Goal: Information Seeking & Learning: Check status

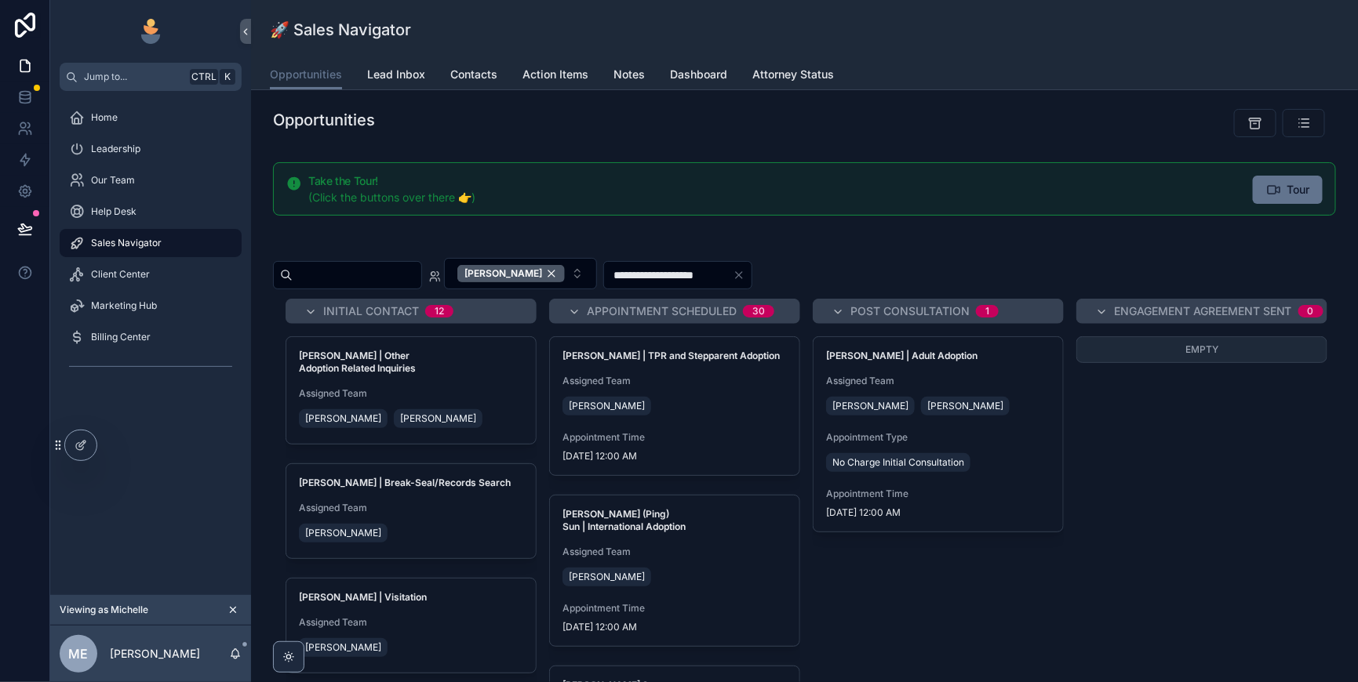
click at [565, 282] on div "[PERSON_NAME]" at bounding box center [510, 273] width 107 height 17
click at [908, 289] on div "**********" at bounding box center [804, 273] width 1063 height 31
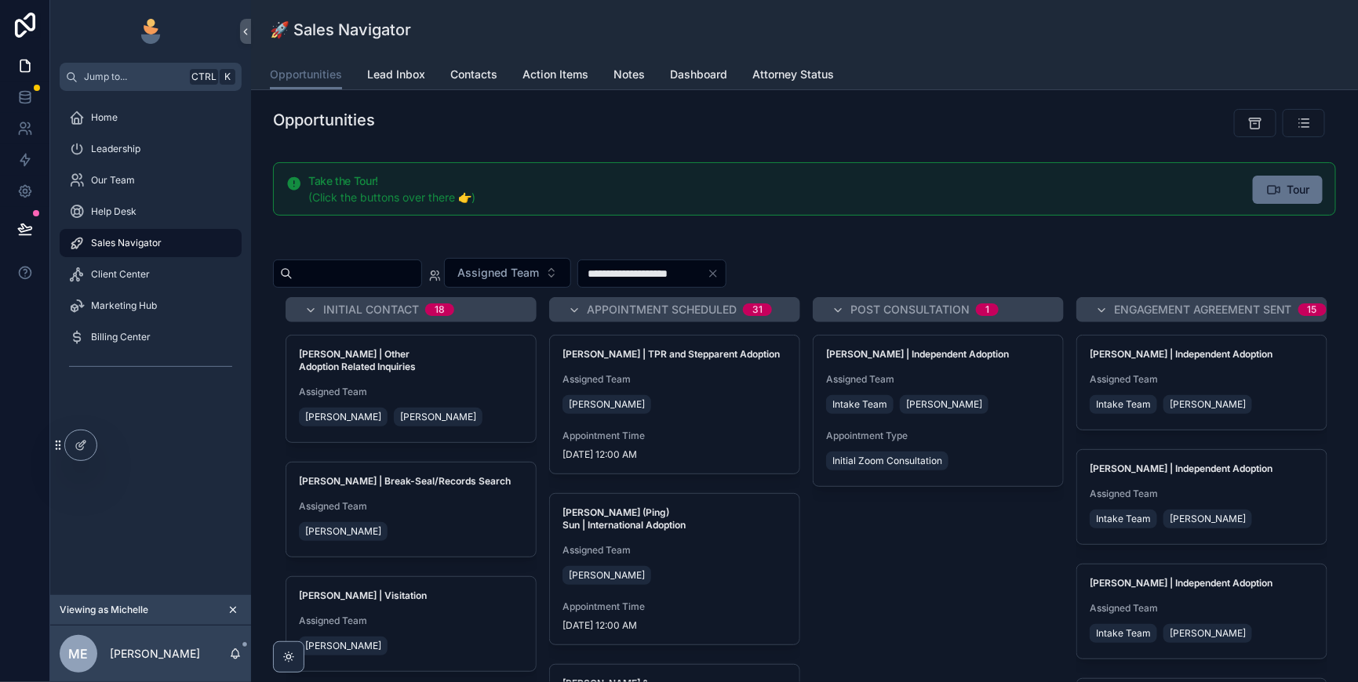
drag, startPoint x: 133, startPoint y: 311, endPoint x: 855, endPoint y: 450, distance: 734.9
click at [134, 281] on span "Client Center" at bounding box center [120, 274] width 59 height 13
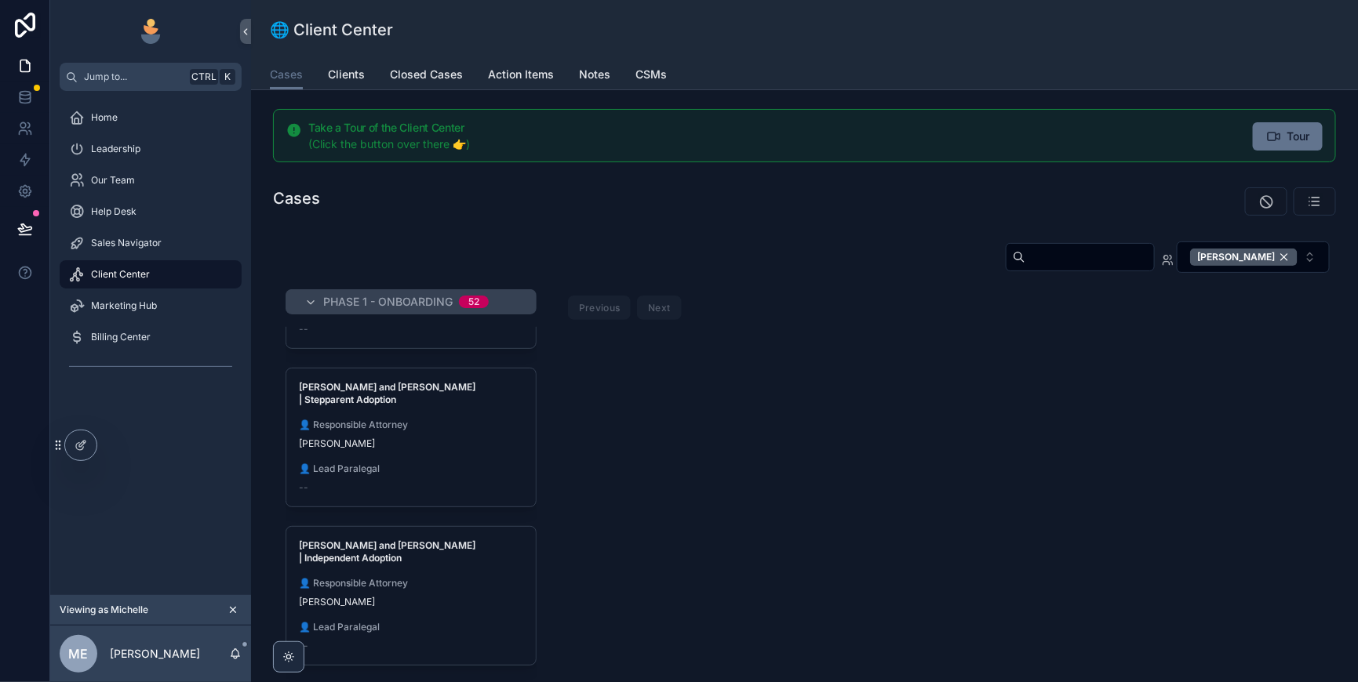
scroll to position [1372, 0]
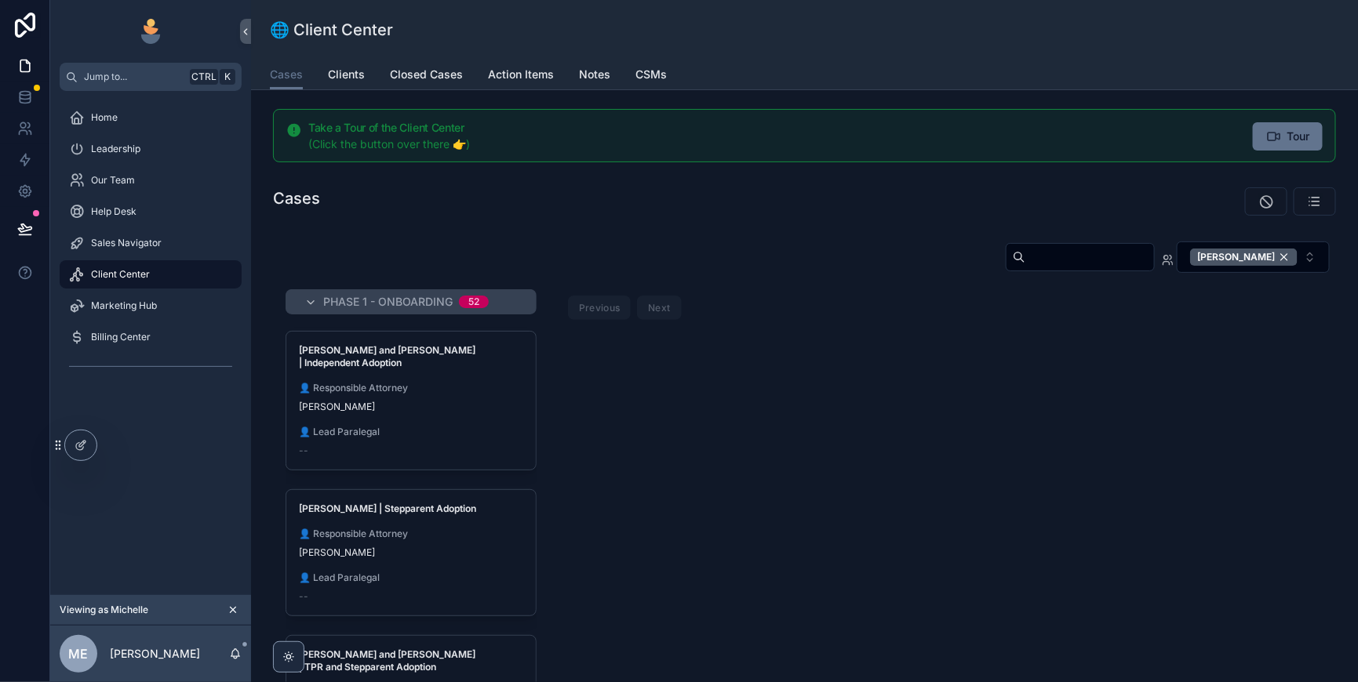
click at [1025, 268] on input "scrollable content" at bounding box center [1089, 257] width 129 height 22
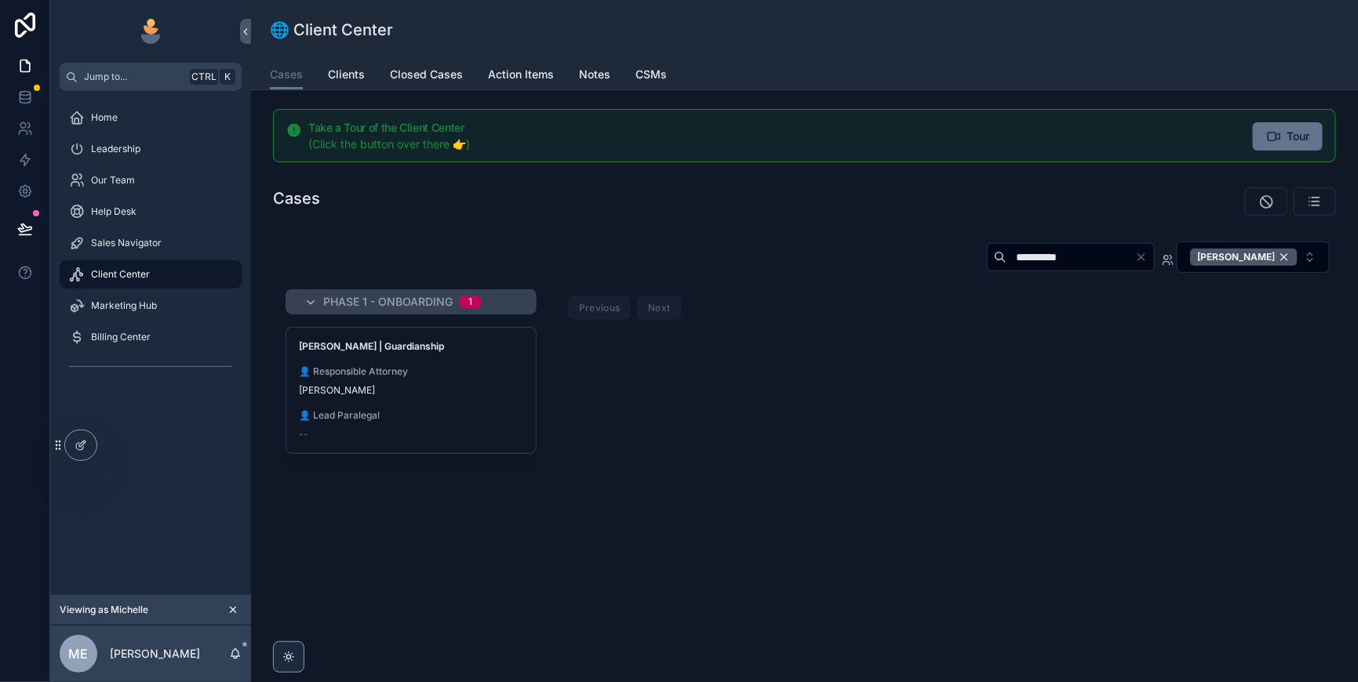
type input "**********"
click at [513, 378] on span "👤 Responsible Attorney" at bounding box center [411, 372] width 224 height 13
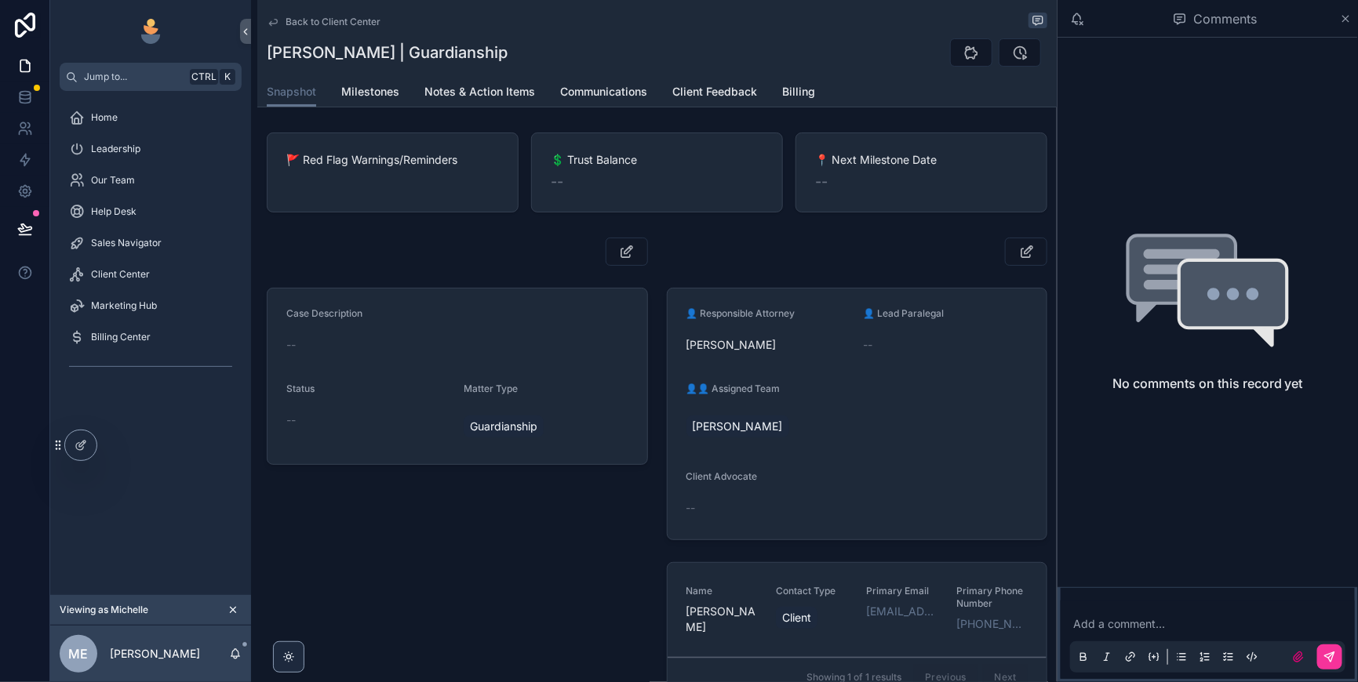
click at [1343, 24] on icon "scrollable content" at bounding box center [1346, 19] width 12 height 13
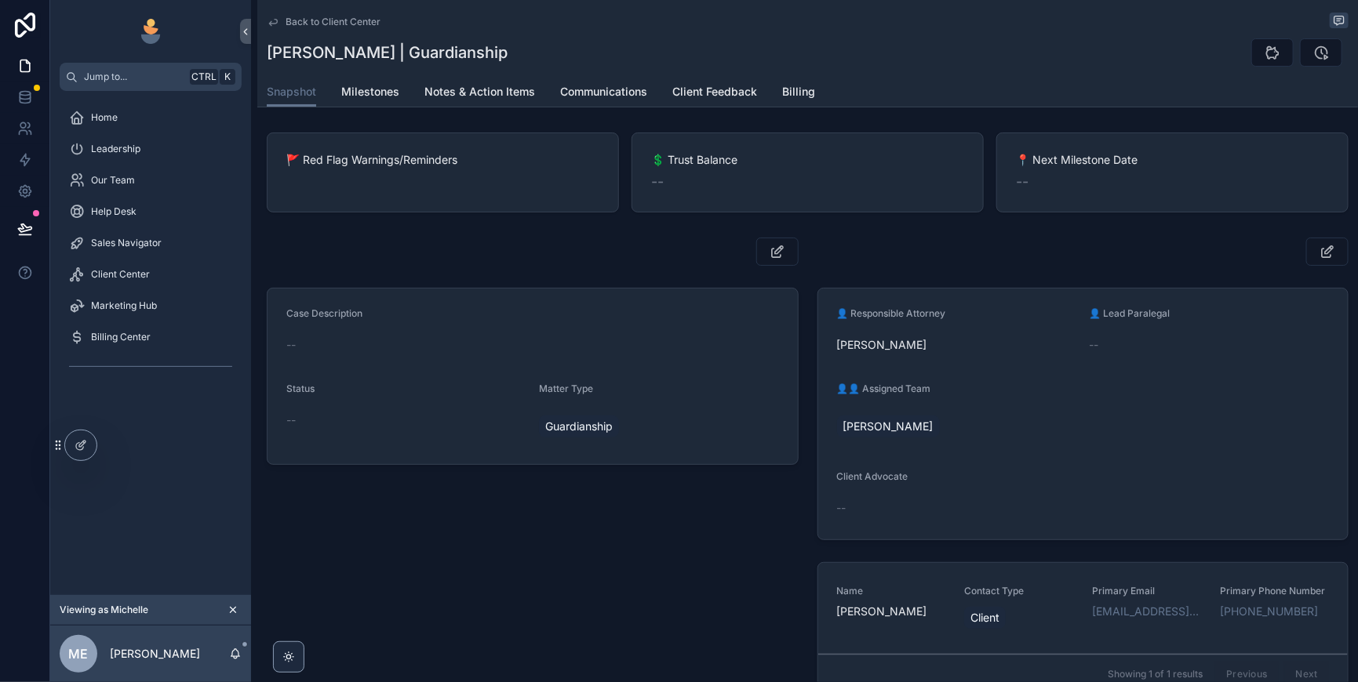
scroll to position [195, 0]
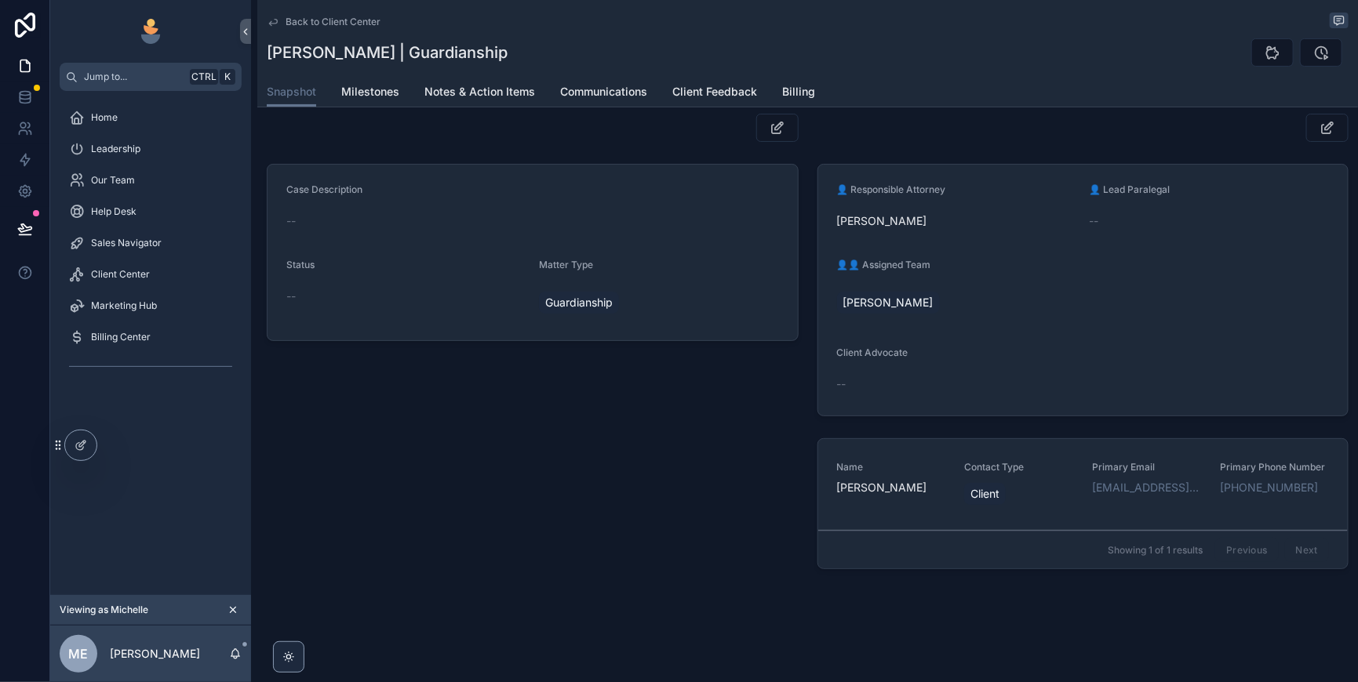
click at [1068, 500] on div "Client" at bounding box center [1018, 494] width 109 height 28
click at [1068, 500] on div "Back to Client Center [PERSON_NAME] | Guardianship Snapshot Snapshot Milestones…" at bounding box center [804, 217] width 1107 height 682
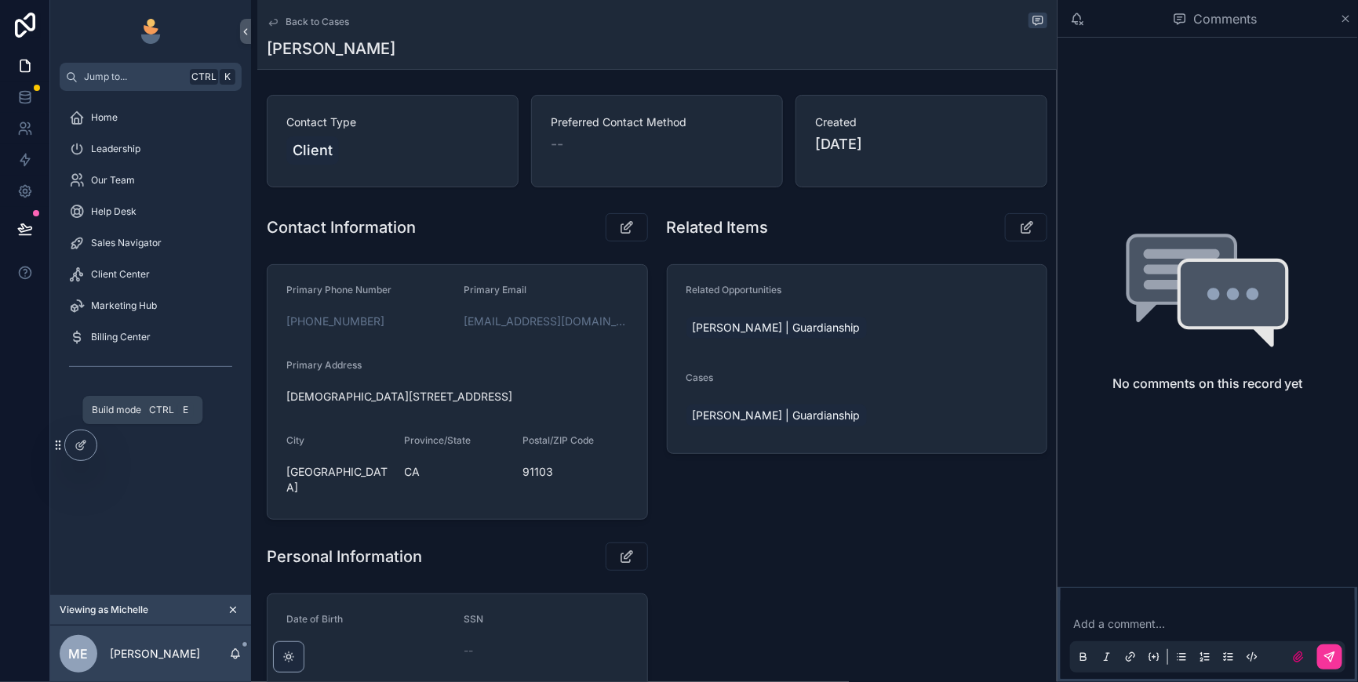
click at [83, 440] on icon at bounding box center [81, 445] width 13 height 13
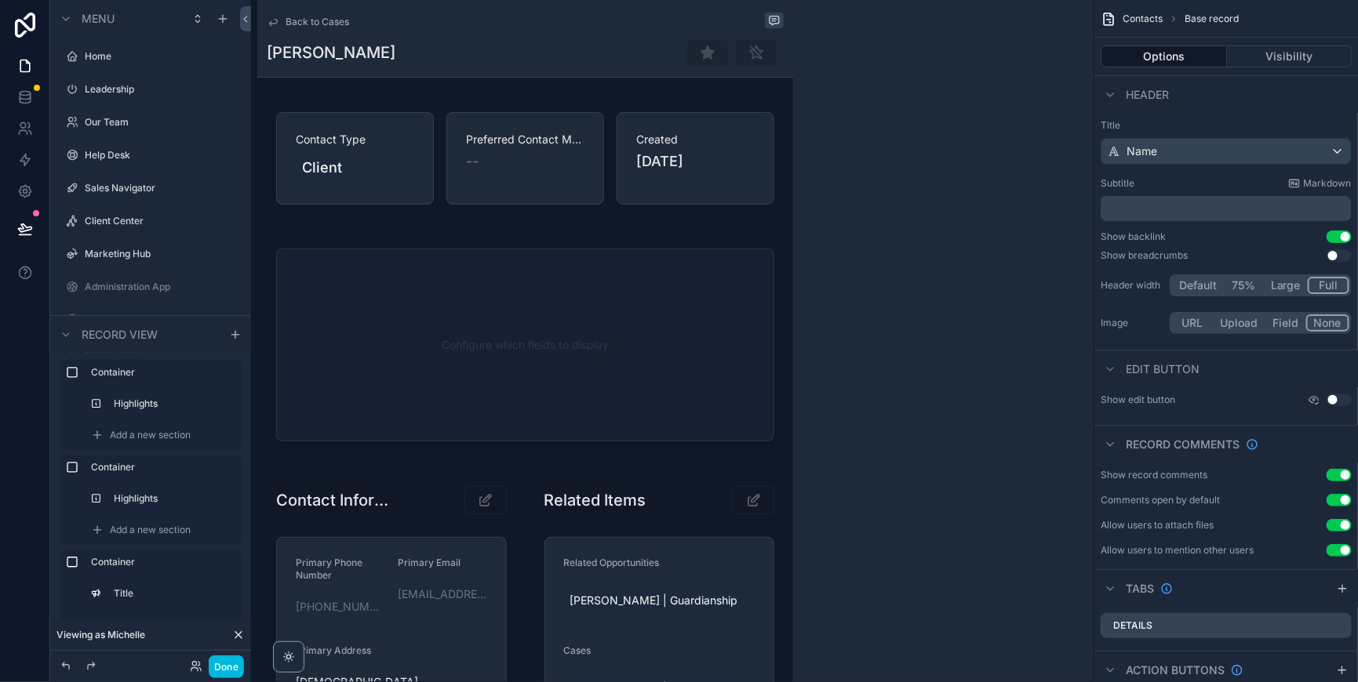
scroll to position [1725, 0]
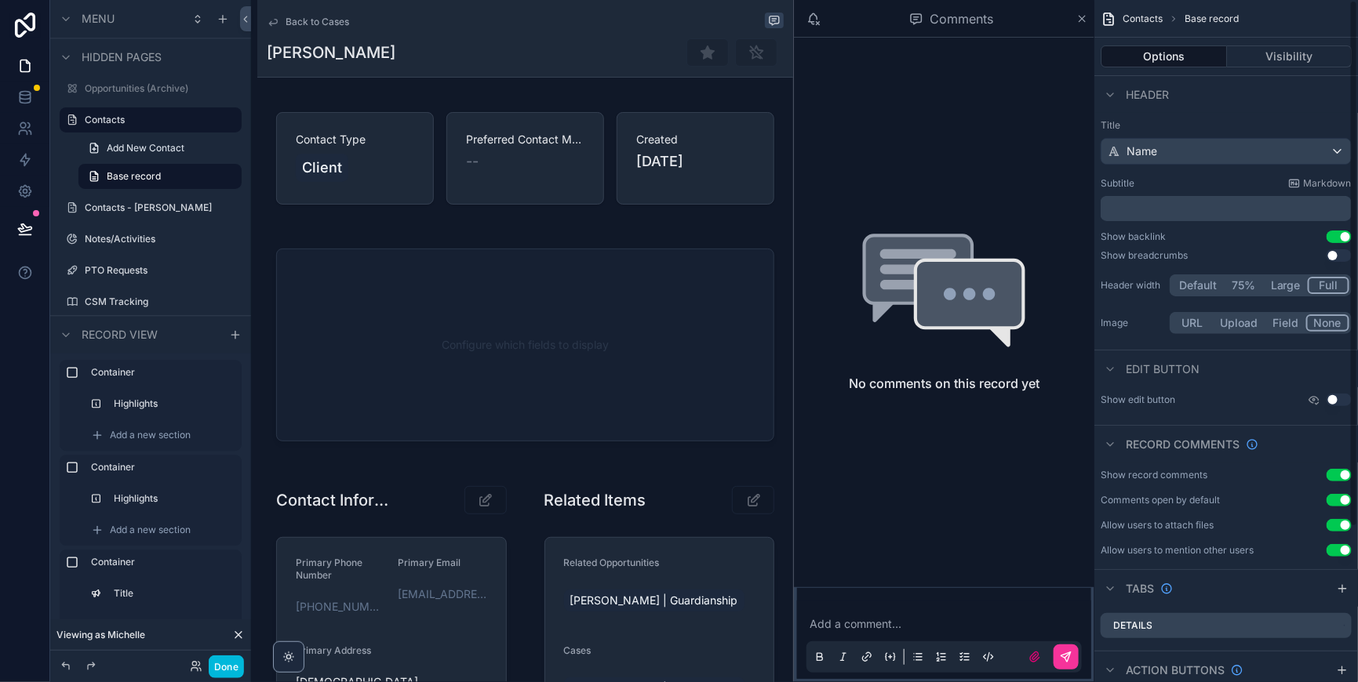
click at [1076, 22] on icon "scrollable content" at bounding box center [1082, 19] width 12 height 13
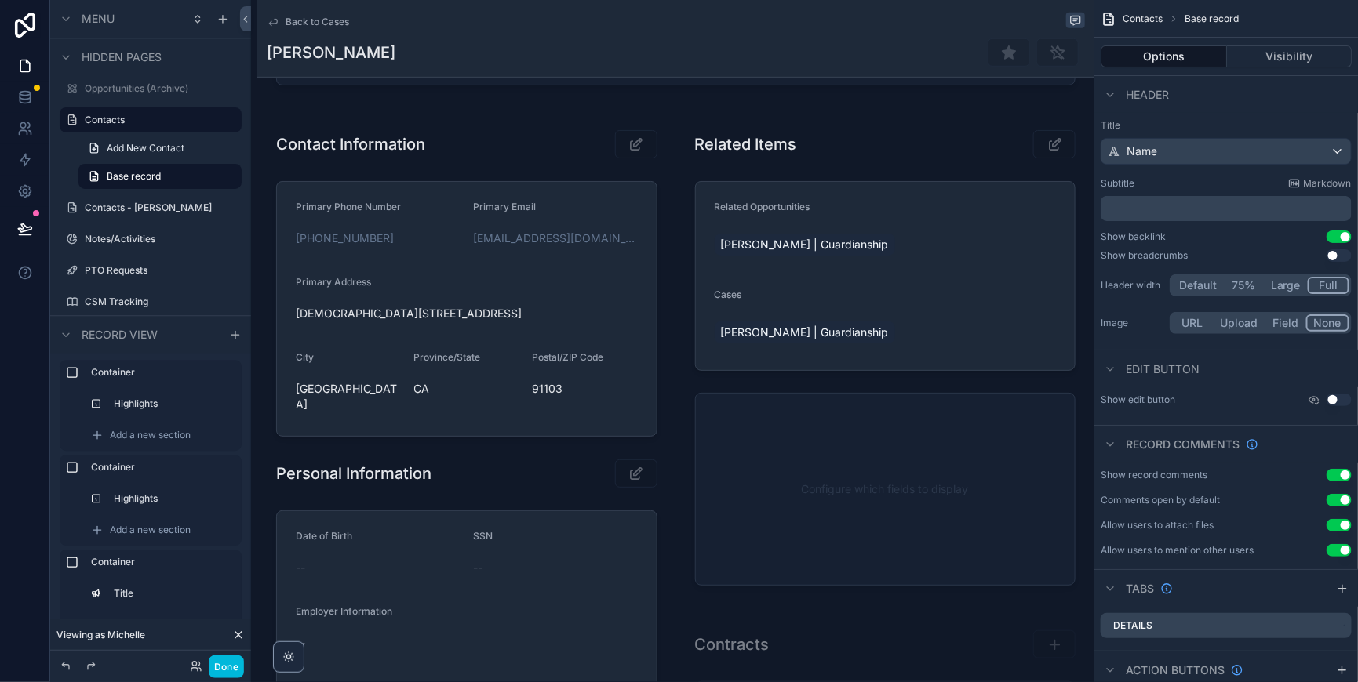
scroll to position [392, 0]
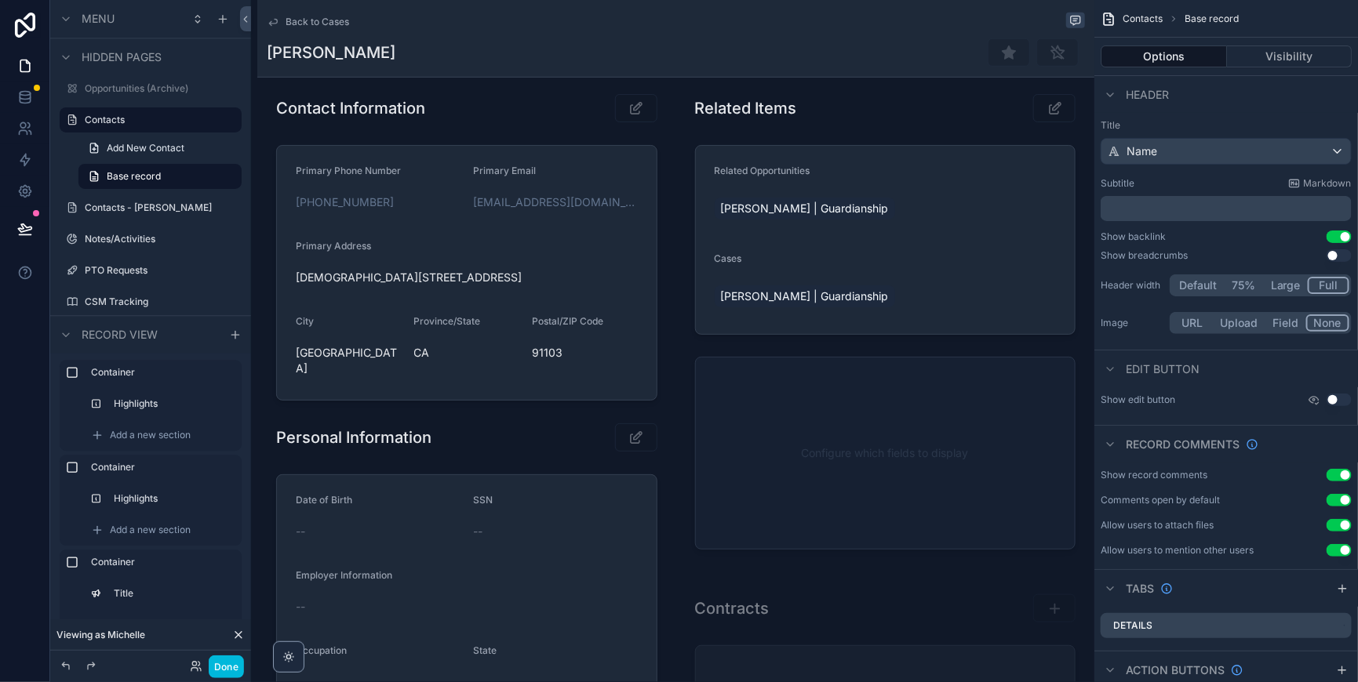
click at [482, 253] on div "scrollable content" at bounding box center [466, 530] width 419 height 904
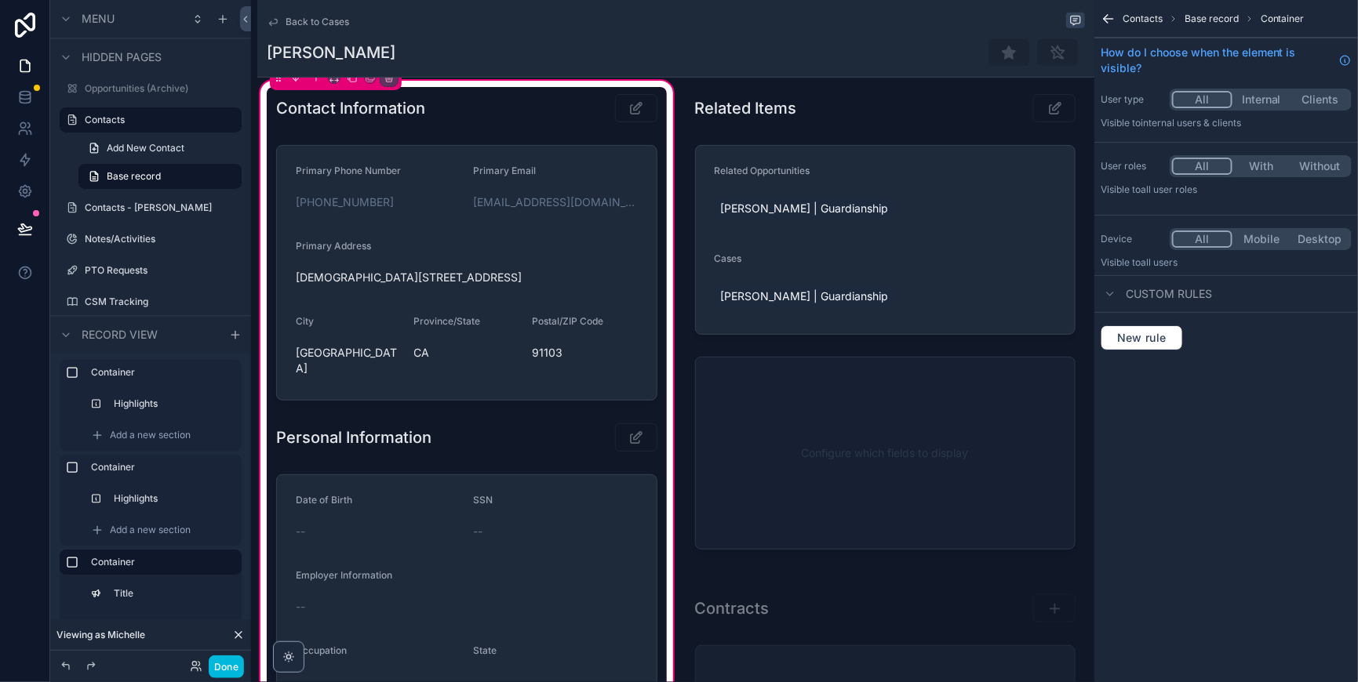
click at [509, 267] on div "scrollable content" at bounding box center [467, 273] width 400 height 268
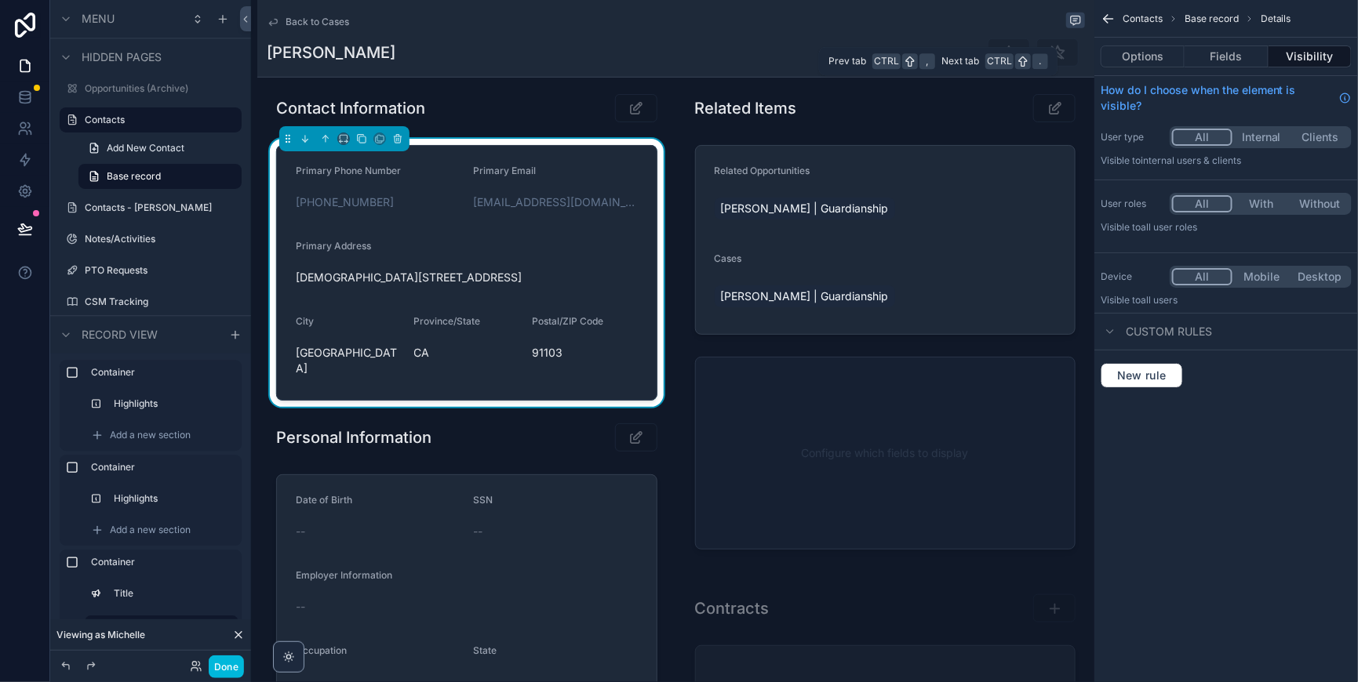
click at [1215, 64] on button "Fields" at bounding box center [1226, 56] width 83 height 22
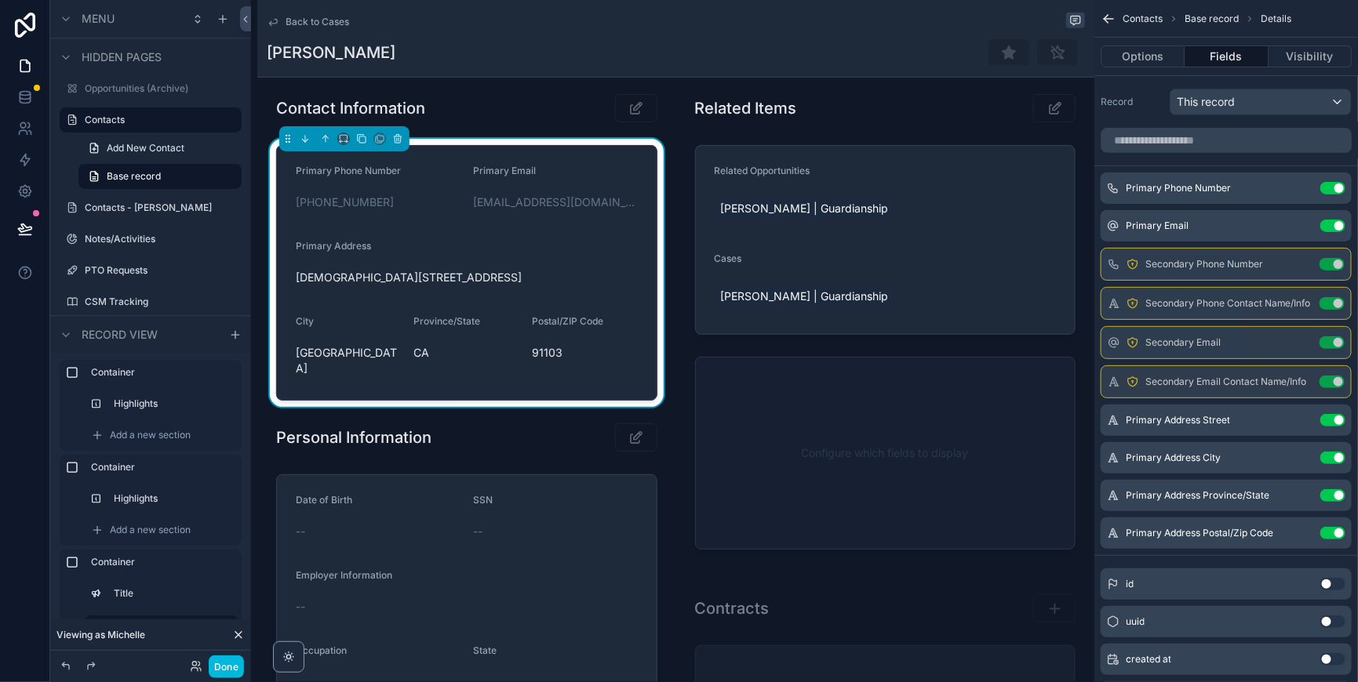
click at [0, 0] on icon "scrollable content" at bounding box center [0, 0] width 0 height 0
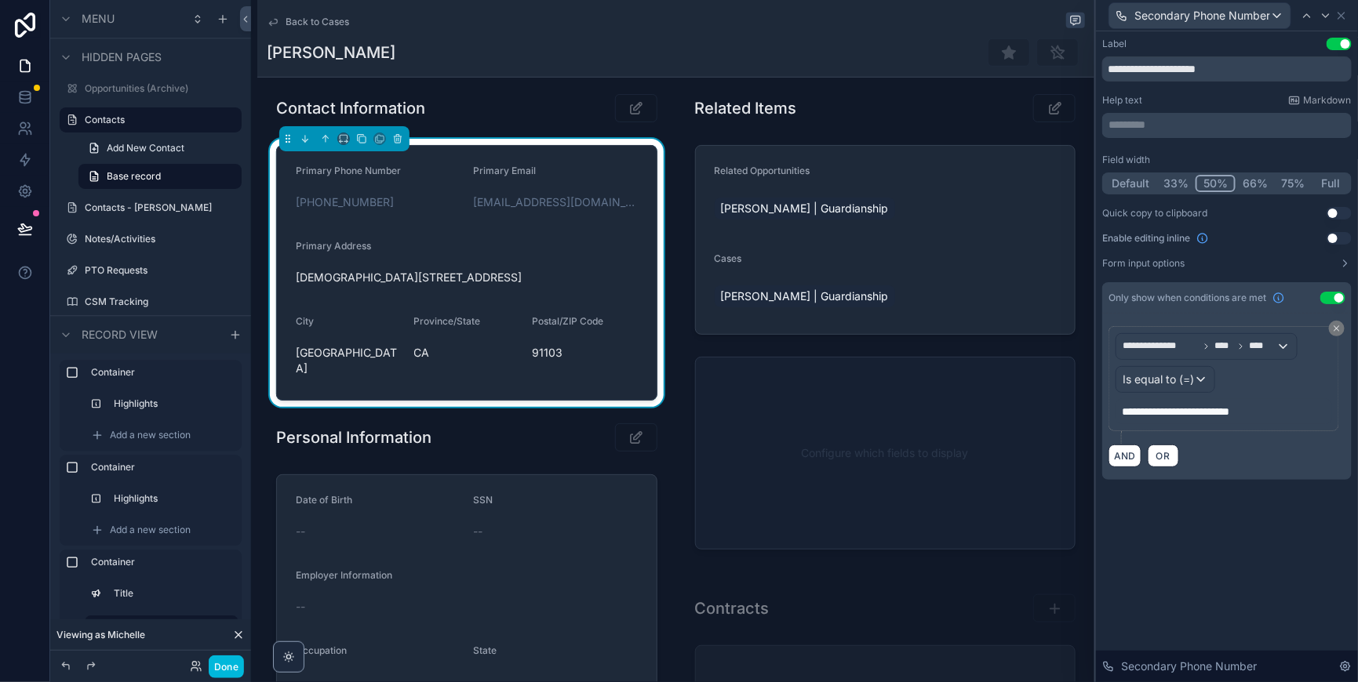
click at [1256, 359] on div "**********" at bounding box center [1206, 346] width 180 height 25
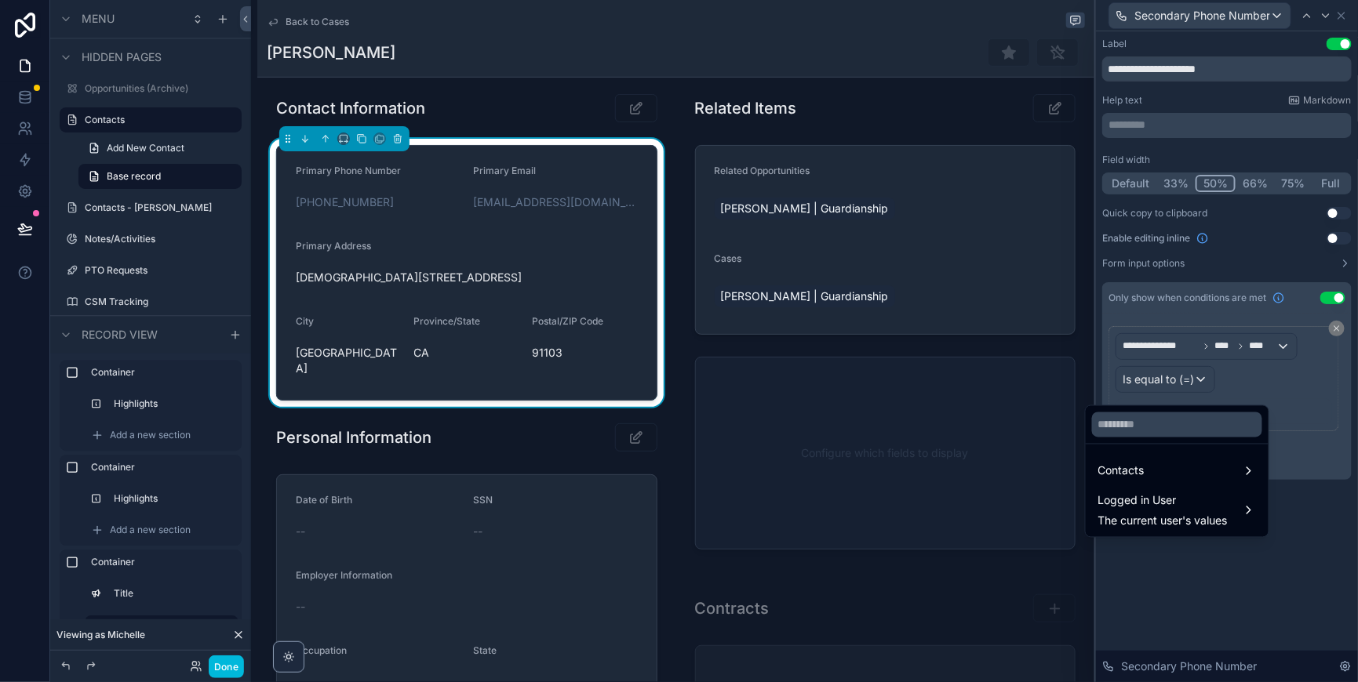
click at [1147, 464] on div "Contacts" at bounding box center [1177, 471] width 176 height 28
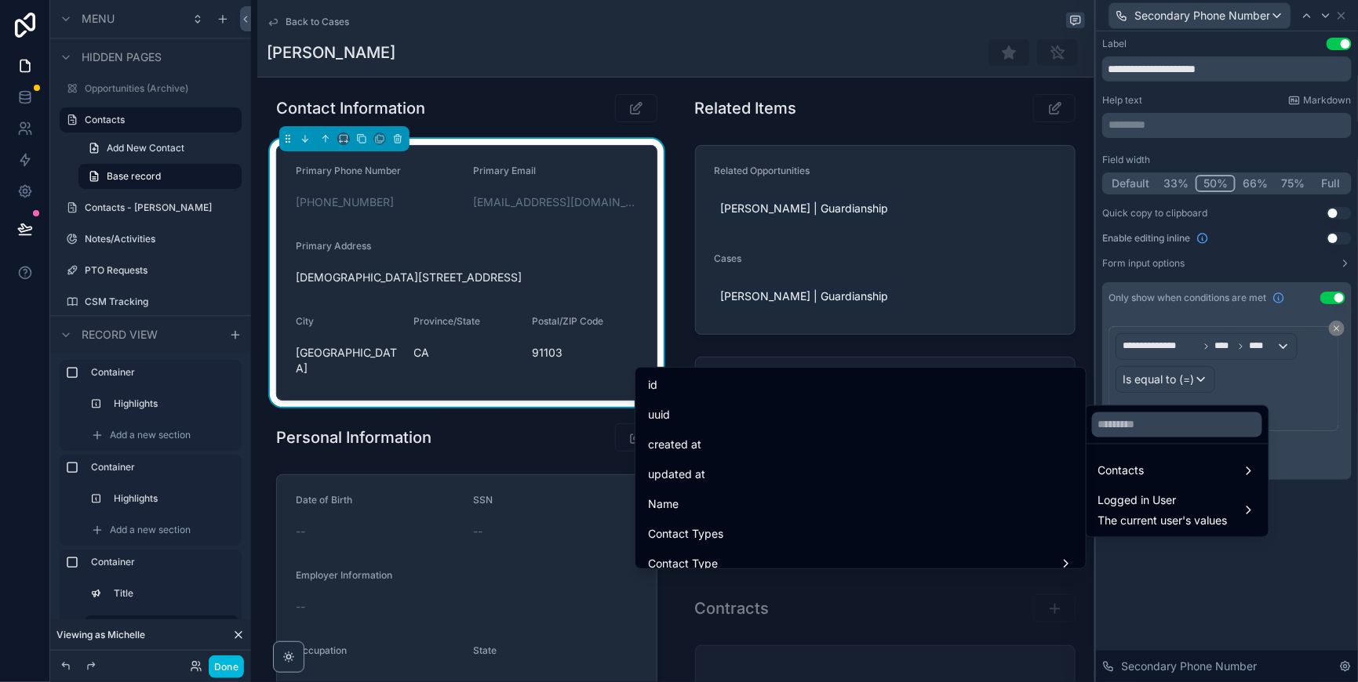
click at [1148, 424] on input "text" at bounding box center [1177, 425] width 170 height 25
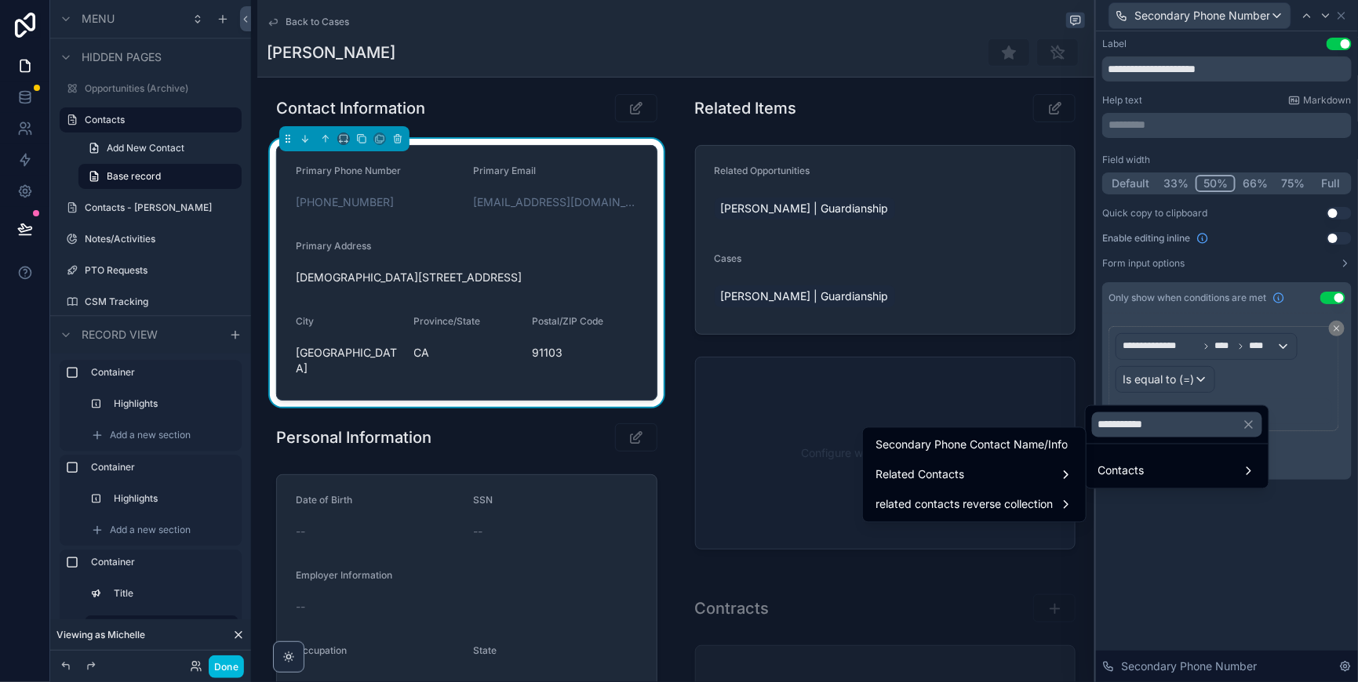
drag, startPoint x: 1171, startPoint y: 428, endPoint x: 1092, endPoint y: 425, distance: 79.3
click at [1092, 425] on input "**********" at bounding box center [1177, 425] width 170 height 25
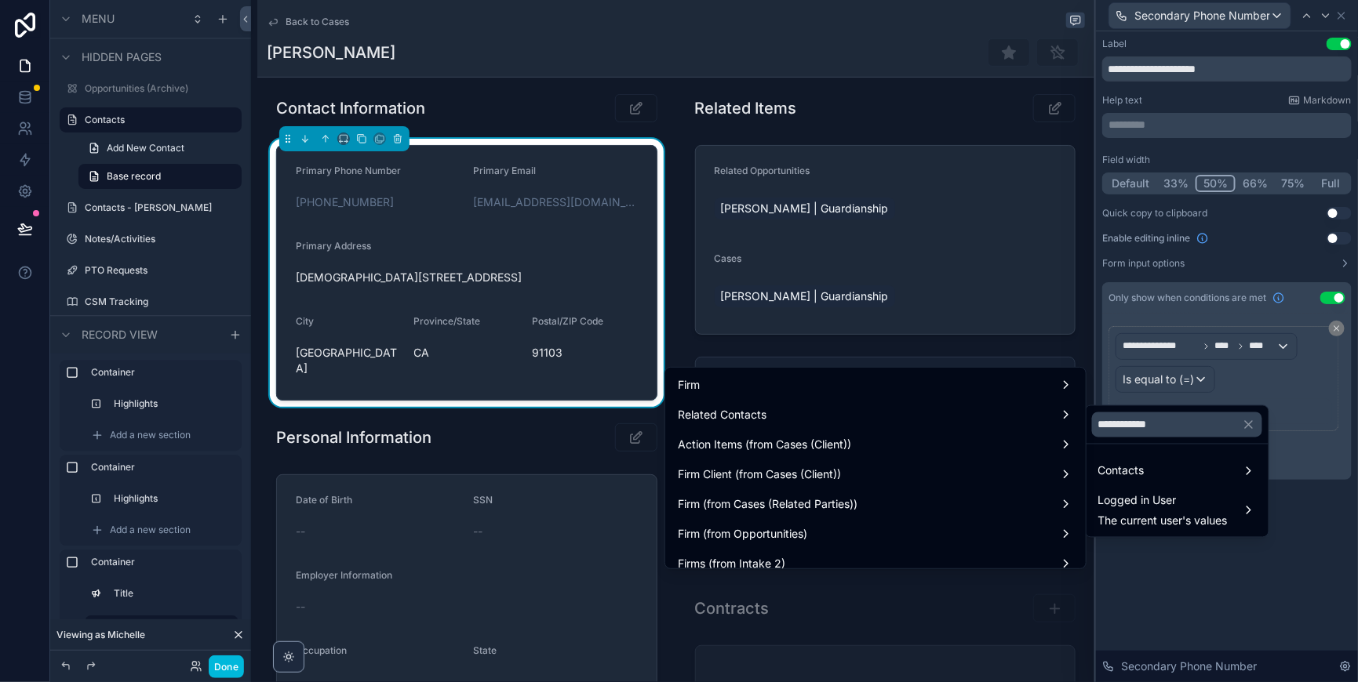
type input "**********"
click at [1144, 472] on span "Contacts" at bounding box center [1121, 471] width 46 height 19
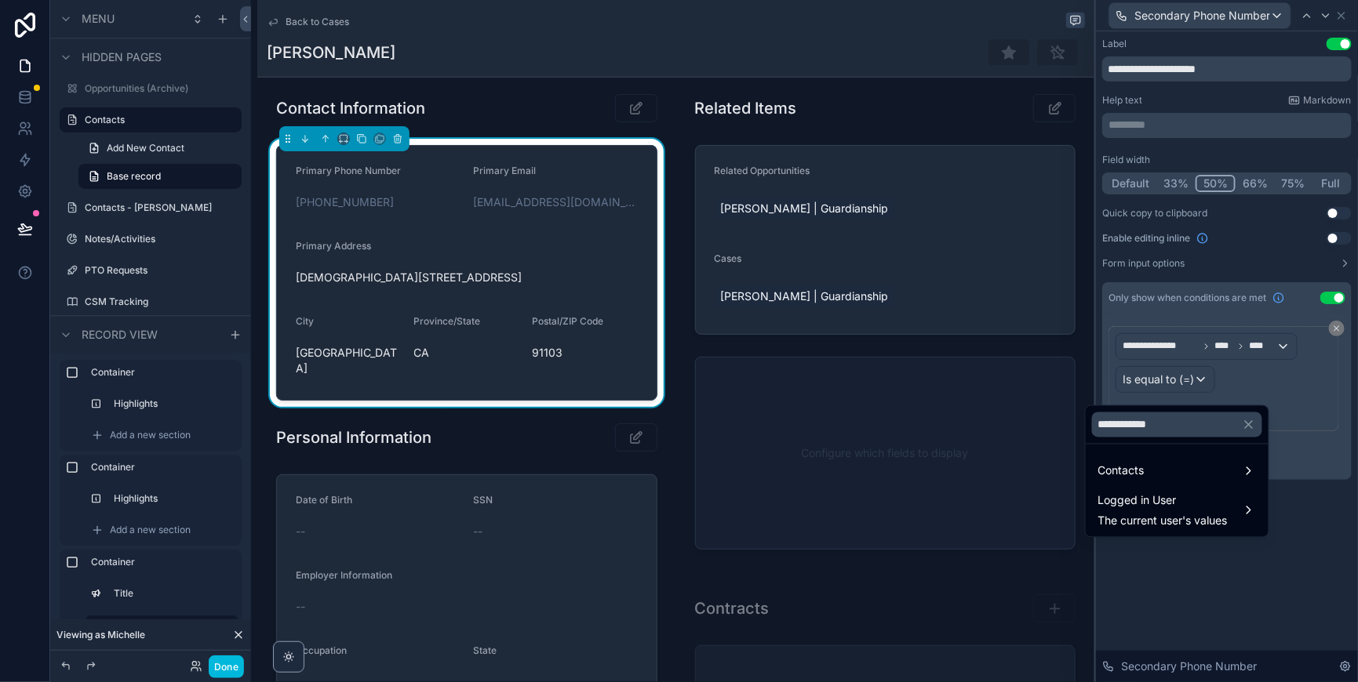
click at [1142, 477] on span "Contacts" at bounding box center [1121, 471] width 46 height 19
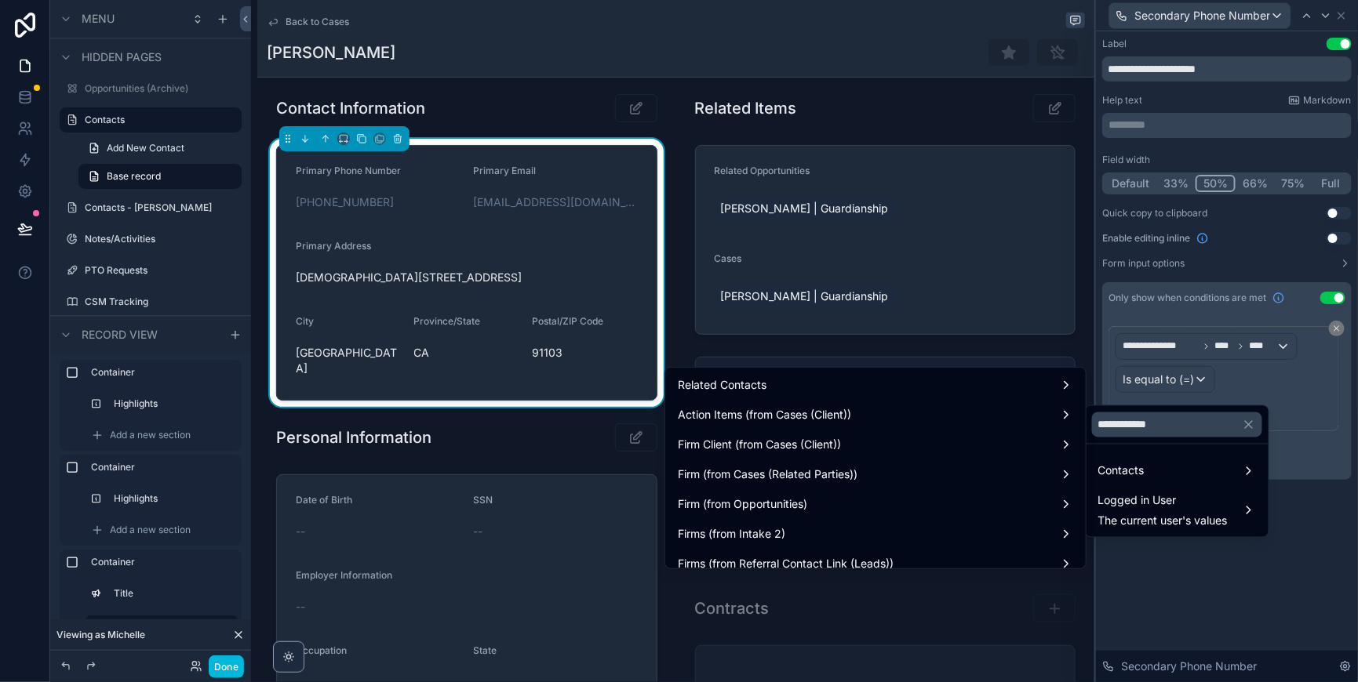
scroll to position [0, 0]
drag, startPoint x: 1195, startPoint y: 427, endPoint x: 1094, endPoint y: 427, distance: 101.2
click at [1094, 427] on input "**********" at bounding box center [1177, 425] width 170 height 25
click at [1258, 579] on div at bounding box center [1227, 341] width 262 height 682
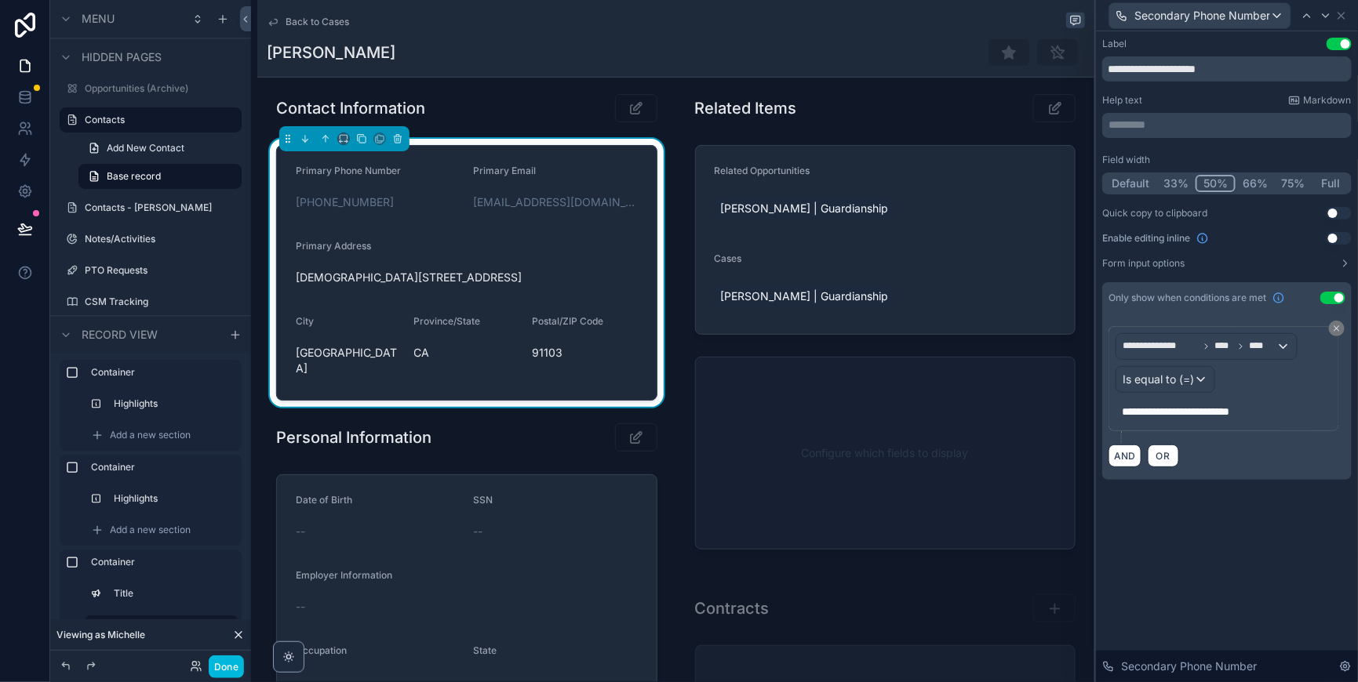
click at [1153, 462] on span "OR" at bounding box center [1163, 456] width 20 height 12
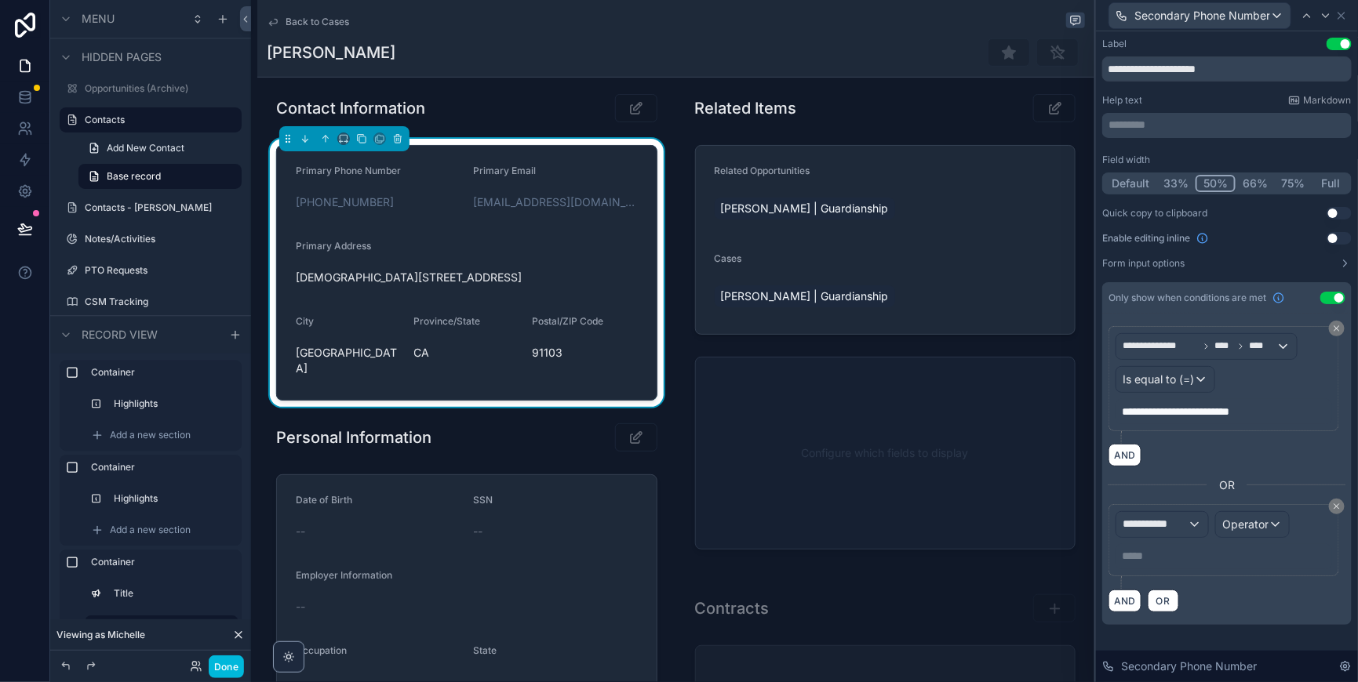
click at [1163, 537] on div "**********" at bounding box center [1162, 524] width 92 height 25
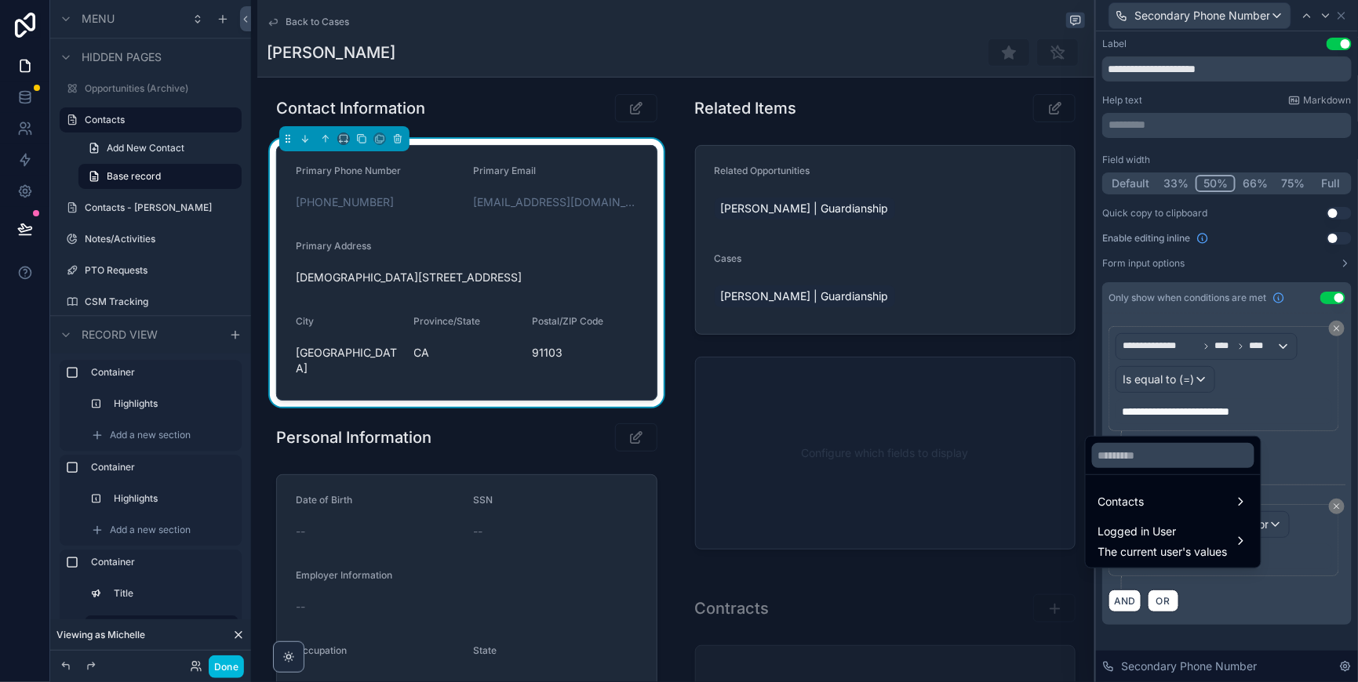
click at [1134, 443] on input "text" at bounding box center [1173, 455] width 162 height 25
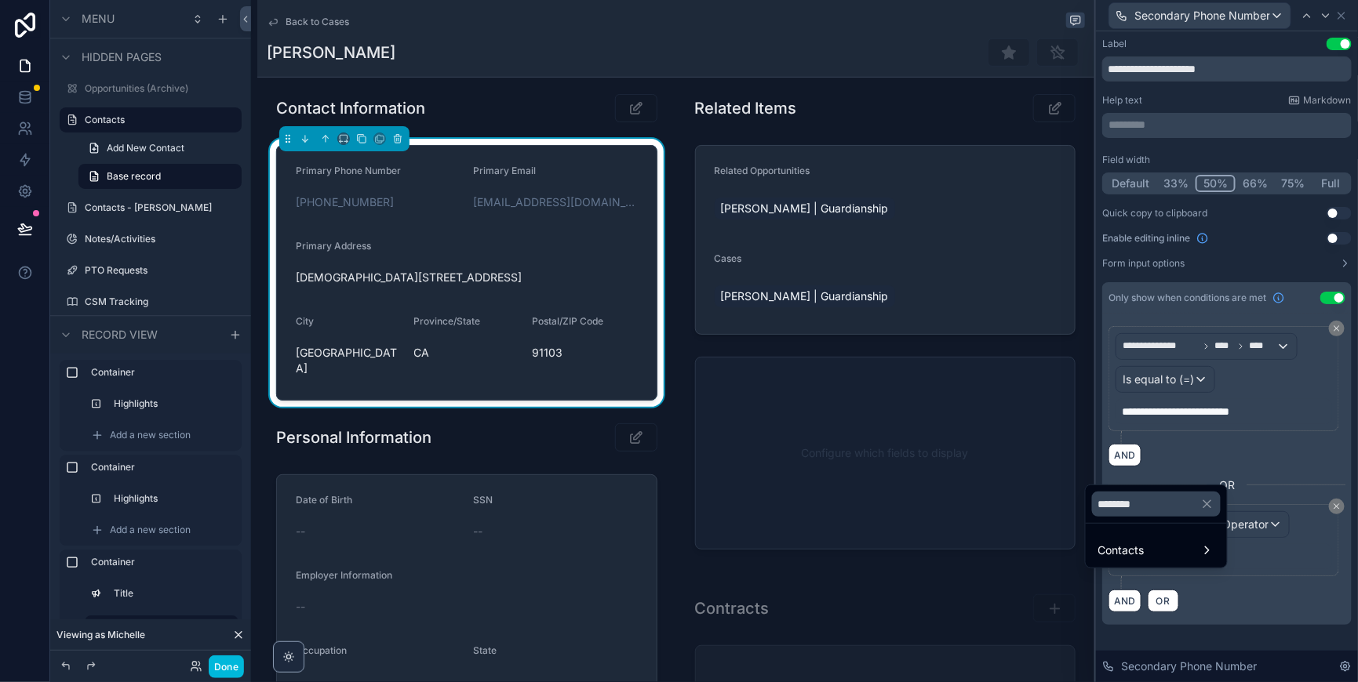
type input "********"
click at [1119, 550] on span "Contacts" at bounding box center [1121, 550] width 46 height 19
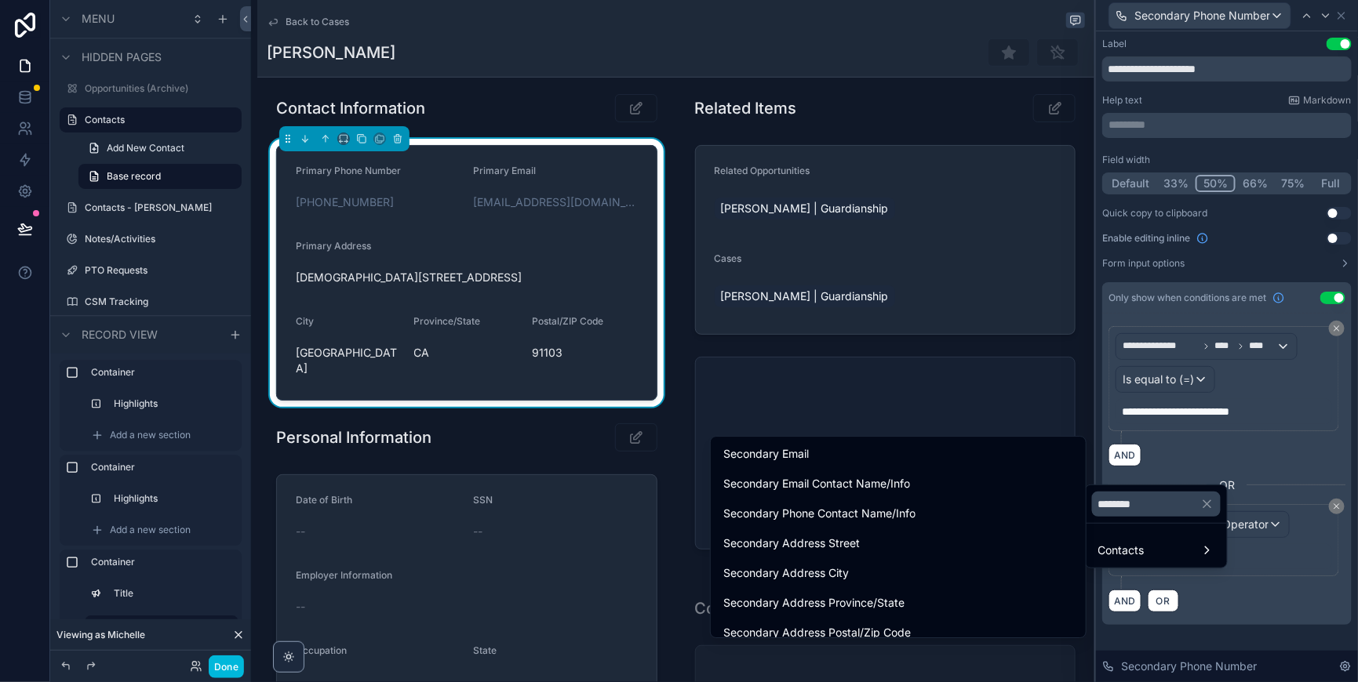
click at [1312, 620] on div at bounding box center [1227, 341] width 262 height 682
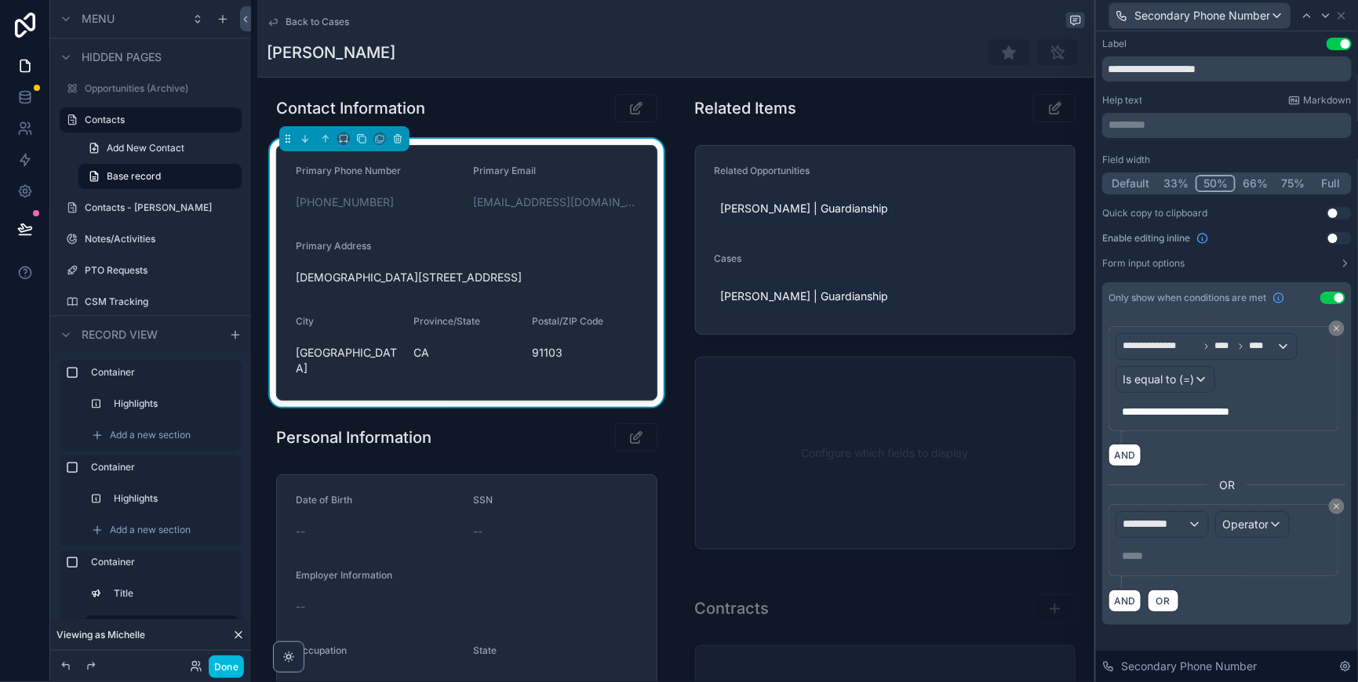
click at [1332, 511] on icon at bounding box center [1336, 506] width 9 height 9
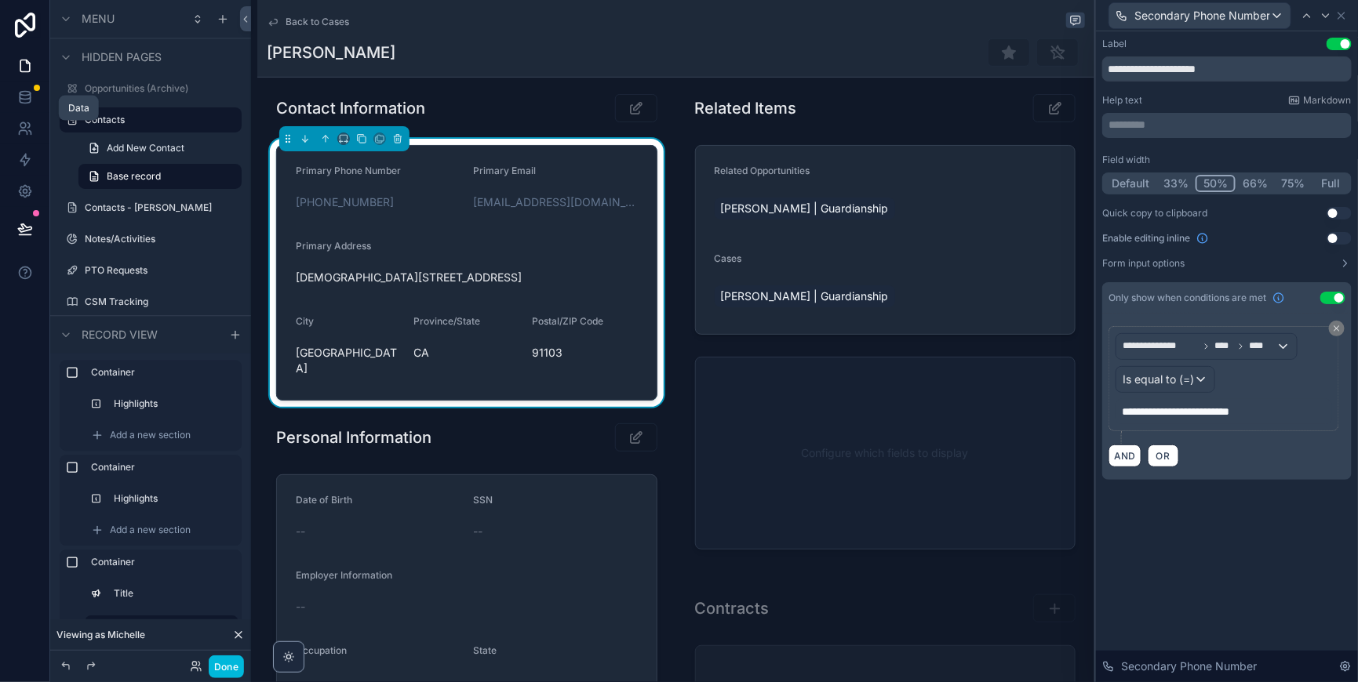
click at [33, 105] on icon at bounding box center [25, 97] width 16 height 16
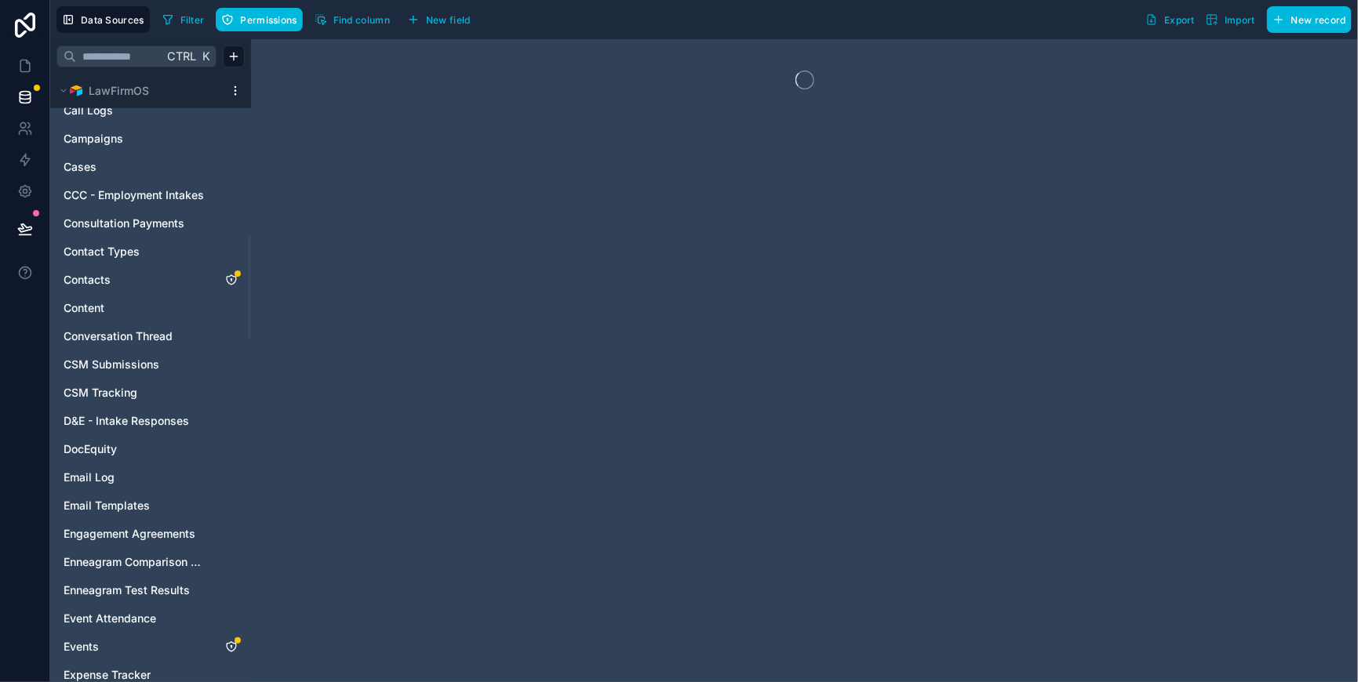
scroll to position [784, 0]
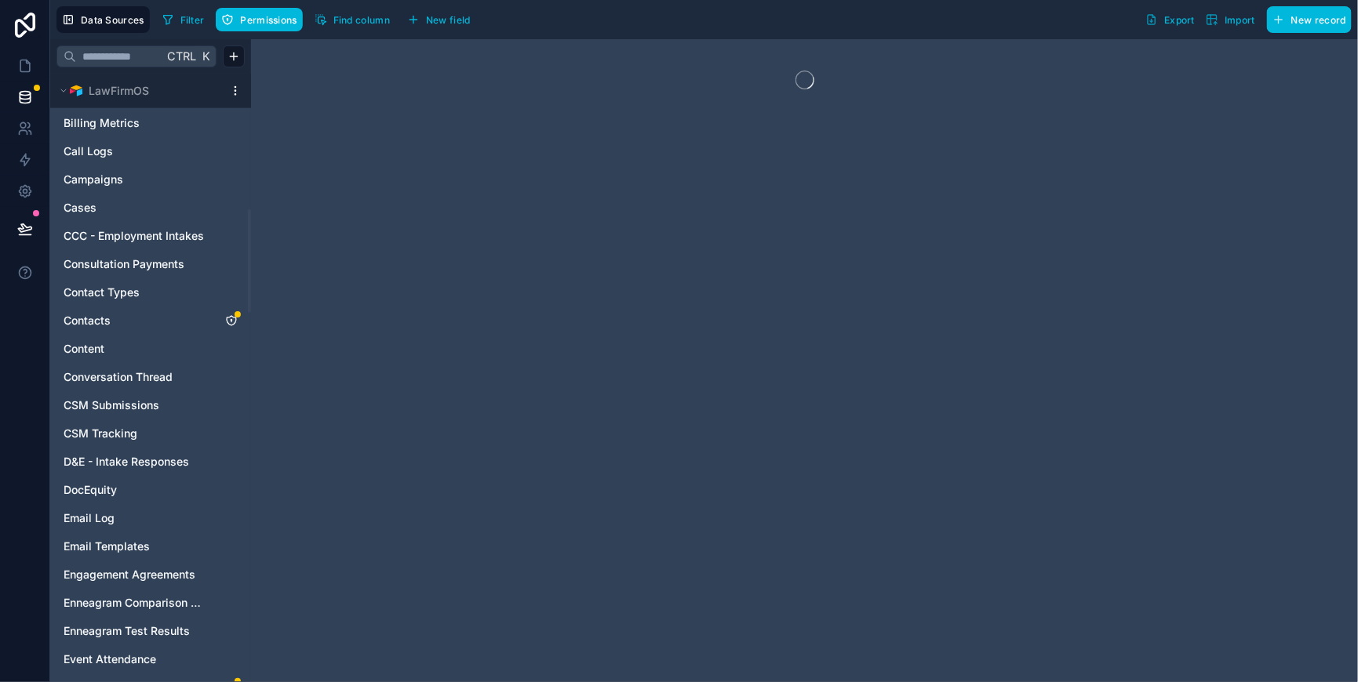
click at [135, 329] on link "Contacts" at bounding box center [135, 321] width 143 height 16
click at [295, 20] on span "Permissions" at bounding box center [268, 20] width 56 height 12
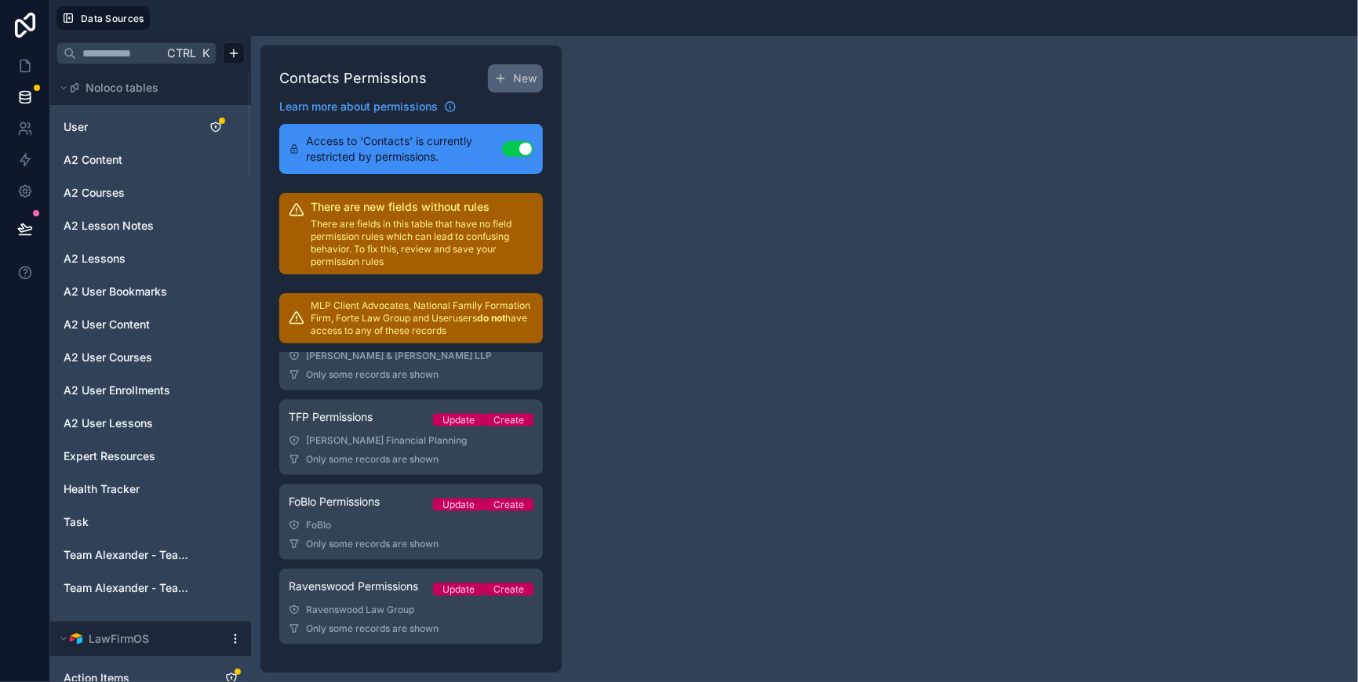
scroll to position [1141, 0]
click at [475, 499] on div "Update" at bounding box center [458, 505] width 32 height 13
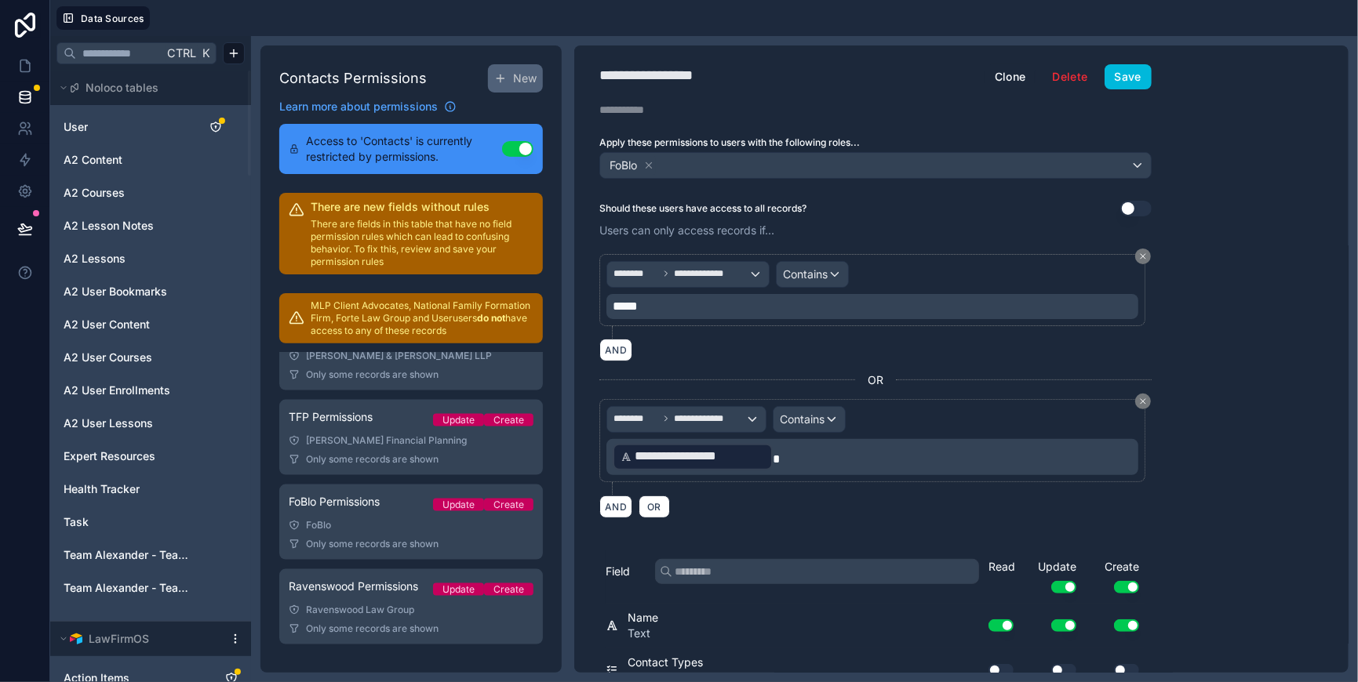
scroll to position [195, 0]
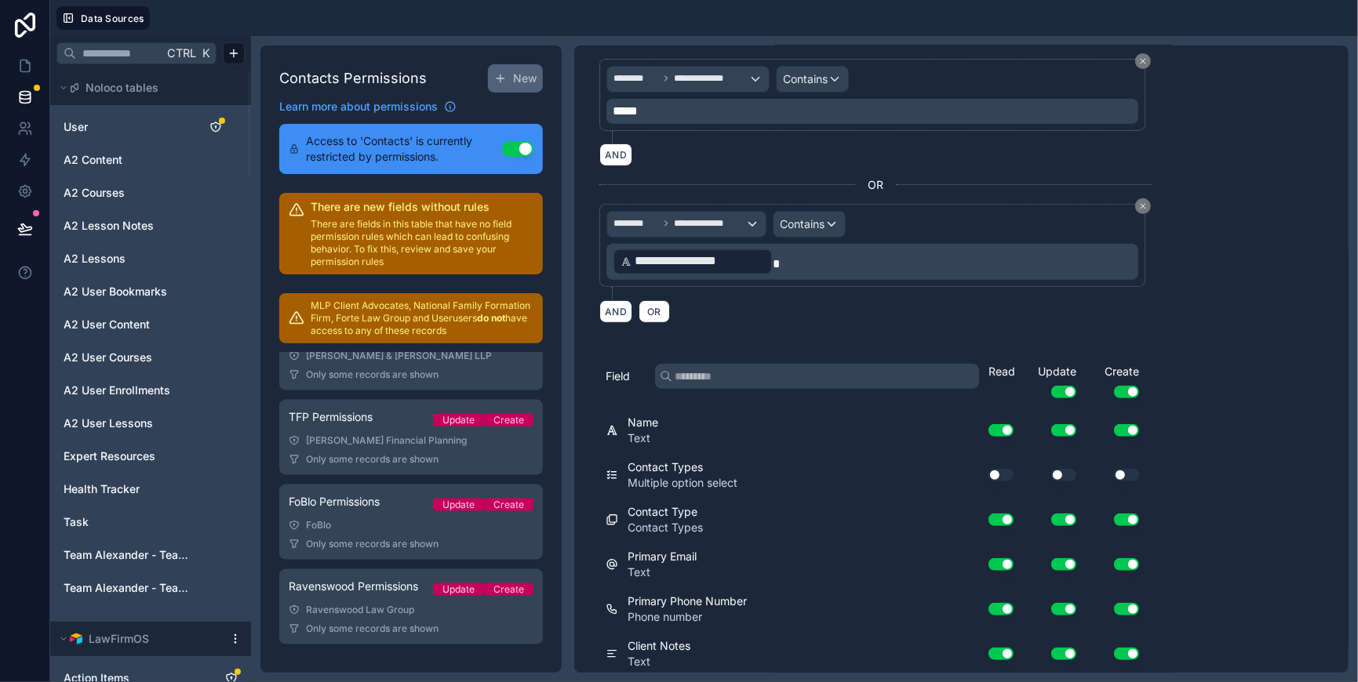
click at [842, 389] on input "text" at bounding box center [817, 376] width 324 height 25
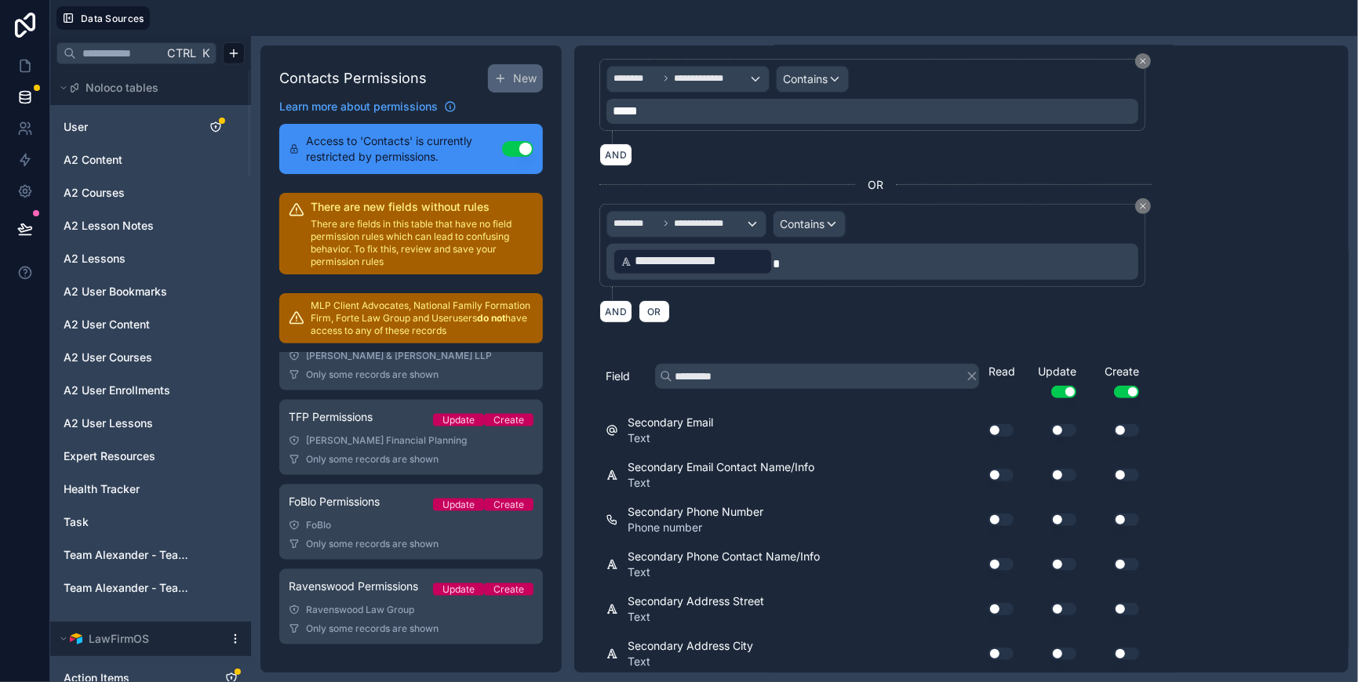
type input "*********"
click at [1013, 526] on button "Use setting" at bounding box center [1000, 520] width 25 height 13
click at [1076, 526] on button "Use setting" at bounding box center [1063, 520] width 25 height 13
click at [1139, 526] on button "Use setting" at bounding box center [1126, 520] width 25 height 13
click at [1013, 437] on button "Use setting" at bounding box center [1000, 430] width 25 height 13
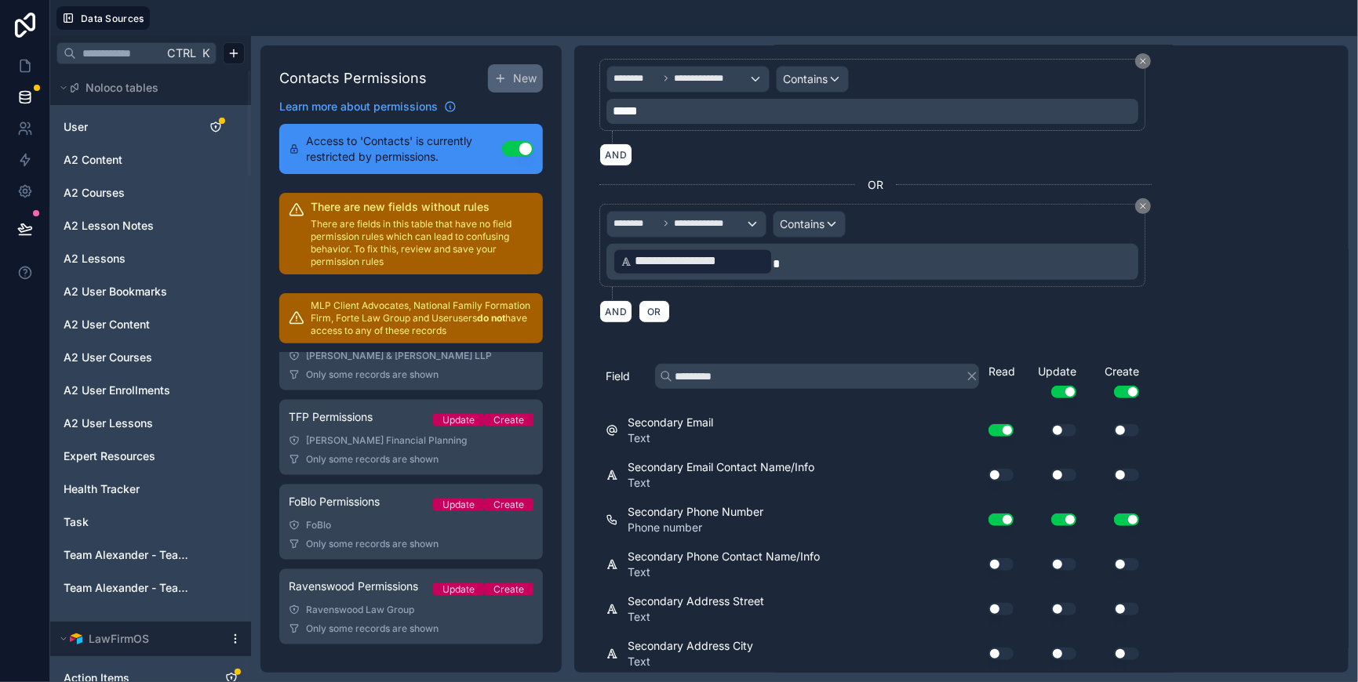
click at [1076, 437] on button "Use setting" at bounding box center [1063, 430] width 25 height 13
click at [1139, 437] on button "Use setting" at bounding box center [1126, 430] width 25 height 13
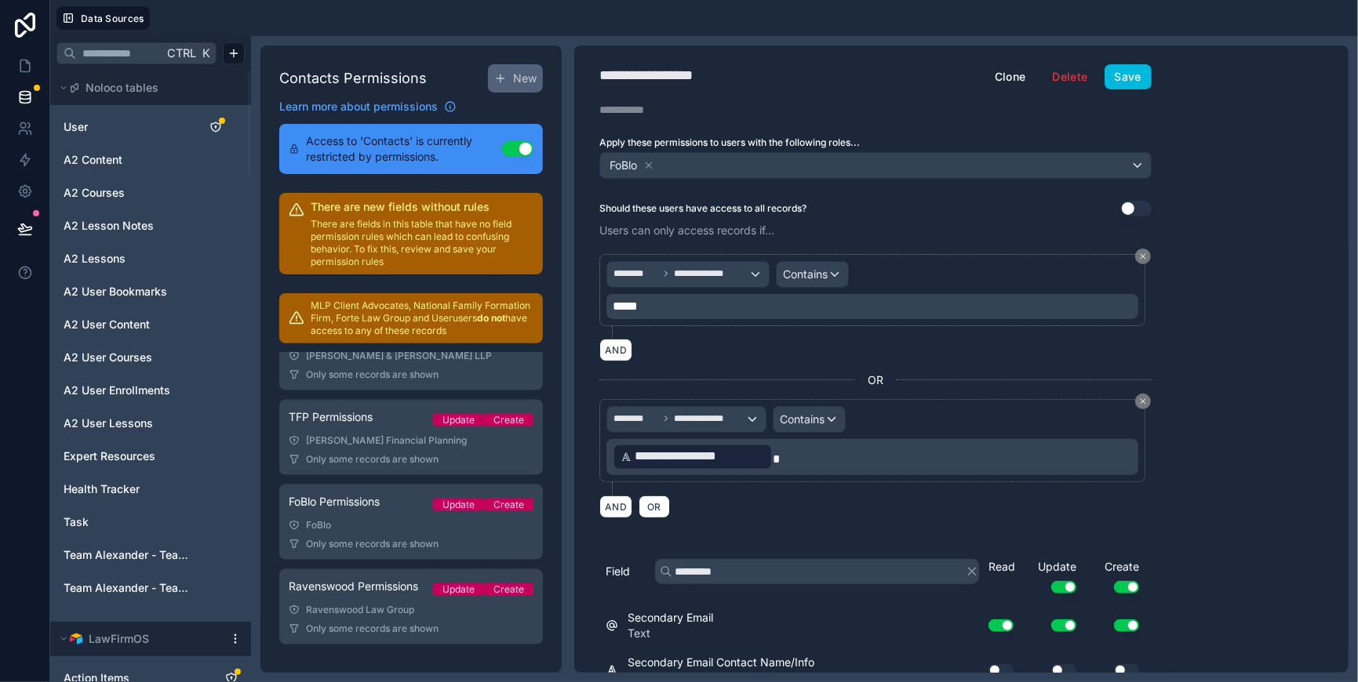
click at [1152, 78] on button "Save" at bounding box center [1127, 76] width 47 height 25
click at [1152, 85] on button "Save" at bounding box center [1127, 76] width 47 height 25
click at [25, 74] on icon at bounding box center [25, 66] width 16 height 16
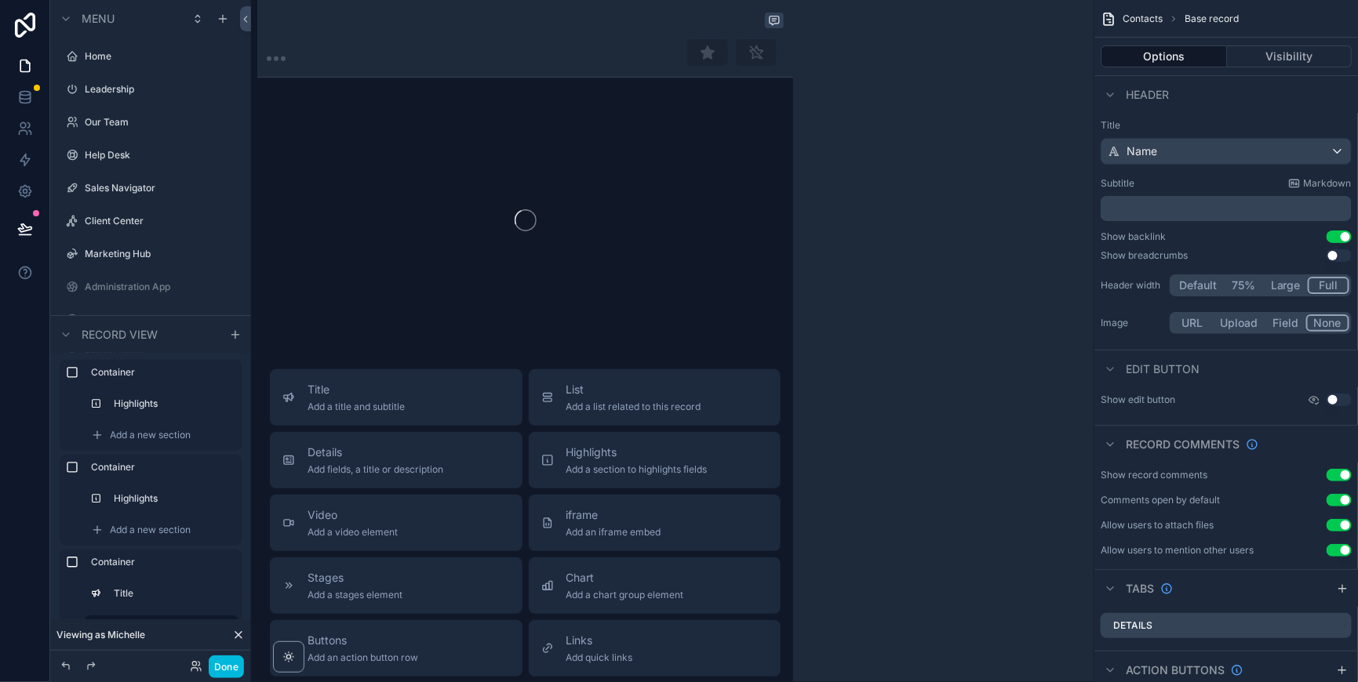
scroll to position [1725, 0]
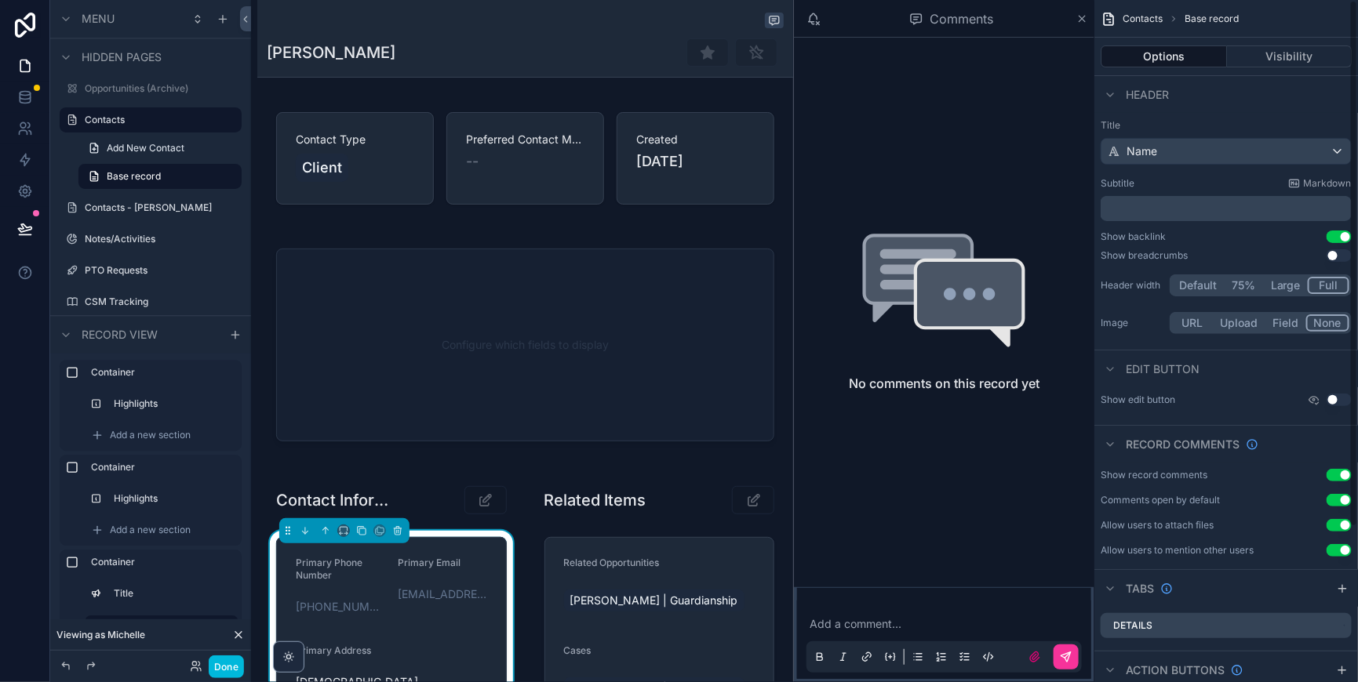
click at [1076, 21] on icon "scrollable content" at bounding box center [1082, 19] width 12 height 13
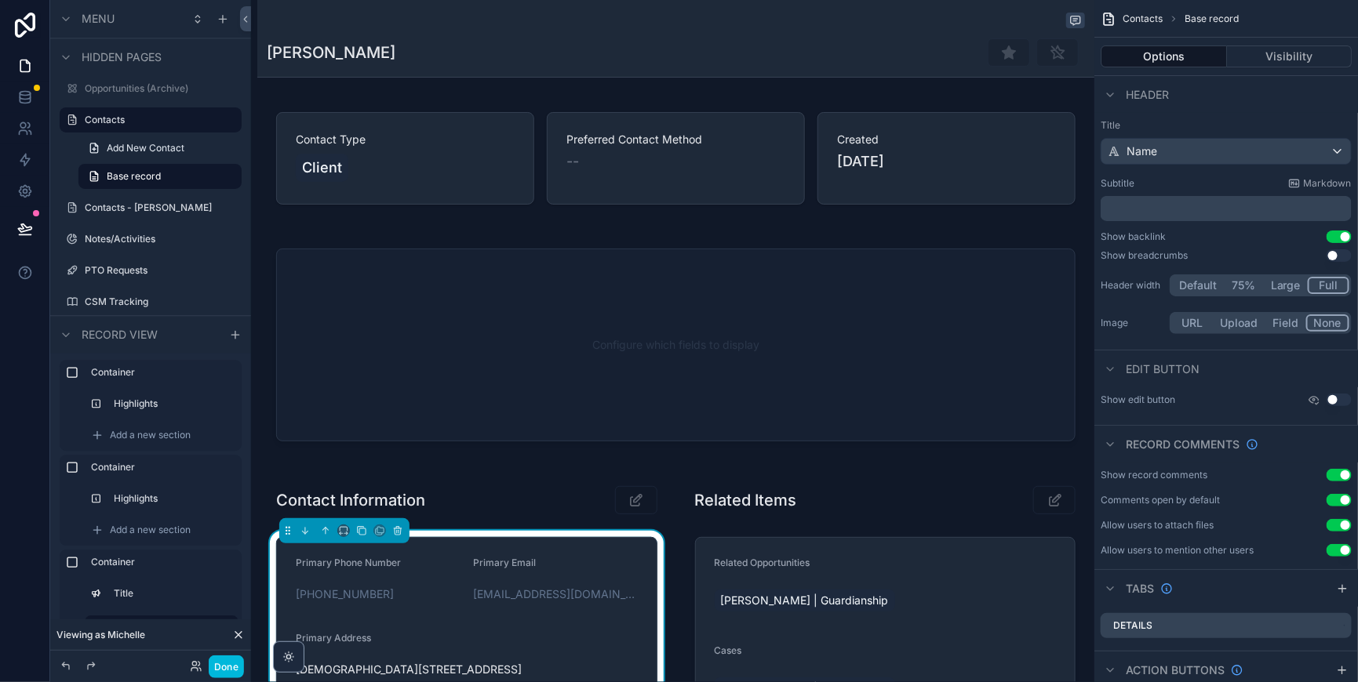
click at [516, 623] on form "Primary Phone Number [PHONE_NUMBER] Primary Email [EMAIL_ADDRESS][DOMAIN_NAME] …" at bounding box center [467, 665] width 380 height 254
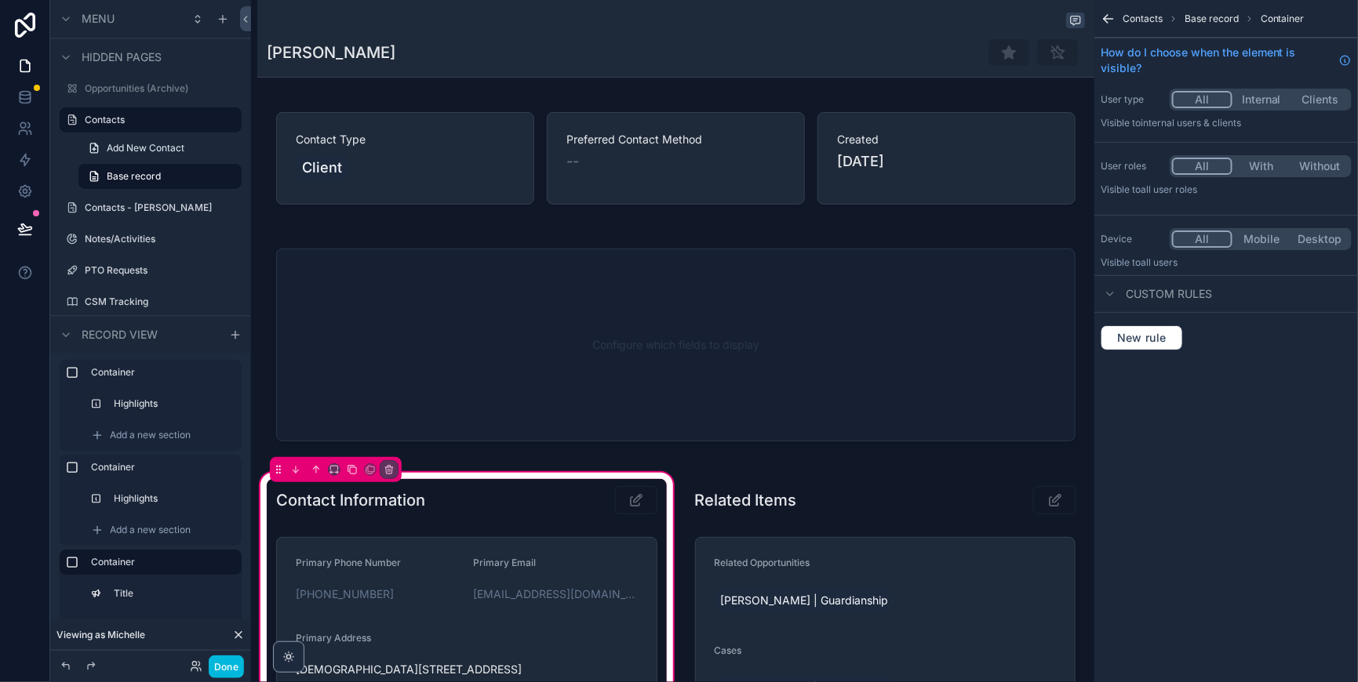
click at [462, 653] on div "scrollable content" at bounding box center [467, 665] width 400 height 268
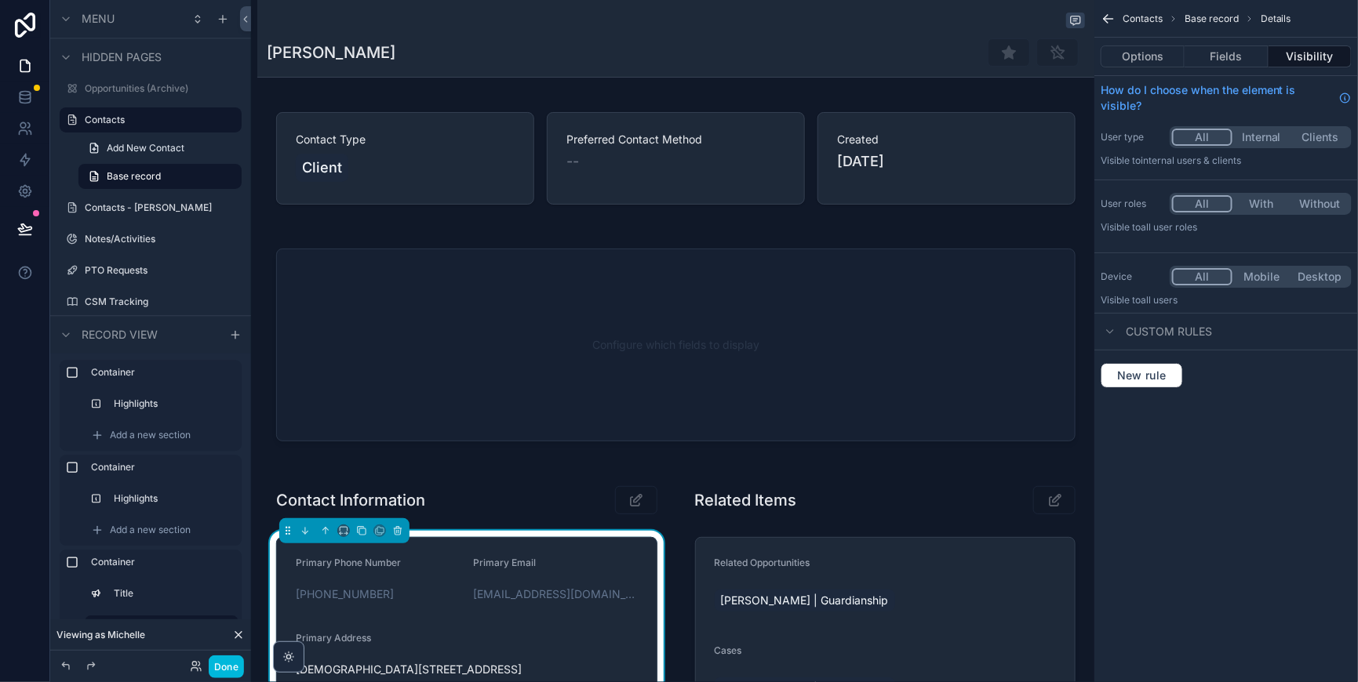
click at [1199, 64] on button "Fields" at bounding box center [1226, 56] width 83 height 22
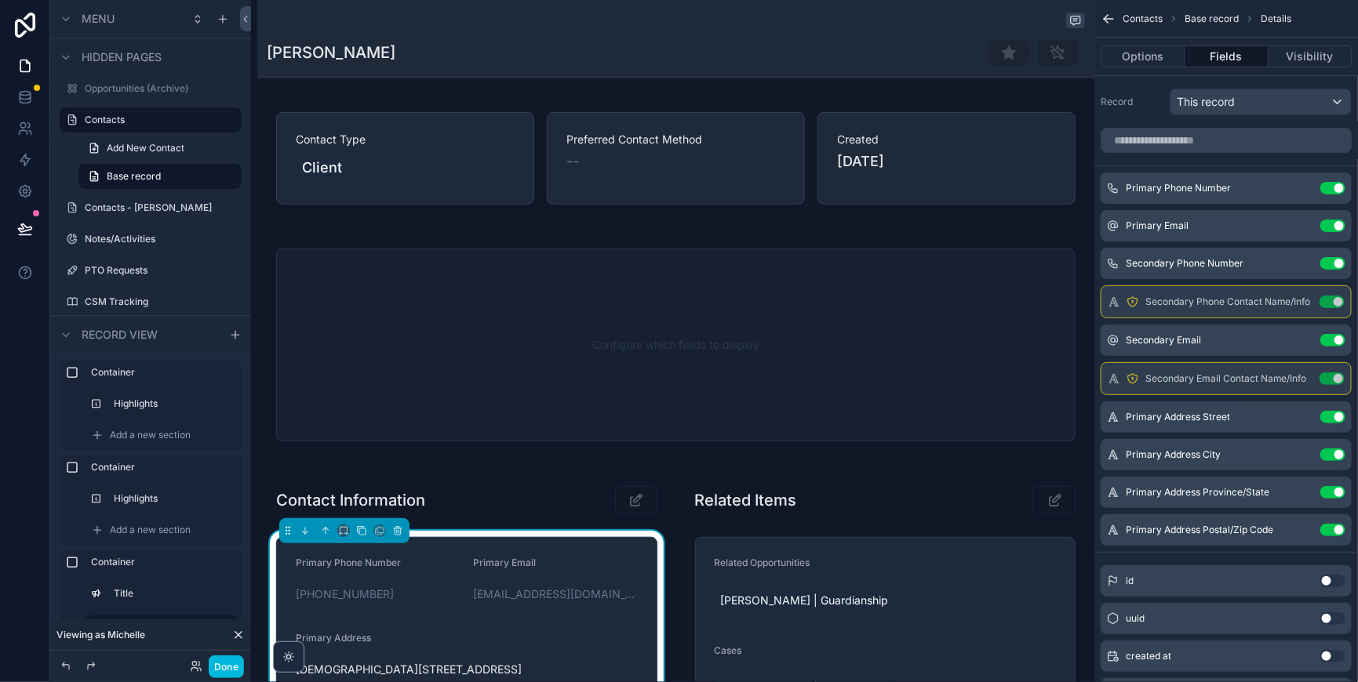
click at [0, 0] on icon "scrollable content" at bounding box center [0, 0] width 0 height 0
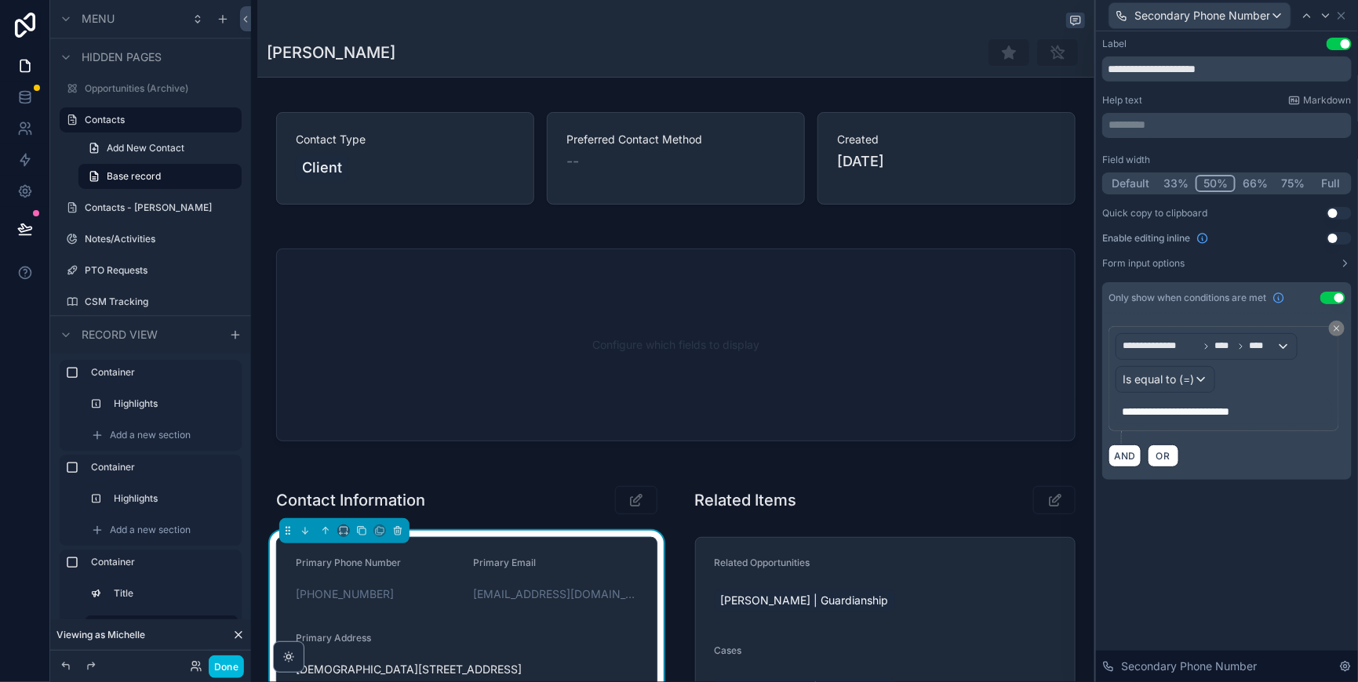
click at [1153, 462] on span "OR" at bounding box center [1163, 456] width 20 height 12
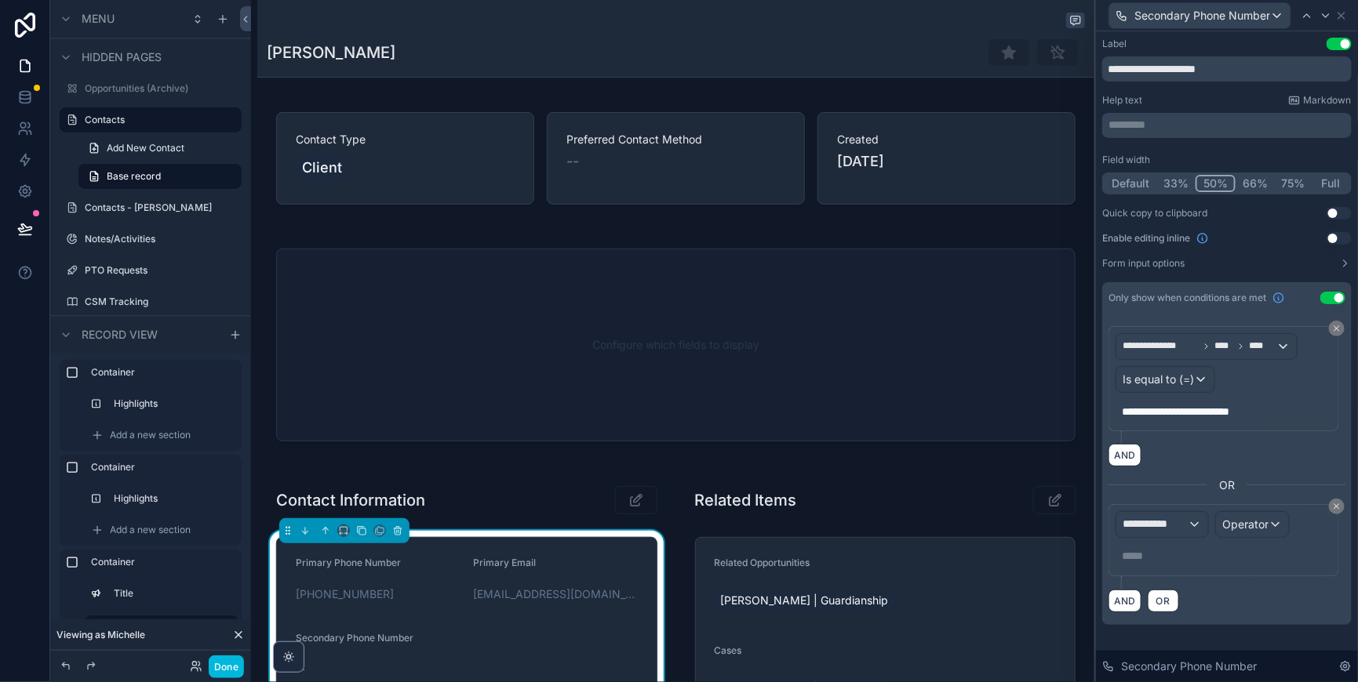
click at [1169, 537] on div "**********" at bounding box center [1162, 524] width 92 height 25
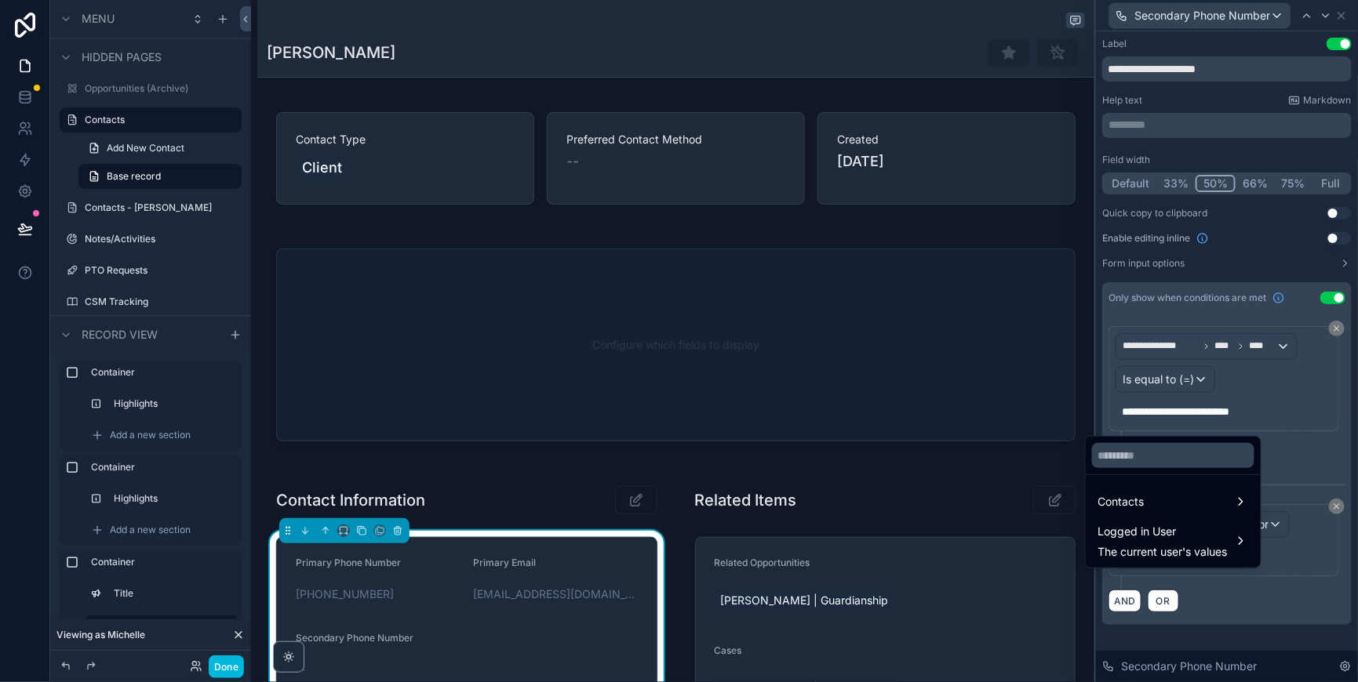
click at [1146, 443] on input "text" at bounding box center [1173, 455] width 162 height 25
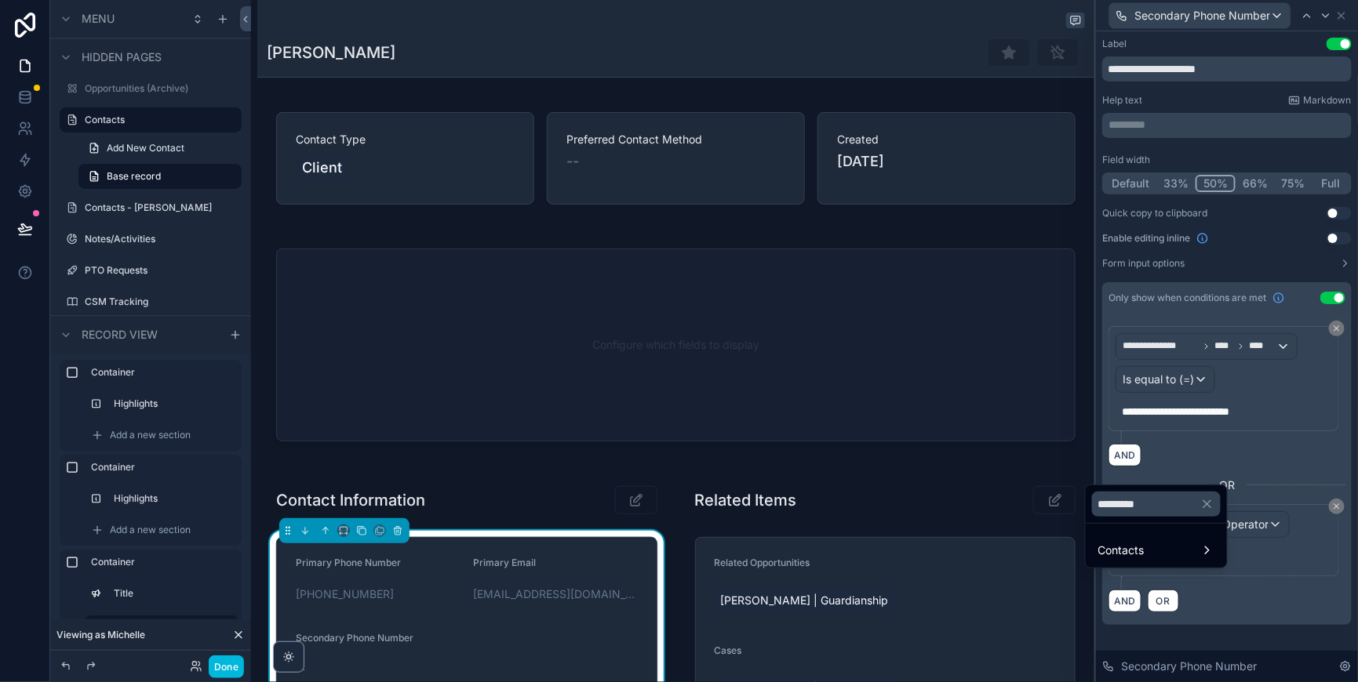
click at [1131, 554] on span "Contacts" at bounding box center [1121, 550] width 46 height 19
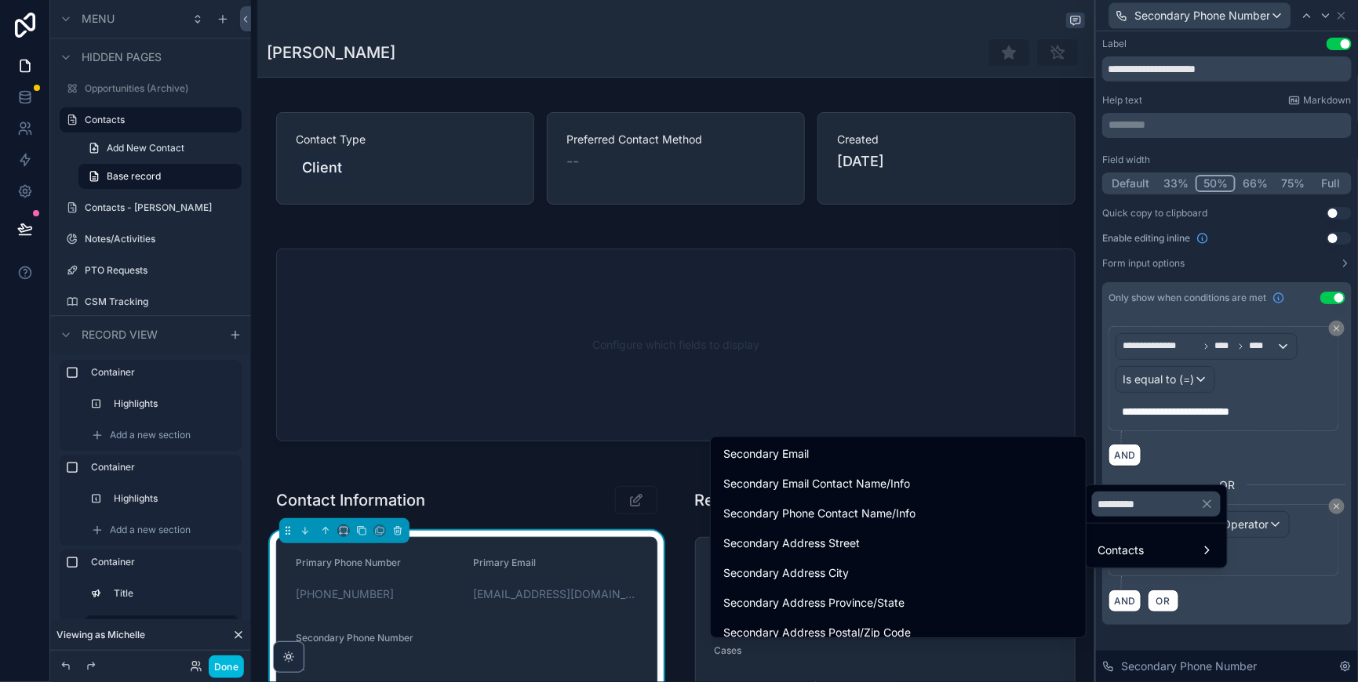
click at [1185, 492] on input "*********" at bounding box center [1156, 504] width 129 height 25
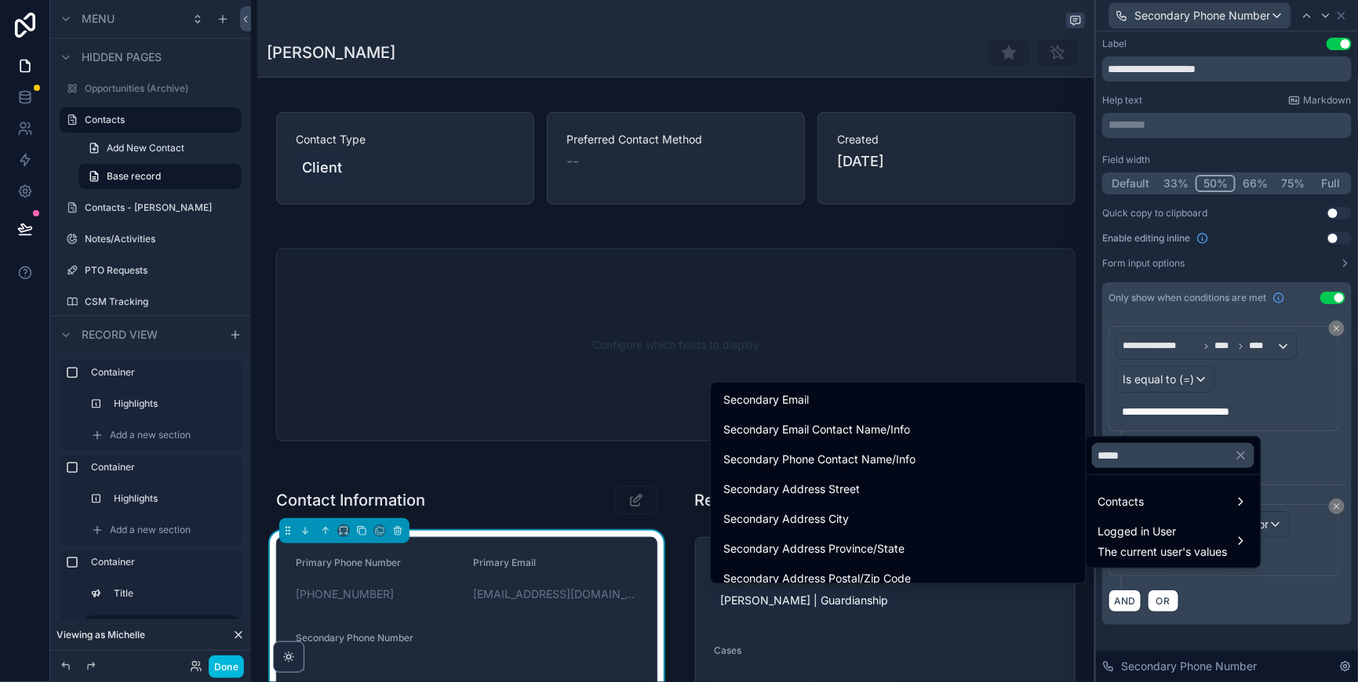
drag, startPoint x: 1158, startPoint y: 445, endPoint x: 1093, endPoint y: 445, distance: 65.1
click at [1093, 445] on input "*****" at bounding box center [1173, 455] width 162 height 25
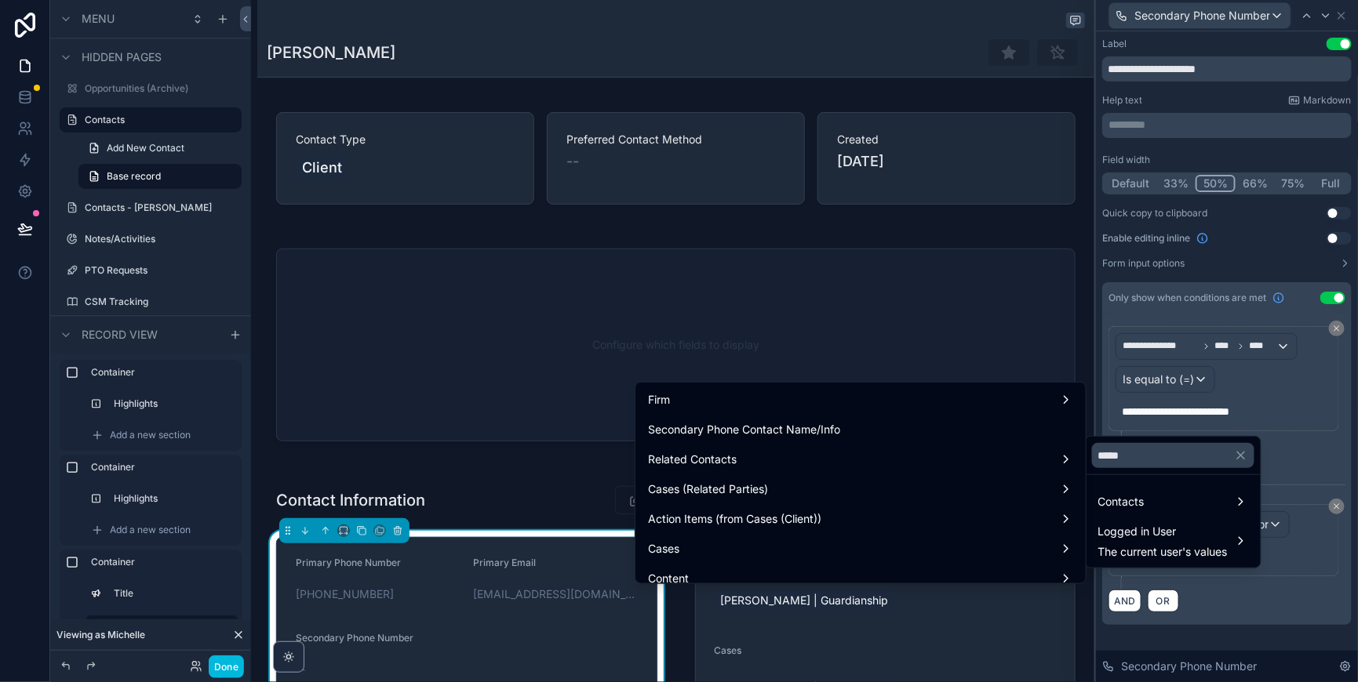
type input "*****"
click at [1168, 493] on div "Contacts" at bounding box center [1173, 502] width 150 height 19
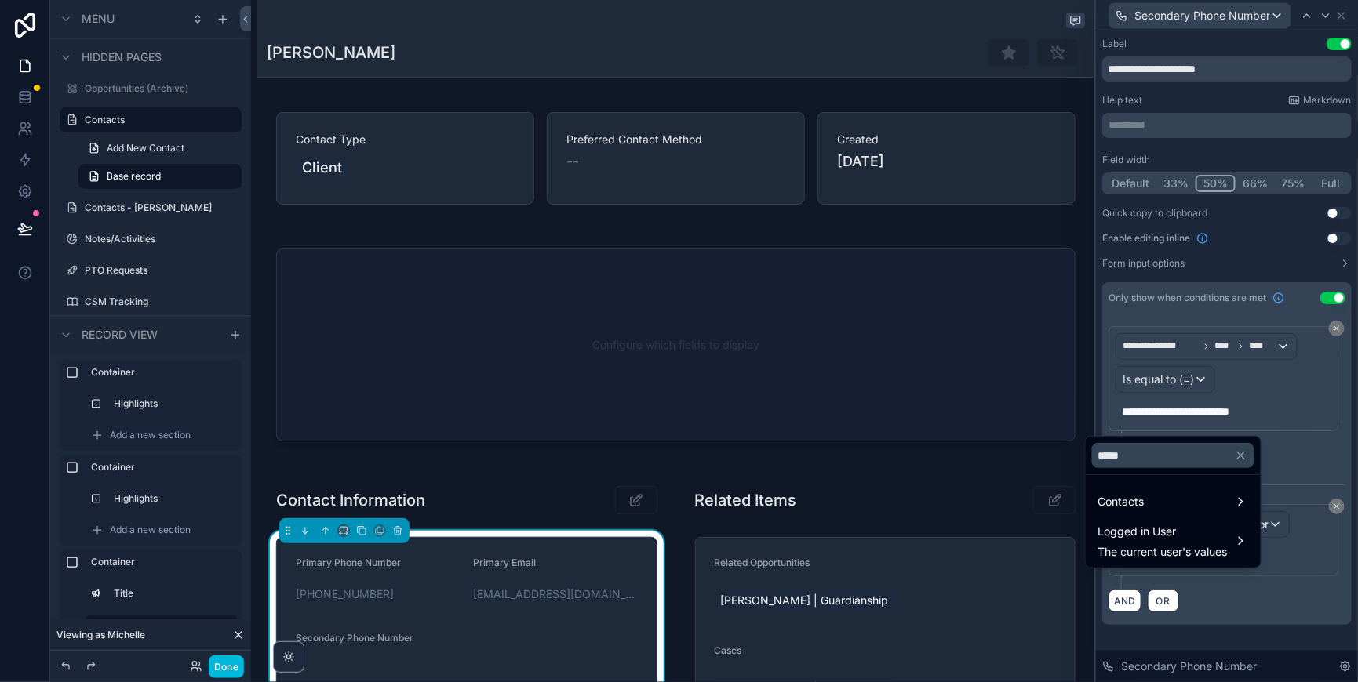
click at [1145, 493] on span "Contacts" at bounding box center [1121, 502] width 46 height 19
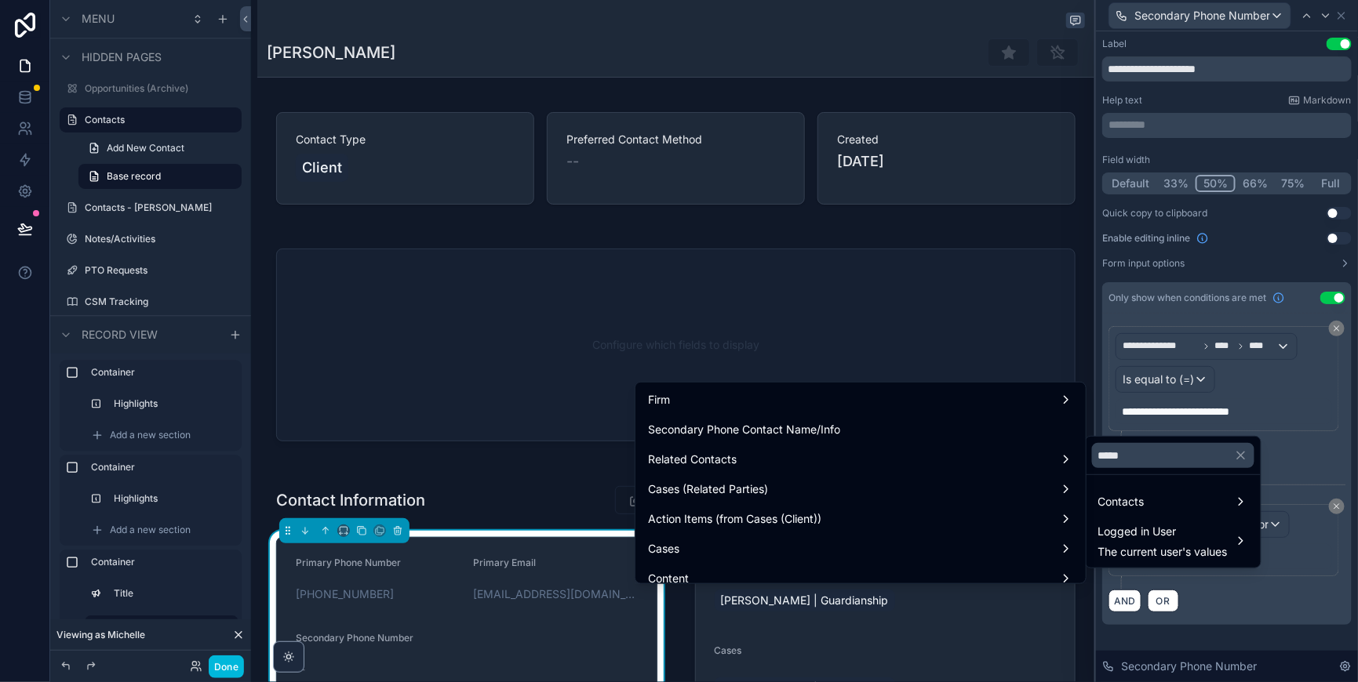
click at [1290, 595] on div at bounding box center [1227, 341] width 262 height 682
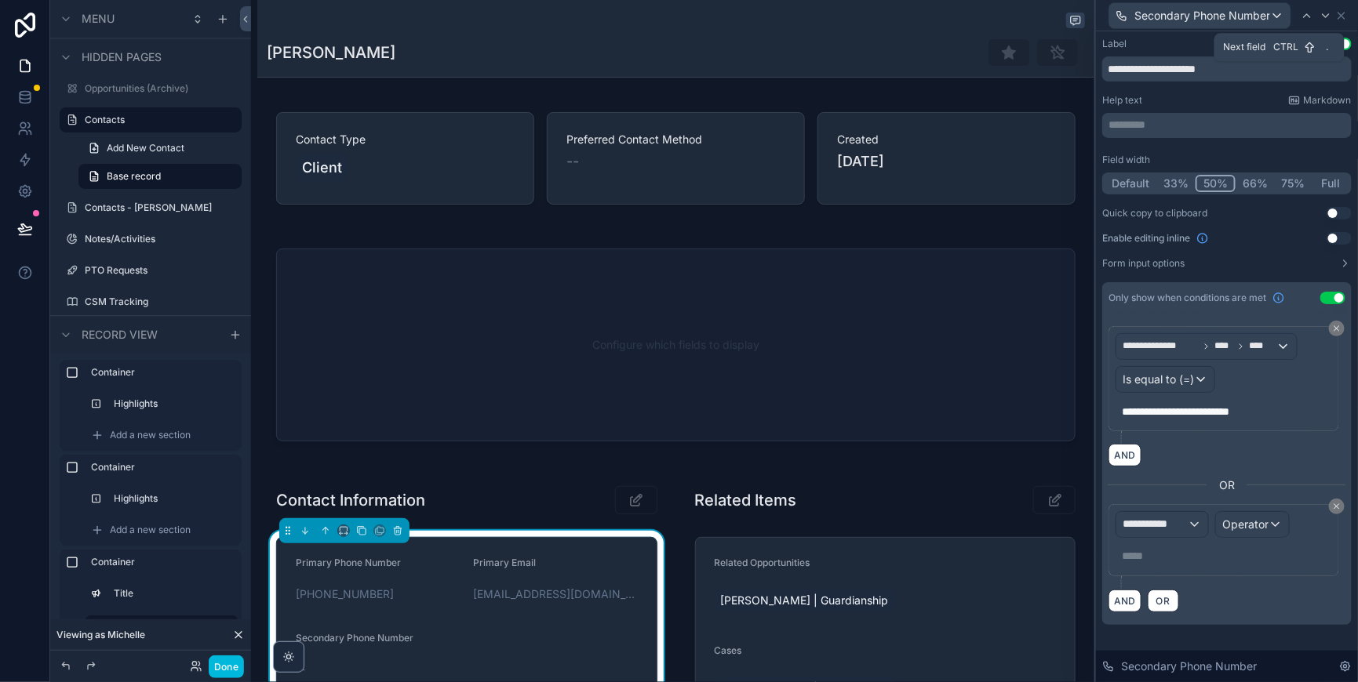
click at [1319, 20] on icon at bounding box center [1325, 15] width 13 height 13
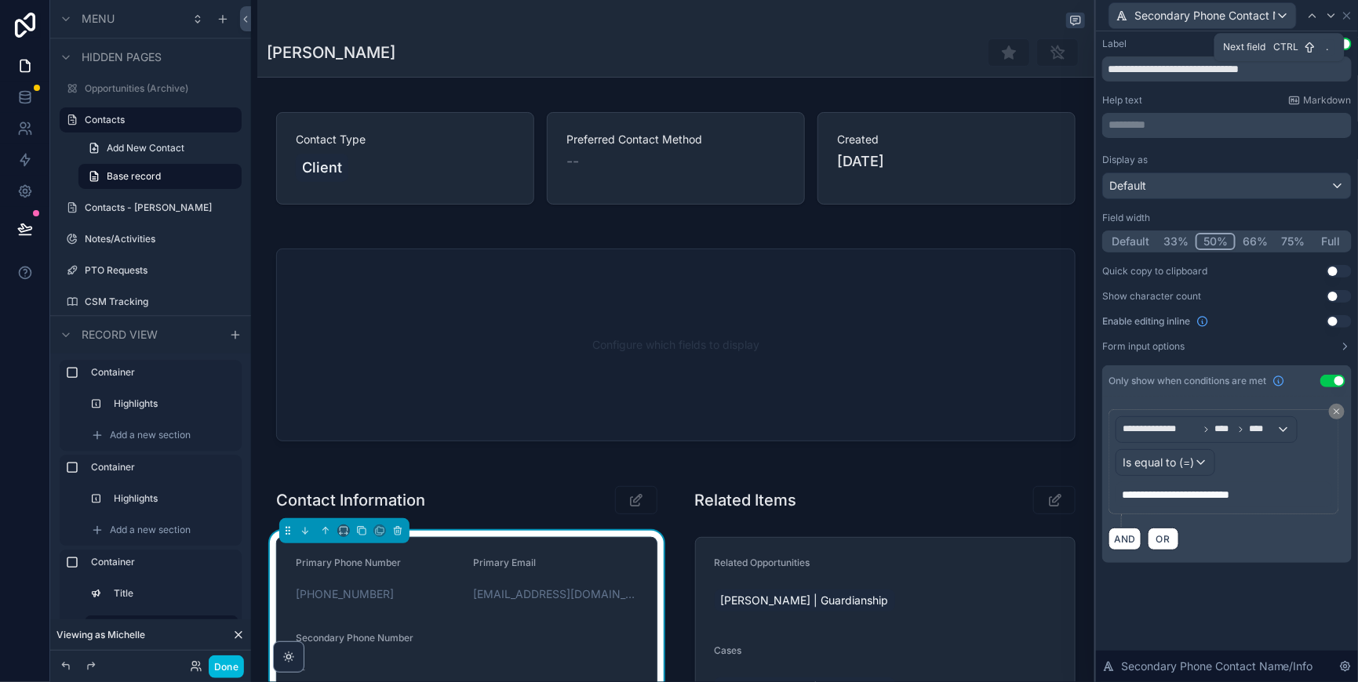
click at [1322, 20] on div at bounding box center [1331, 15] width 19 height 19
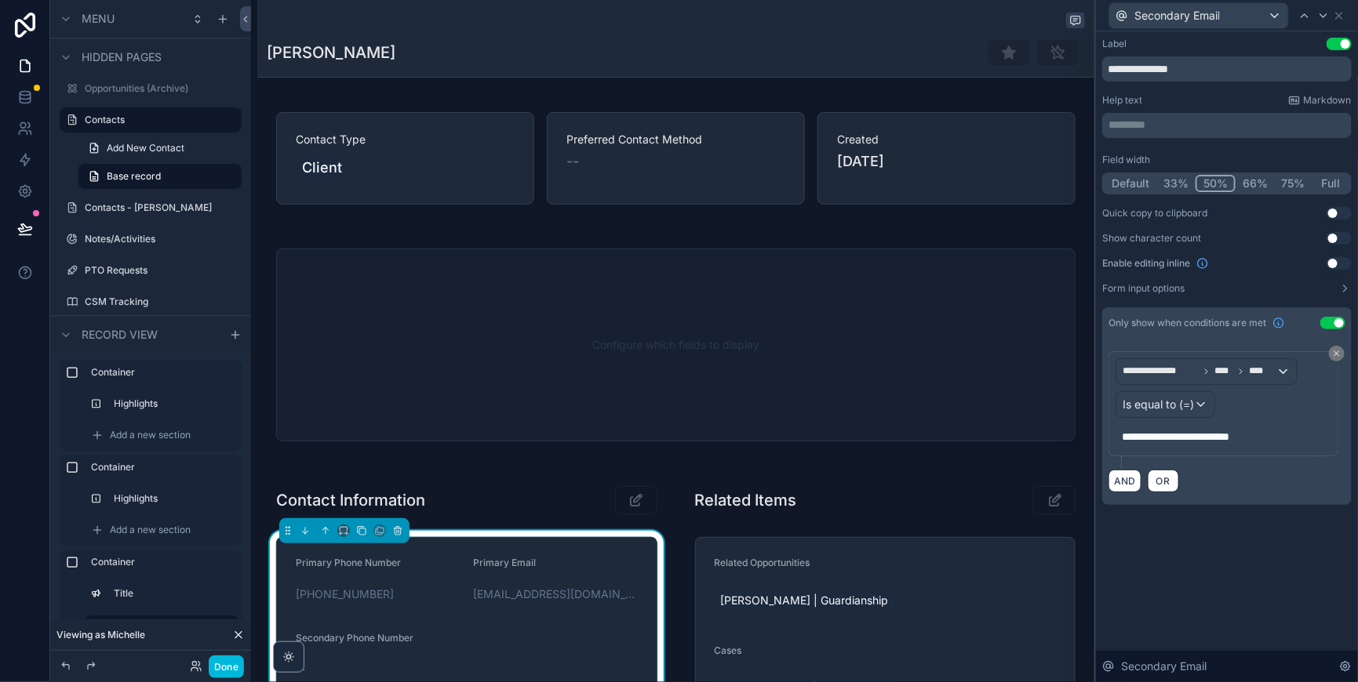
click at [1153, 487] on span "OR" at bounding box center [1163, 481] width 20 height 12
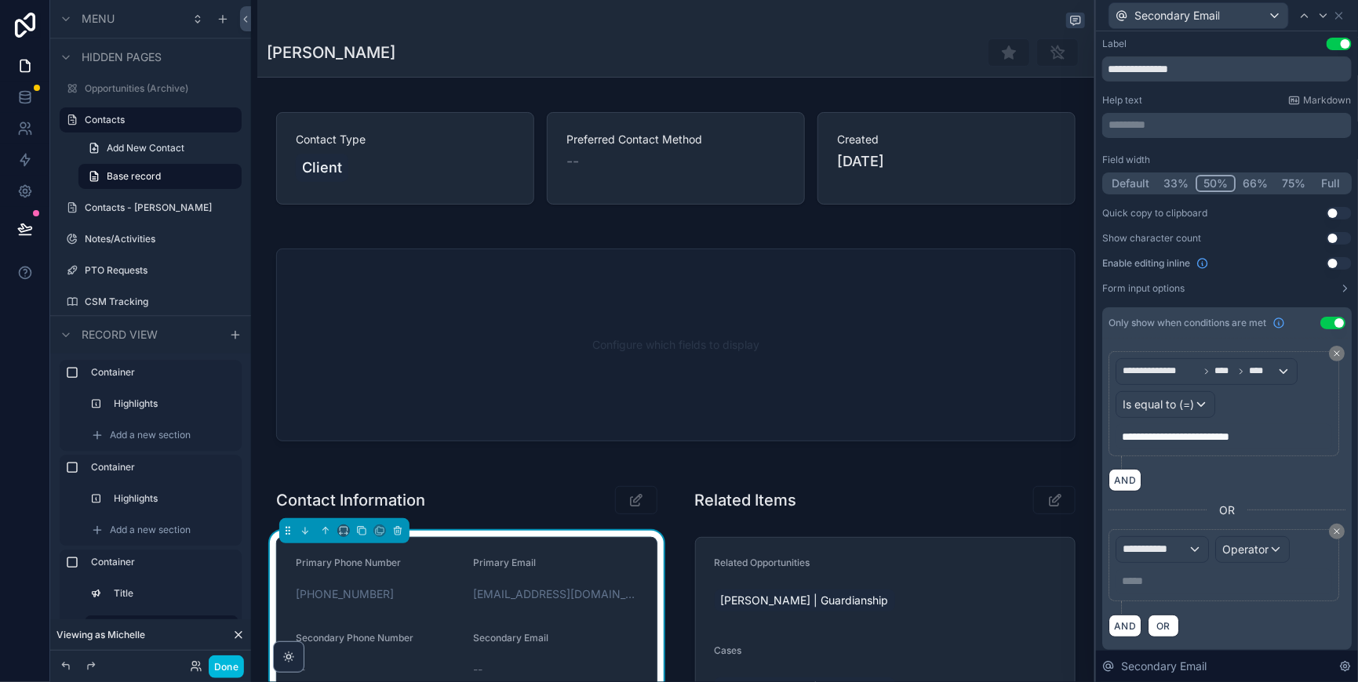
click at [1166, 562] on div "**********" at bounding box center [1162, 549] width 92 height 25
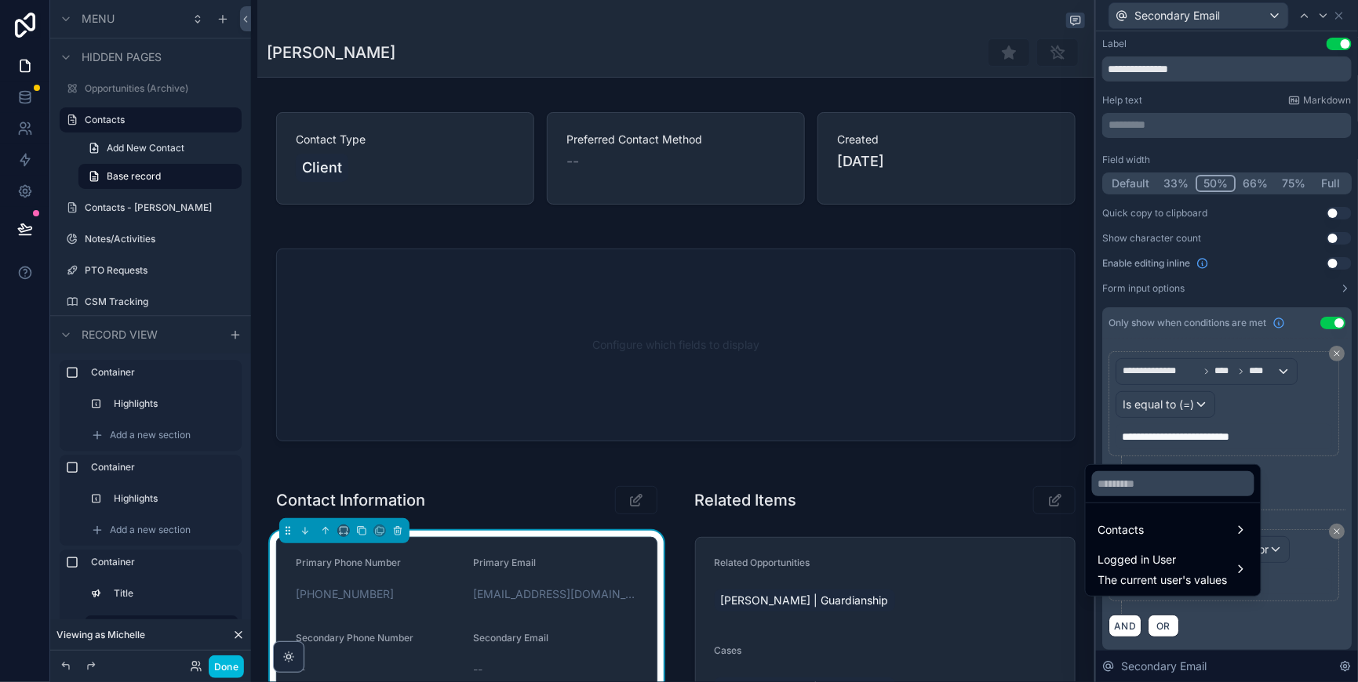
click at [1141, 479] on input "text" at bounding box center [1173, 483] width 162 height 25
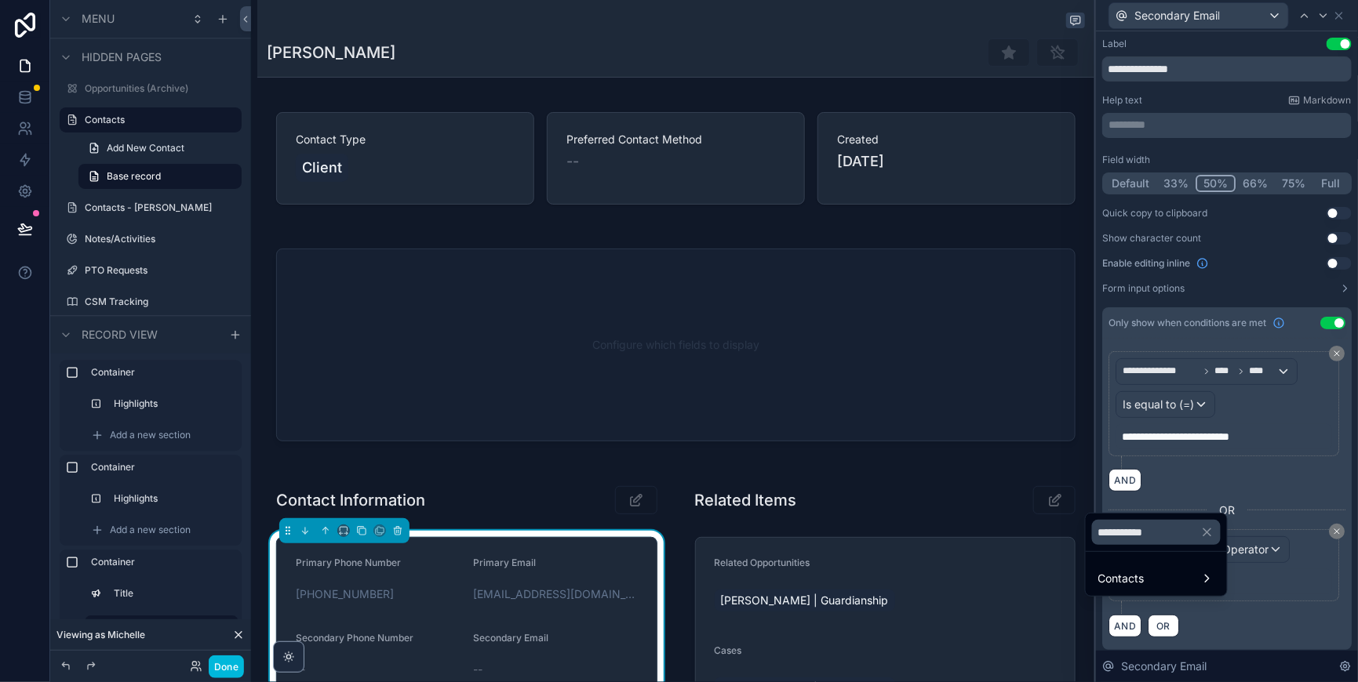
type input "**********"
click at [1125, 582] on span "Contacts" at bounding box center [1121, 579] width 46 height 19
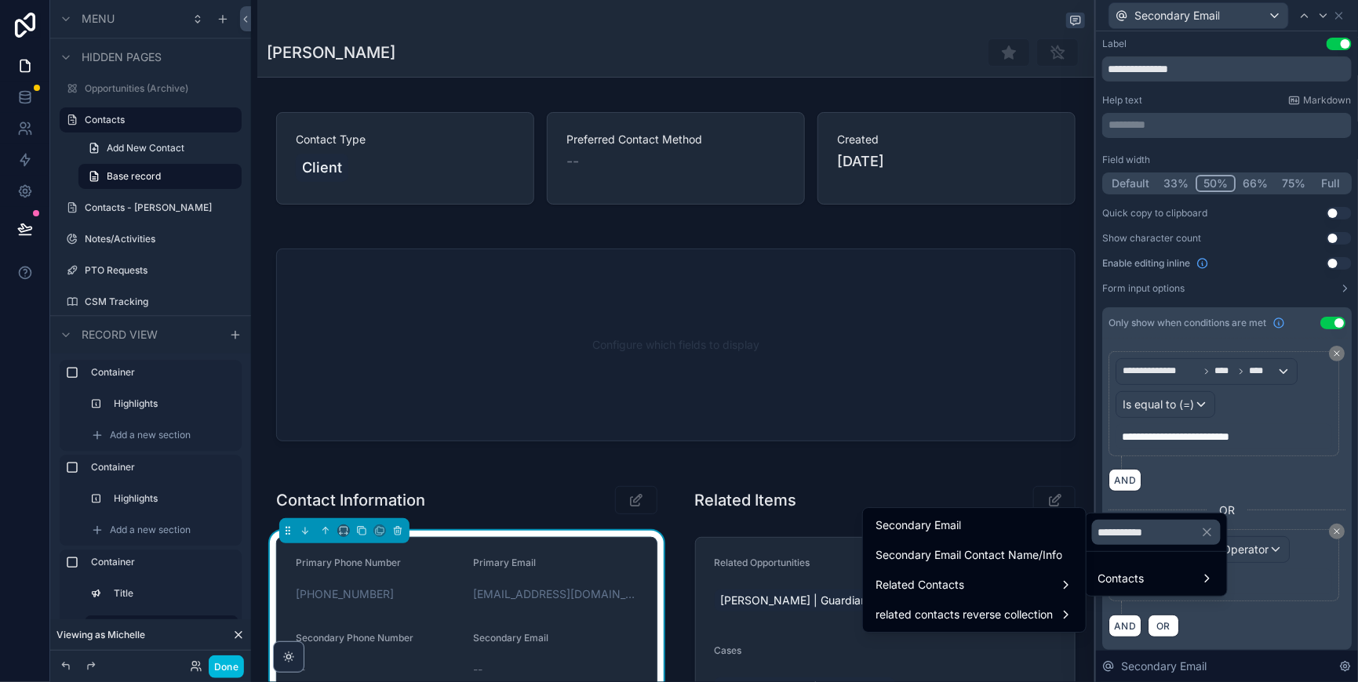
click at [966, 529] on div "Secondary Email" at bounding box center [974, 525] width 198 height 19
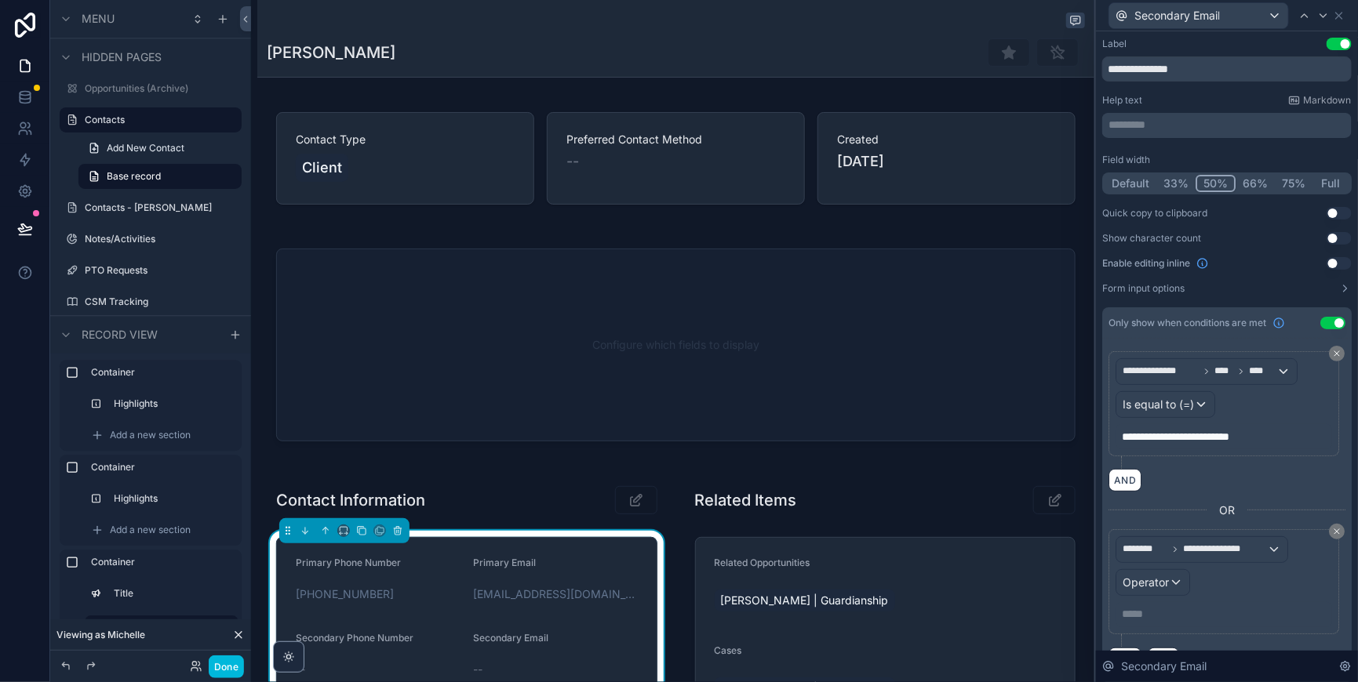
scroll to position [121, 0]
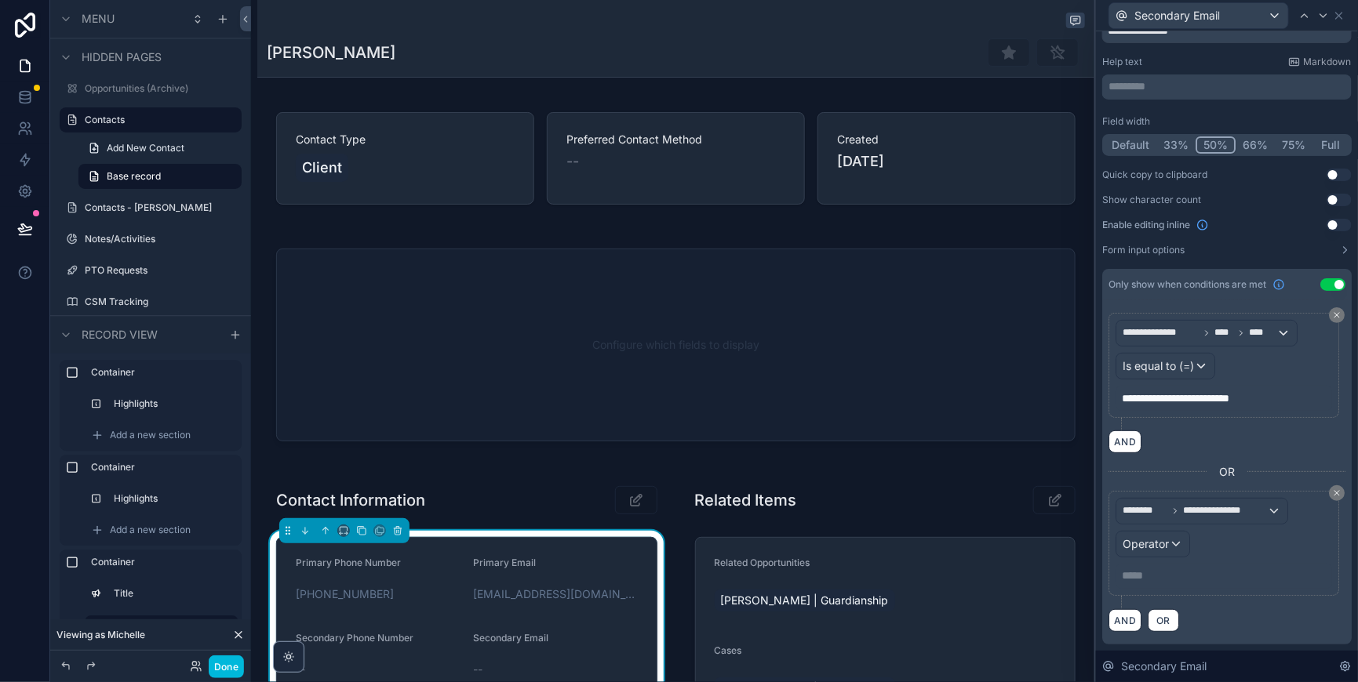
click at [1155, 532] on div "Operator" at bounding box center [1152, 544] width 73 height 25
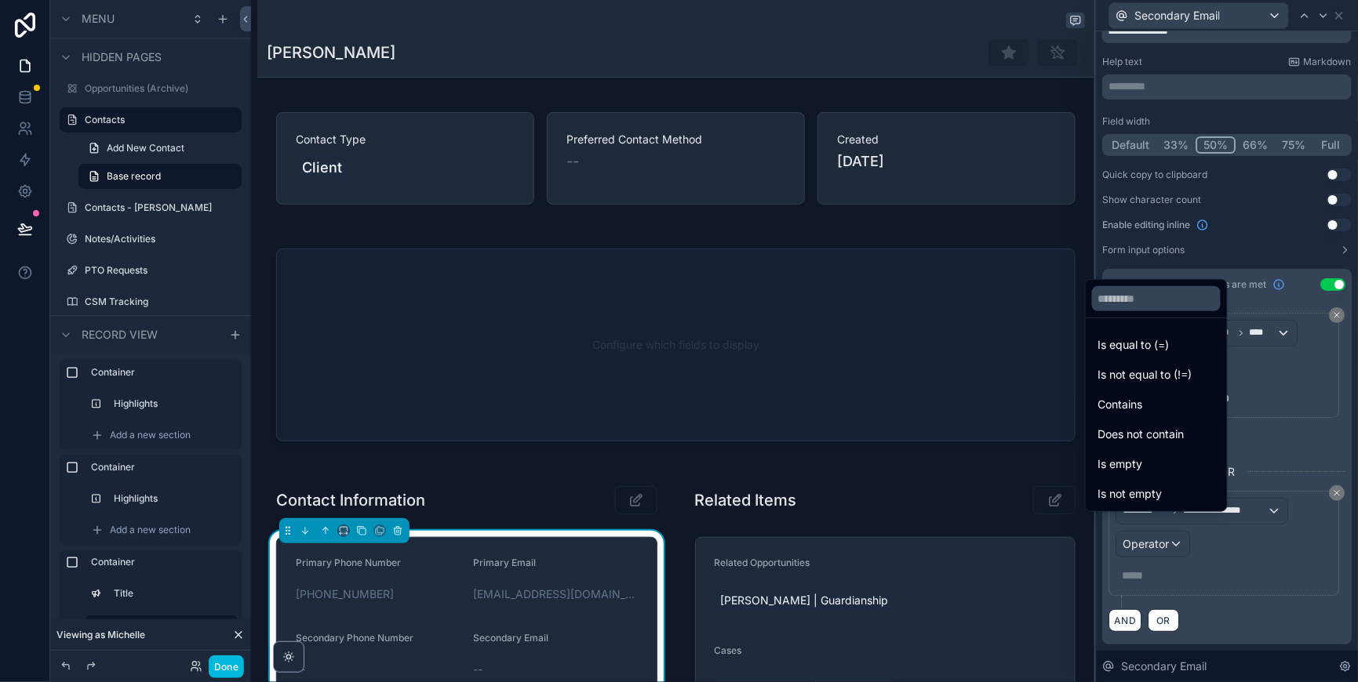
click at [1148, 487] on span "Is not empty" at bounding box center [1130, 494] width 64 height 19
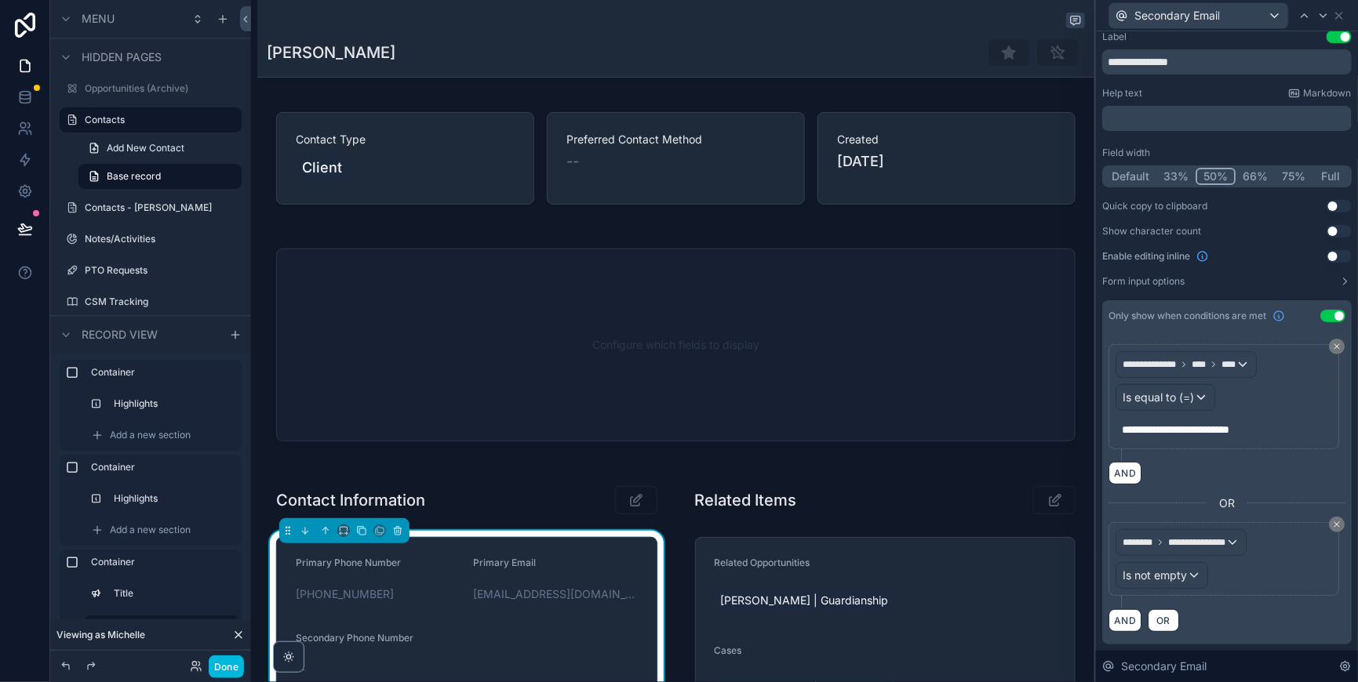
scroll to position [86, 0]
click at [244, 661] on button "Done" at bounding box center [226, 667] width 35 height 23
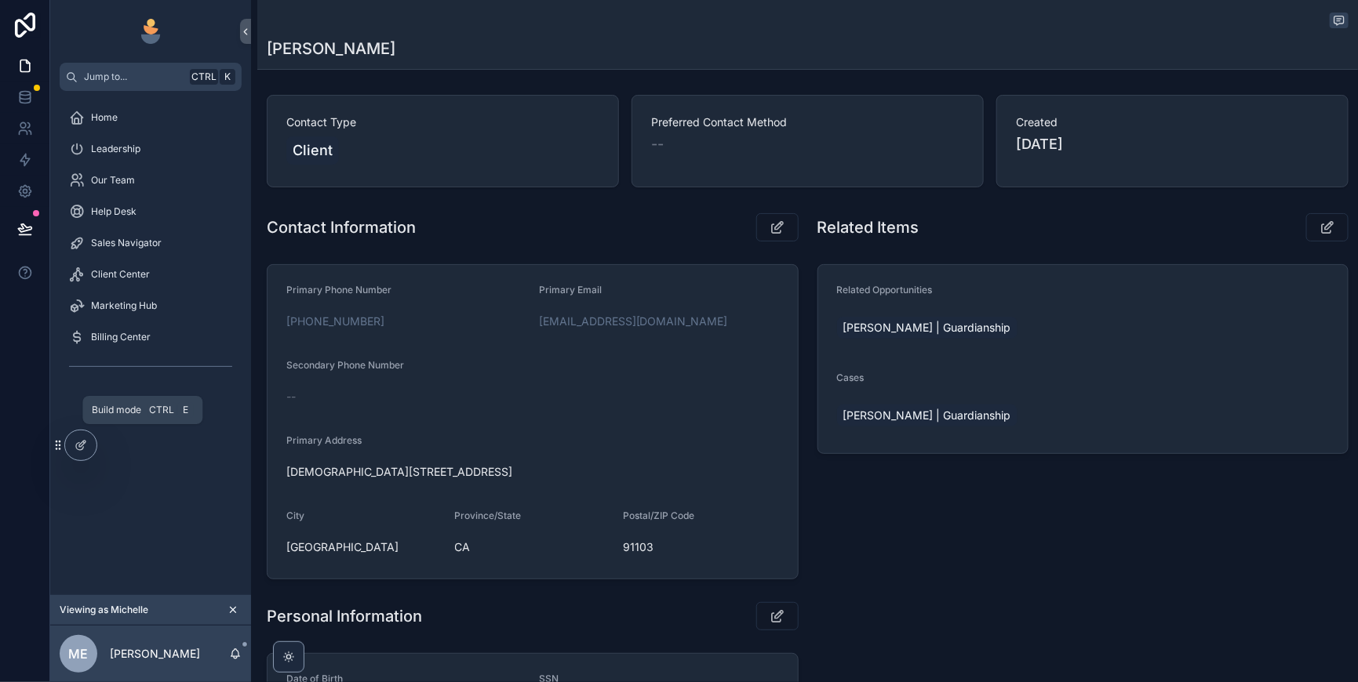
click at [80, 440] on icon at bounding box center [81, 445] width 13 height 13
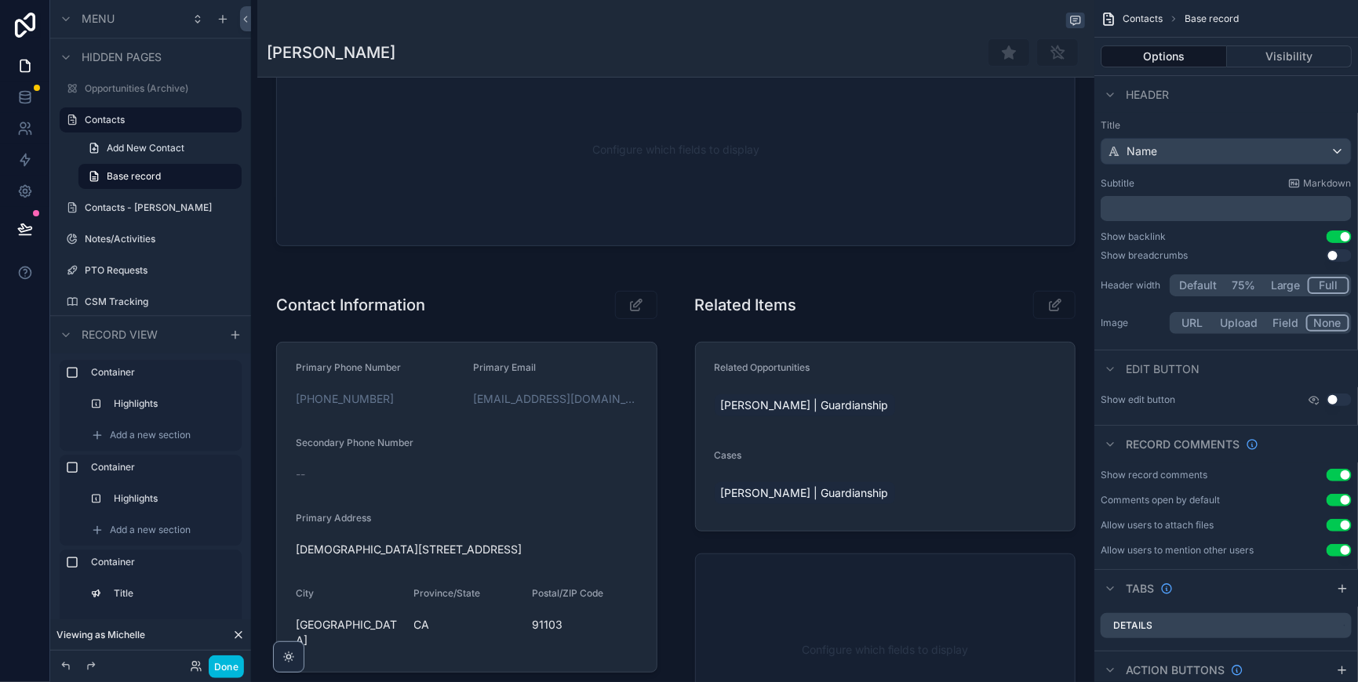
scroll to position [392, 0]
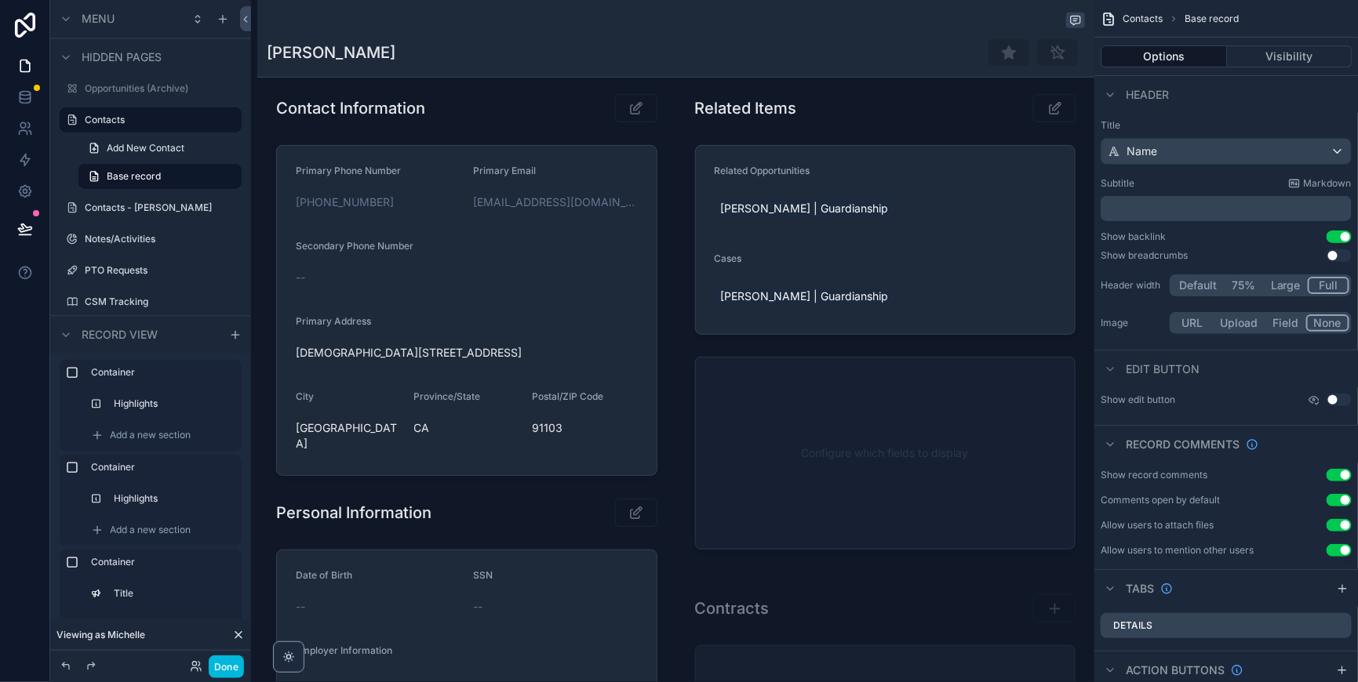
click at [580, 387] on div "scrollable content" at bounding box center [466, 530] width 419 height 904
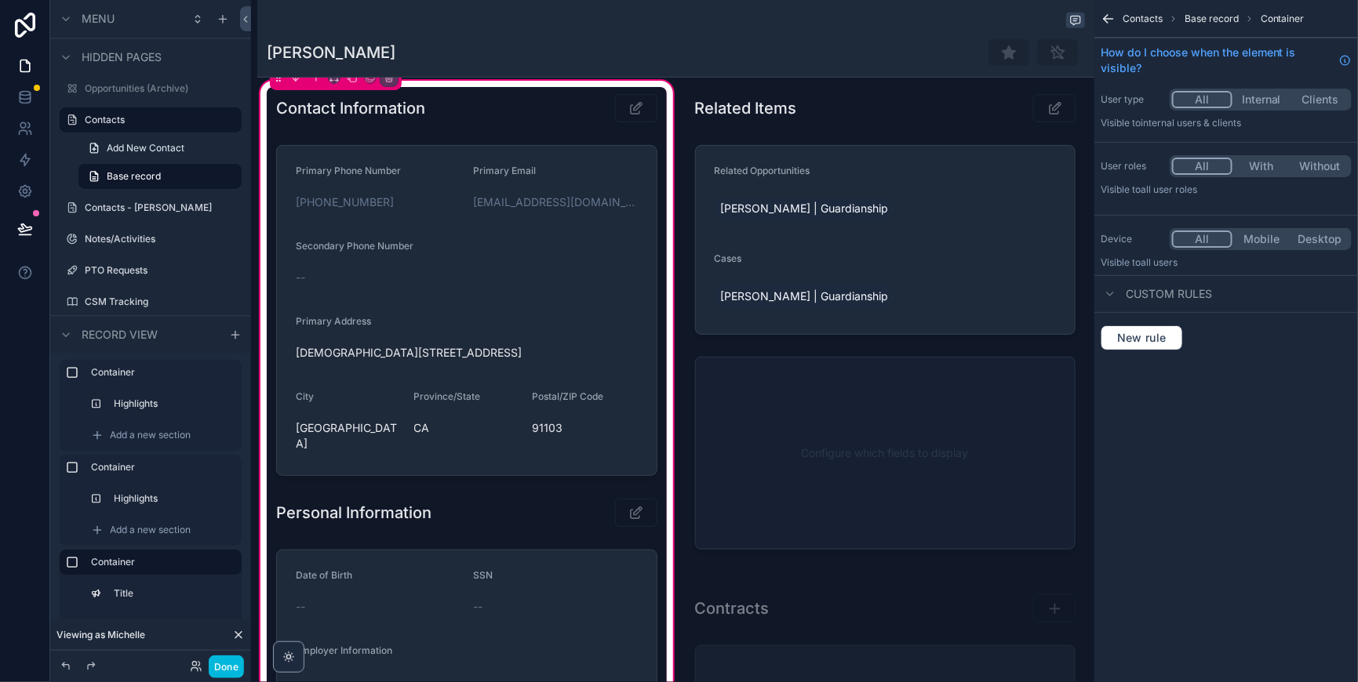
click at [580, 387] on div "scrollable content" at bounding box center [467, 311] width 400 height 344
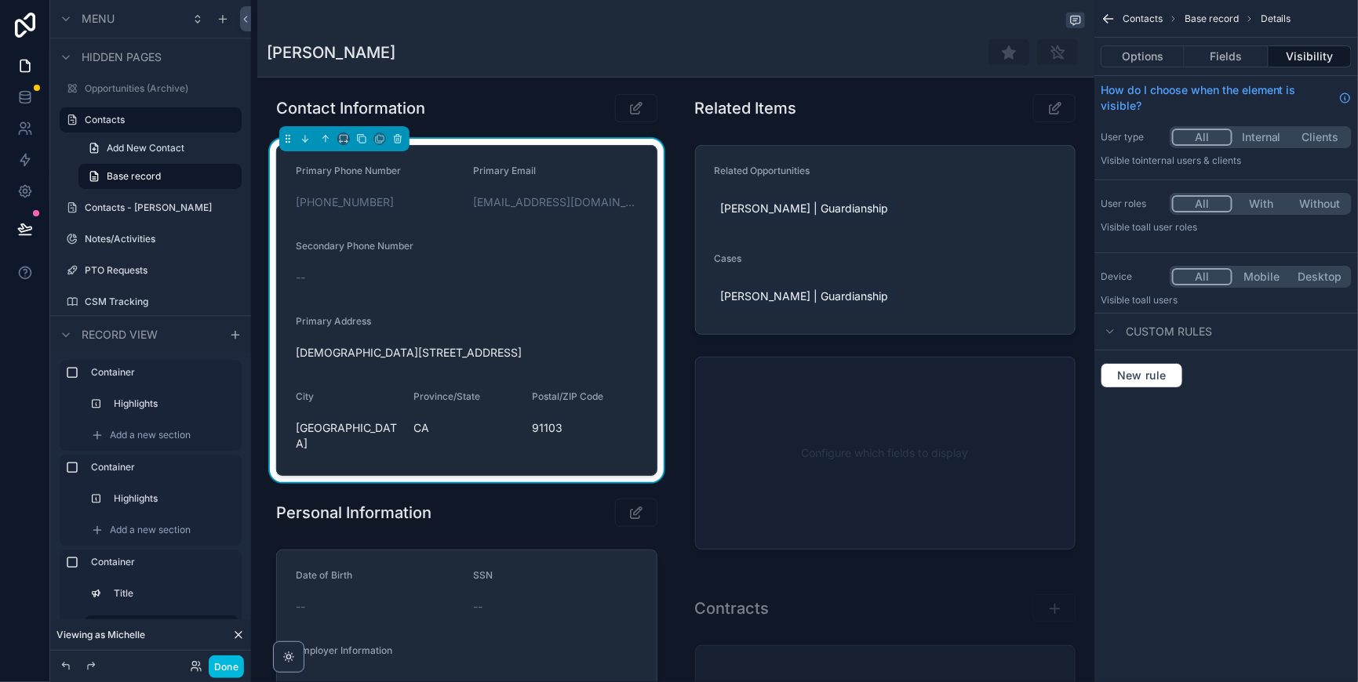
click at [1219, 63] on button "Fields" at bounding box center [1226, 56] width 83 height 22
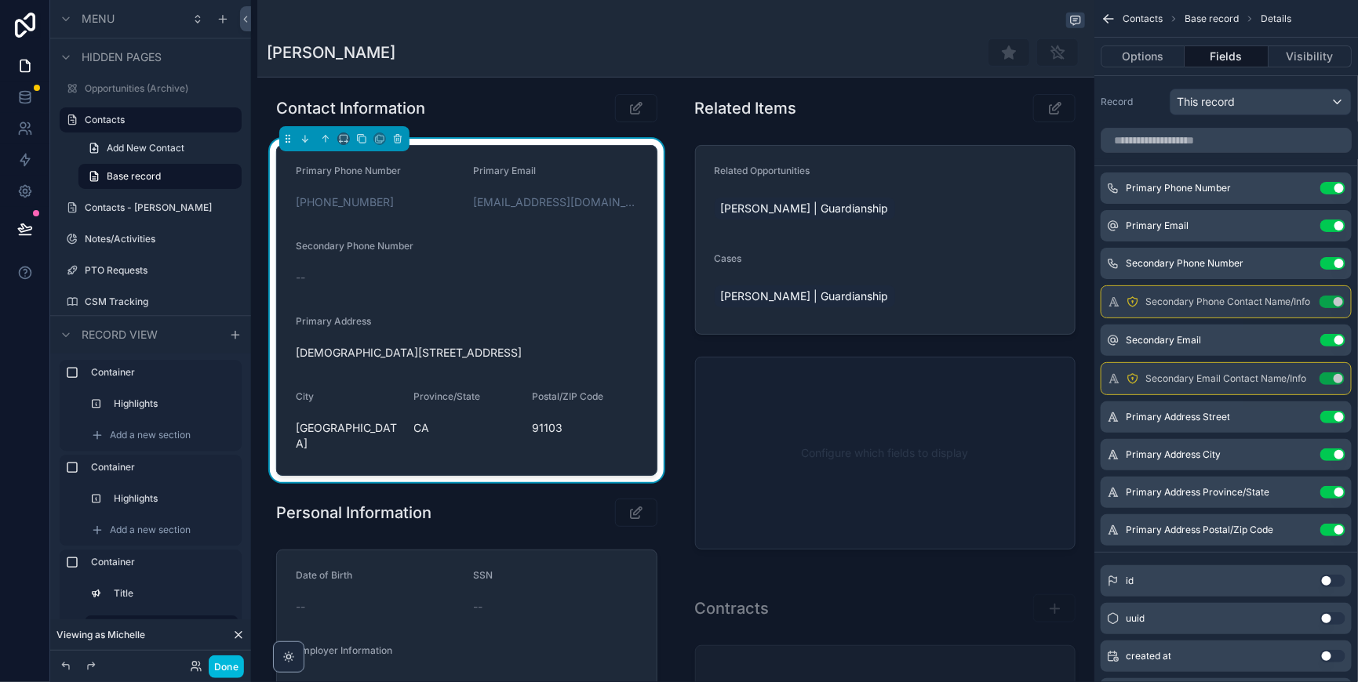
click at [0, 0] on icon "scrollable content" at bounding box center [0, 0] width 0 height 0
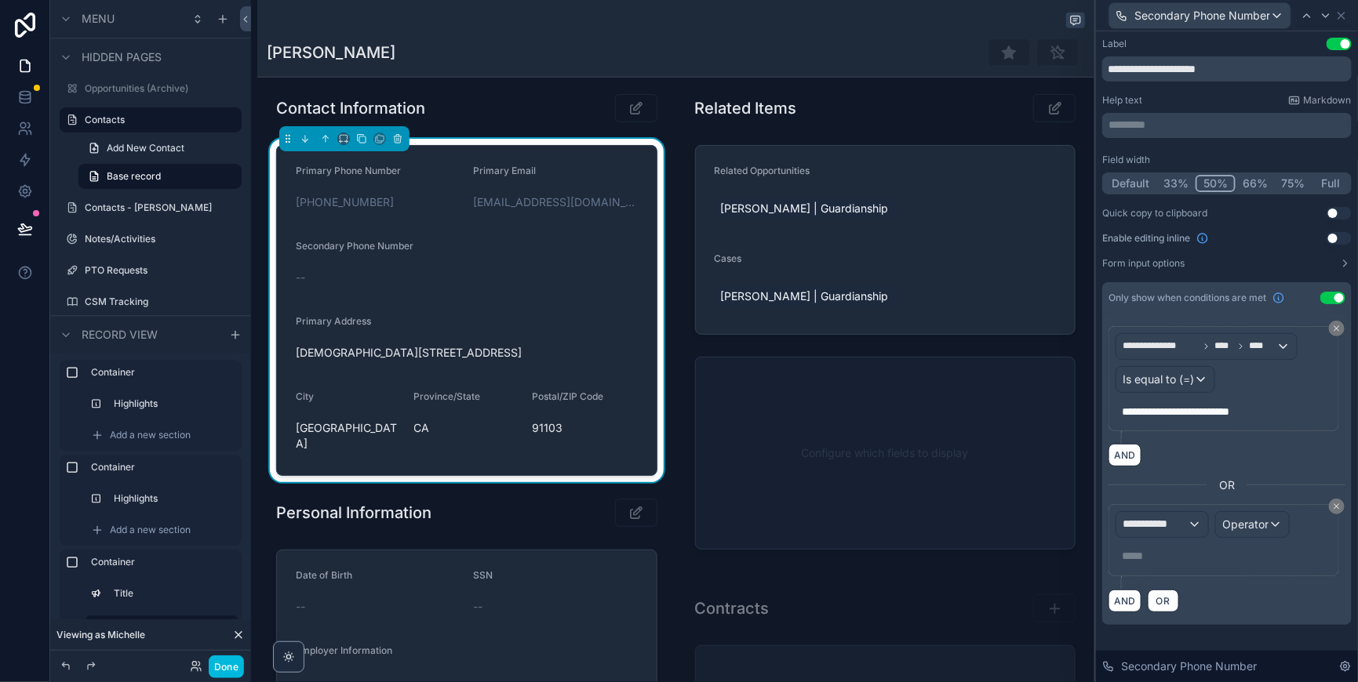
scroll to position [56, 0]
click at [1163, 530] on div "**********" at bounding box center [1162, 524] width 92 height 25
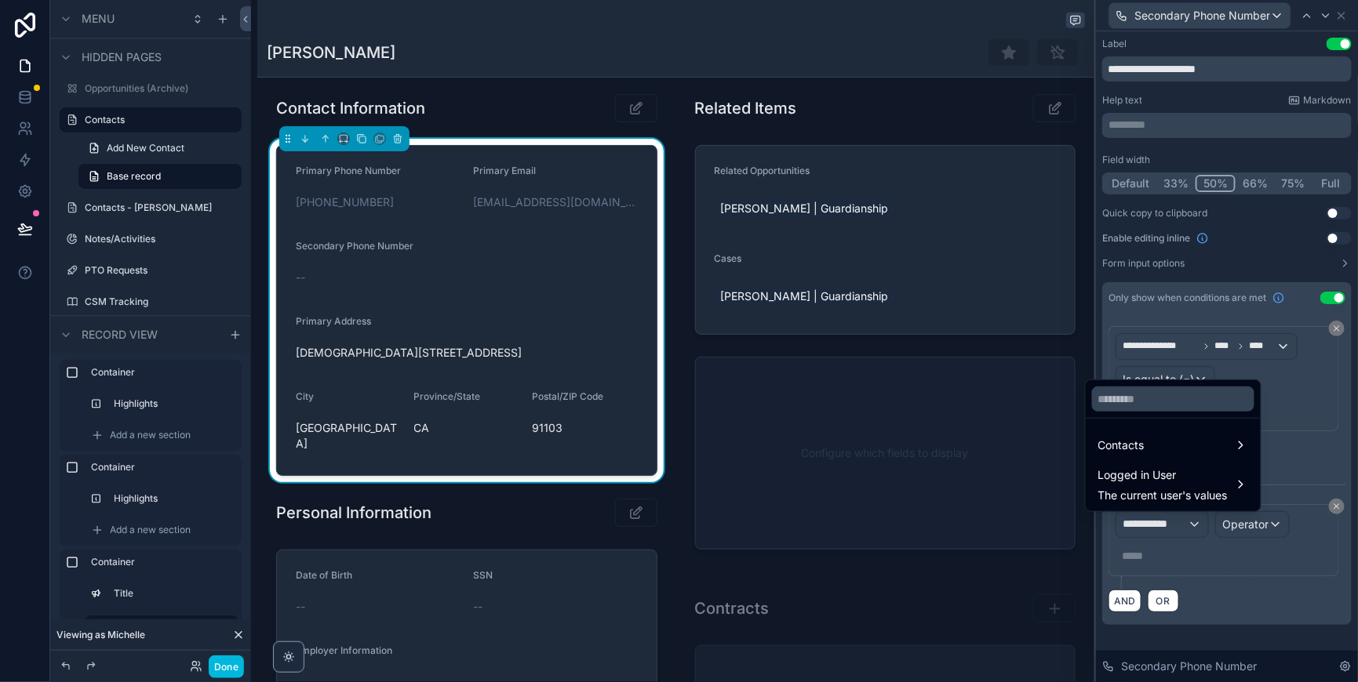
click at [1145, 445] on span "Contacts" at bounding box center [1121, 445] width 46 height 19
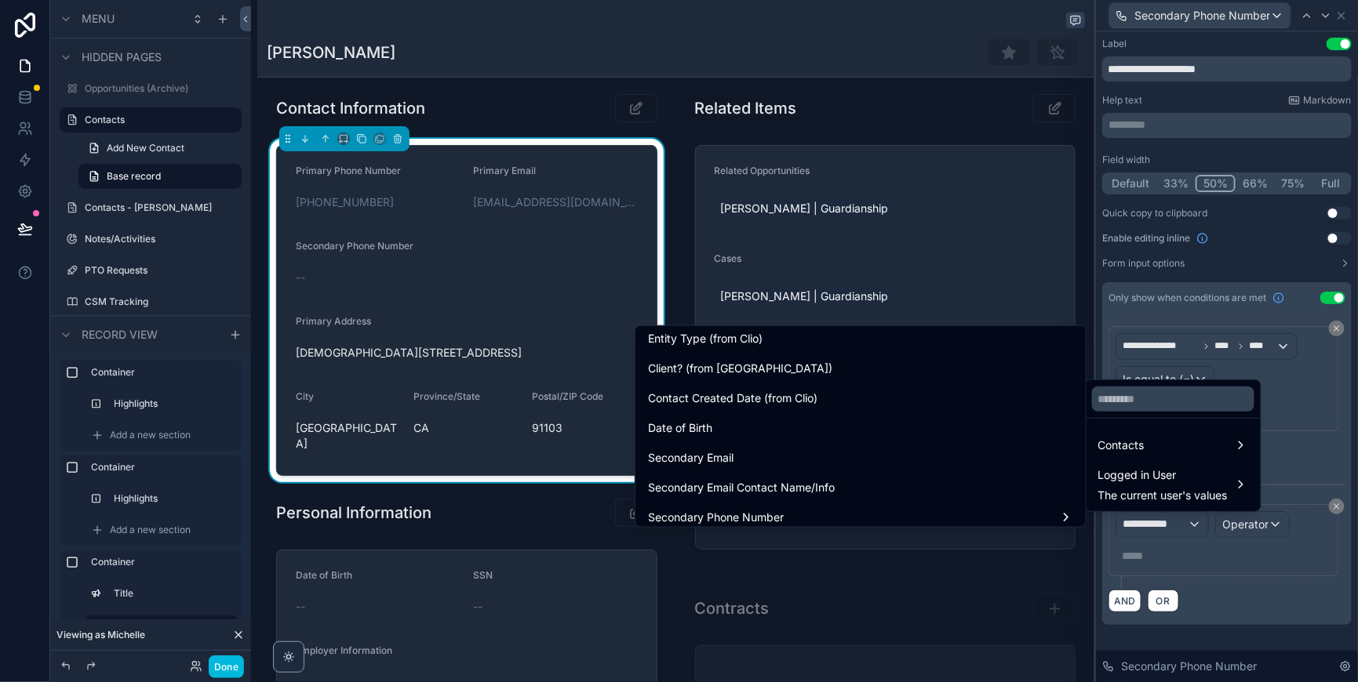
scroll to position [588, 0]
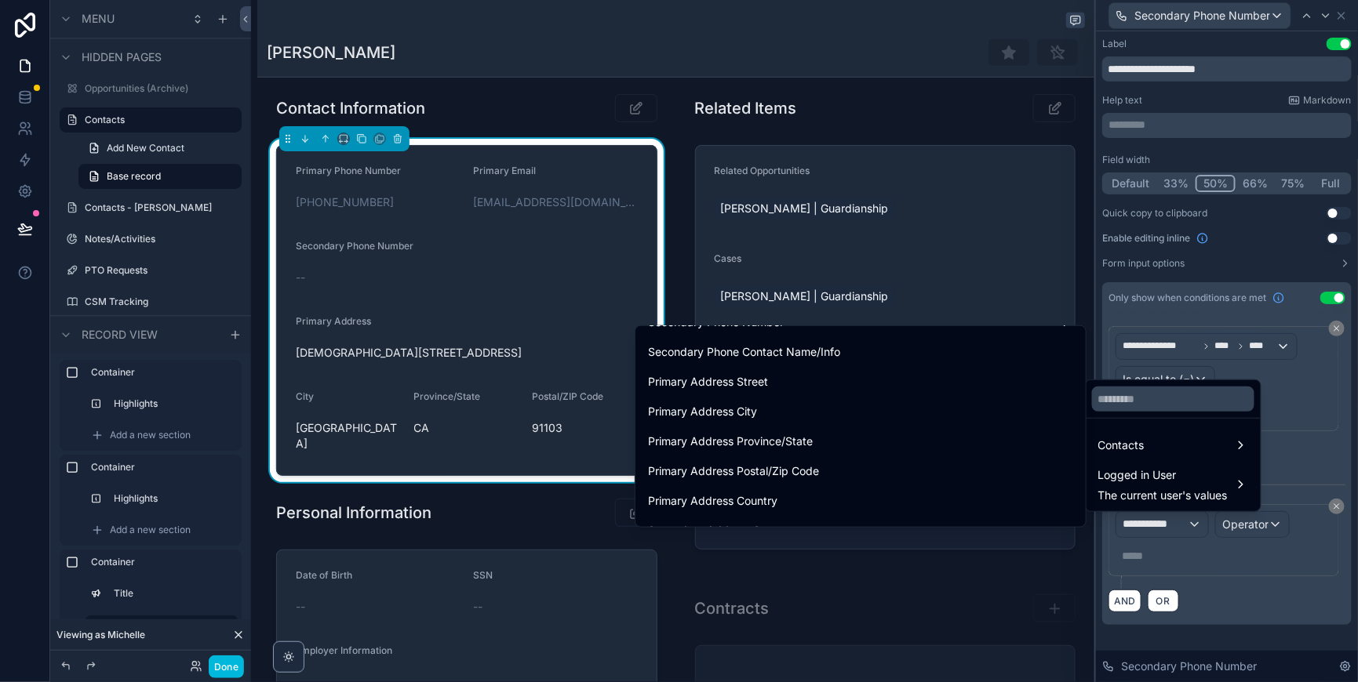
click at [750, 332] on div "Secondary Phone Number" at bounding box center [860, 322] width 425 height 19
click at [1112, 424] on span "Number" at bounding box center [1107, 419] width 42 height 19
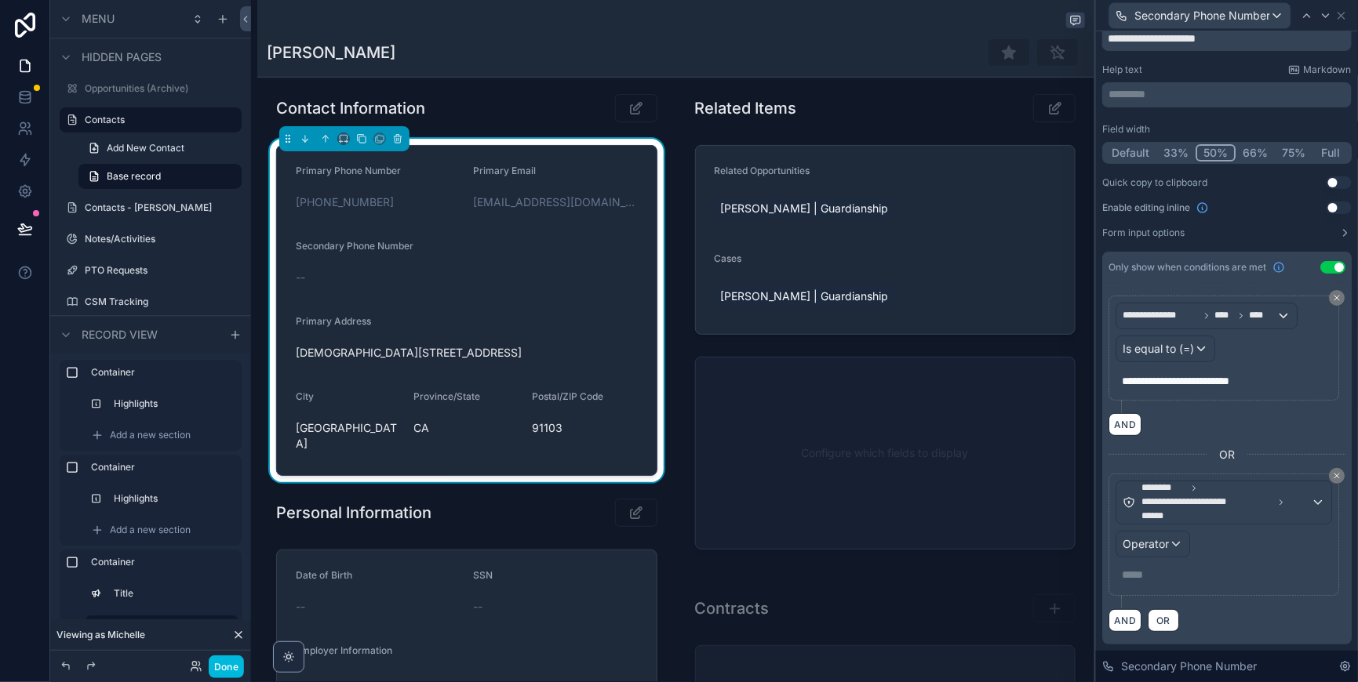
click at [1148, 557] on div "Operator" at bounding box center [1152, 544] width 73 height 25
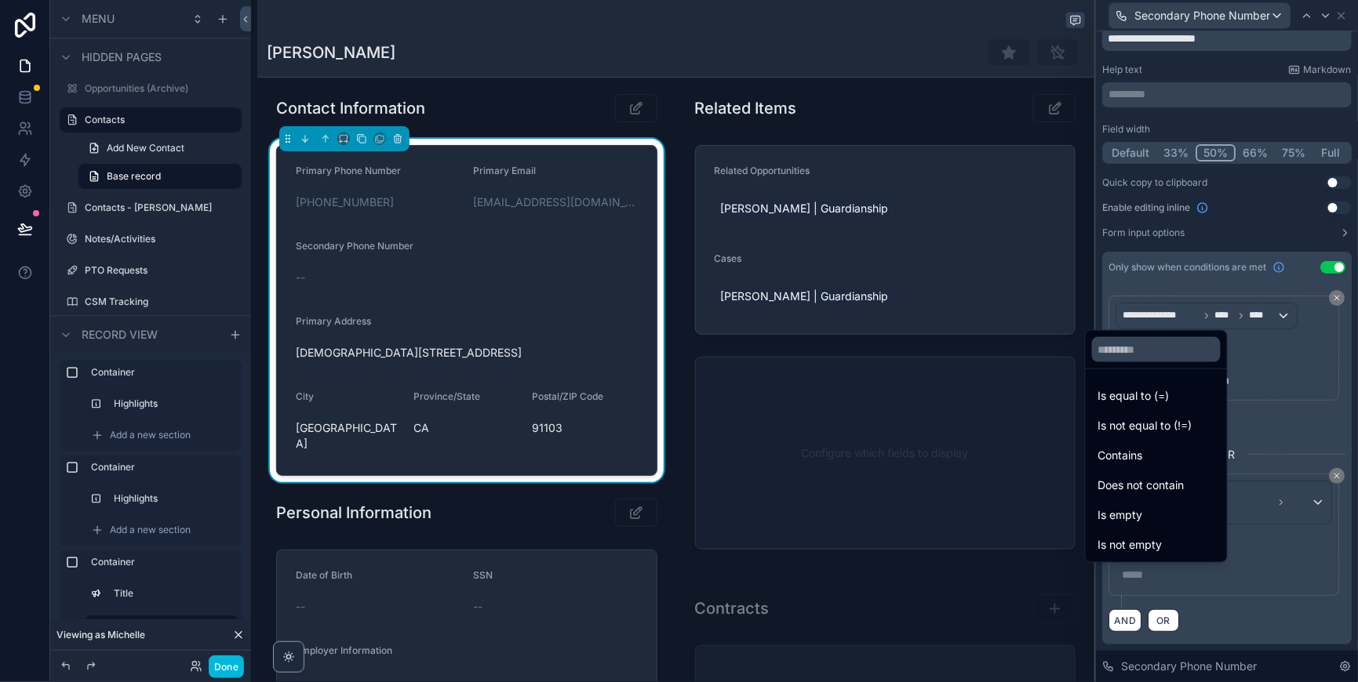
click at [1134, 540] on span "Is not empty" at bounding box center [1130, 545] width 64 height 19
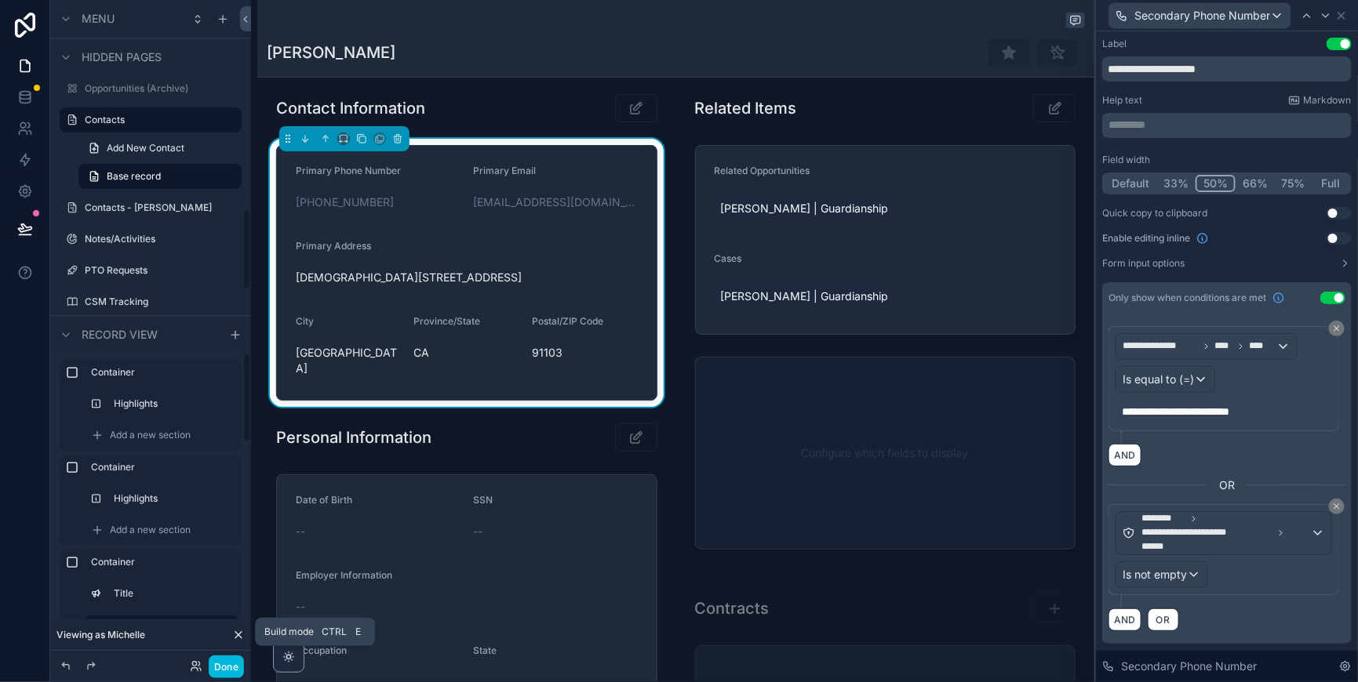
click at [244, 669] on button "Done" at bounding box center [226, 667] width 35 height 23
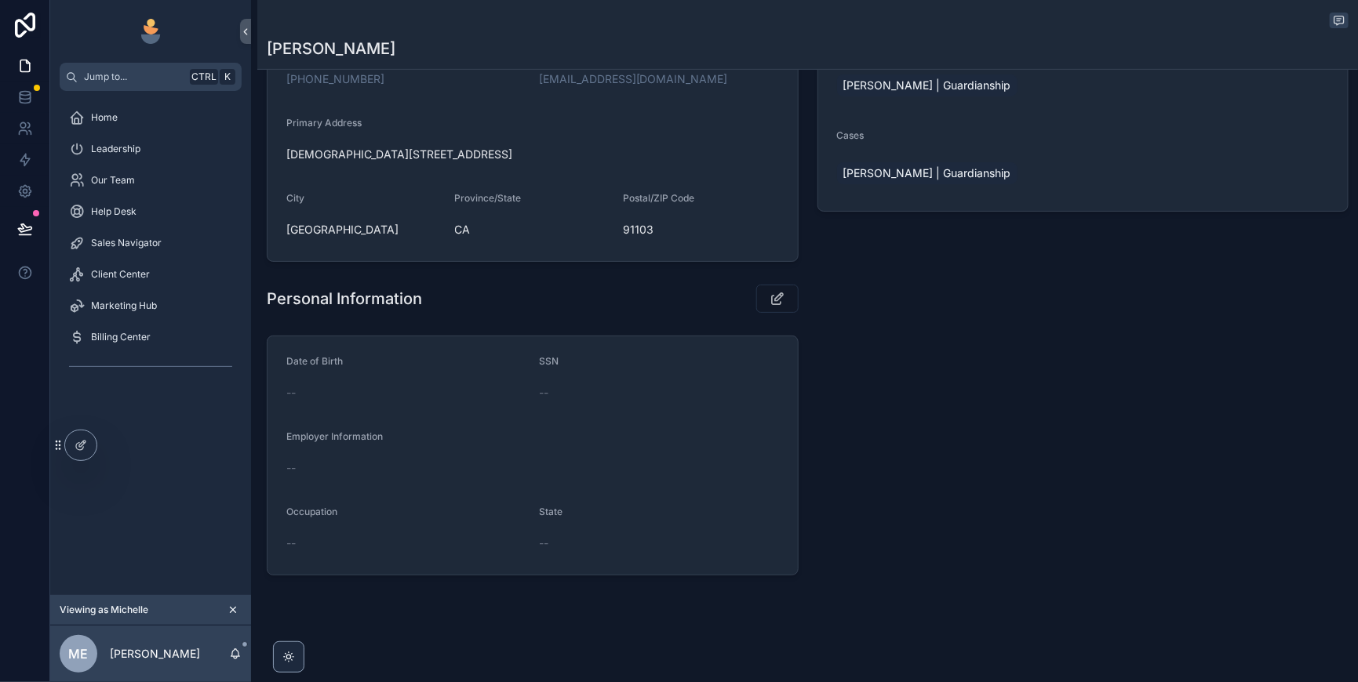
scroll to position [0, 0]
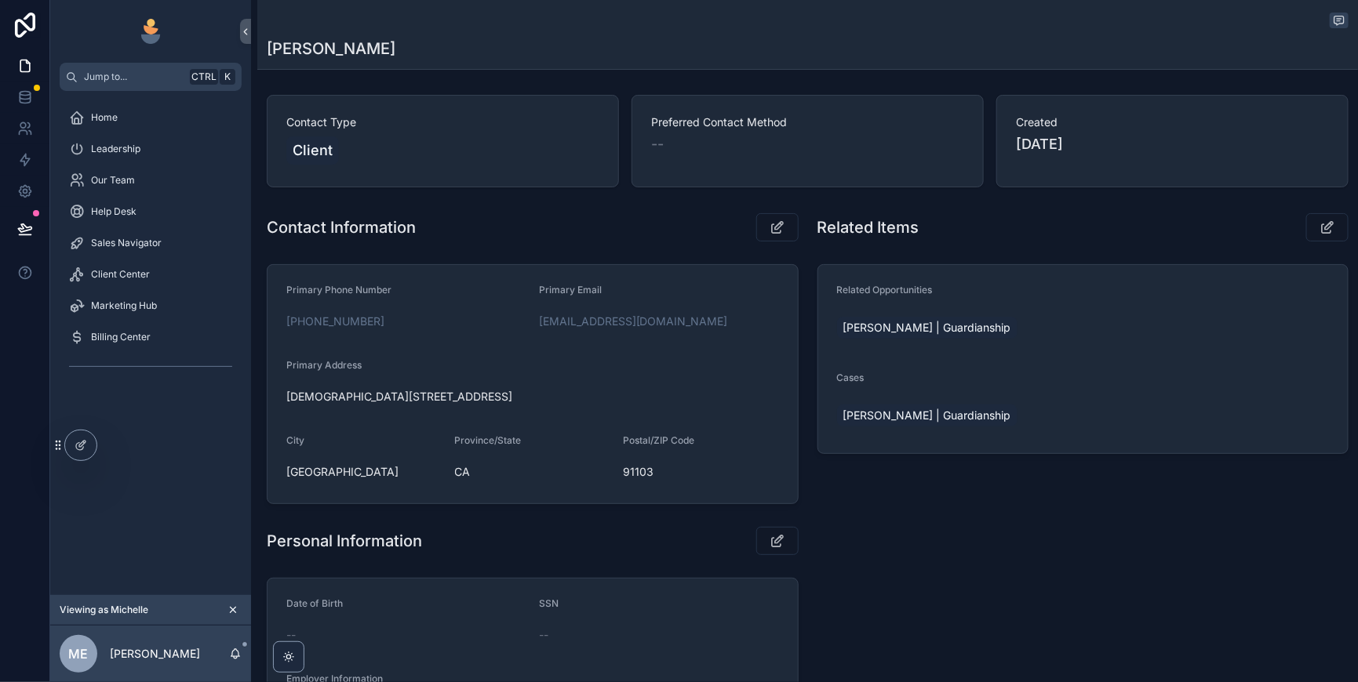
click at [144, 281] on span "Client Center" at bounding box center [120, 274] width 59 height 13
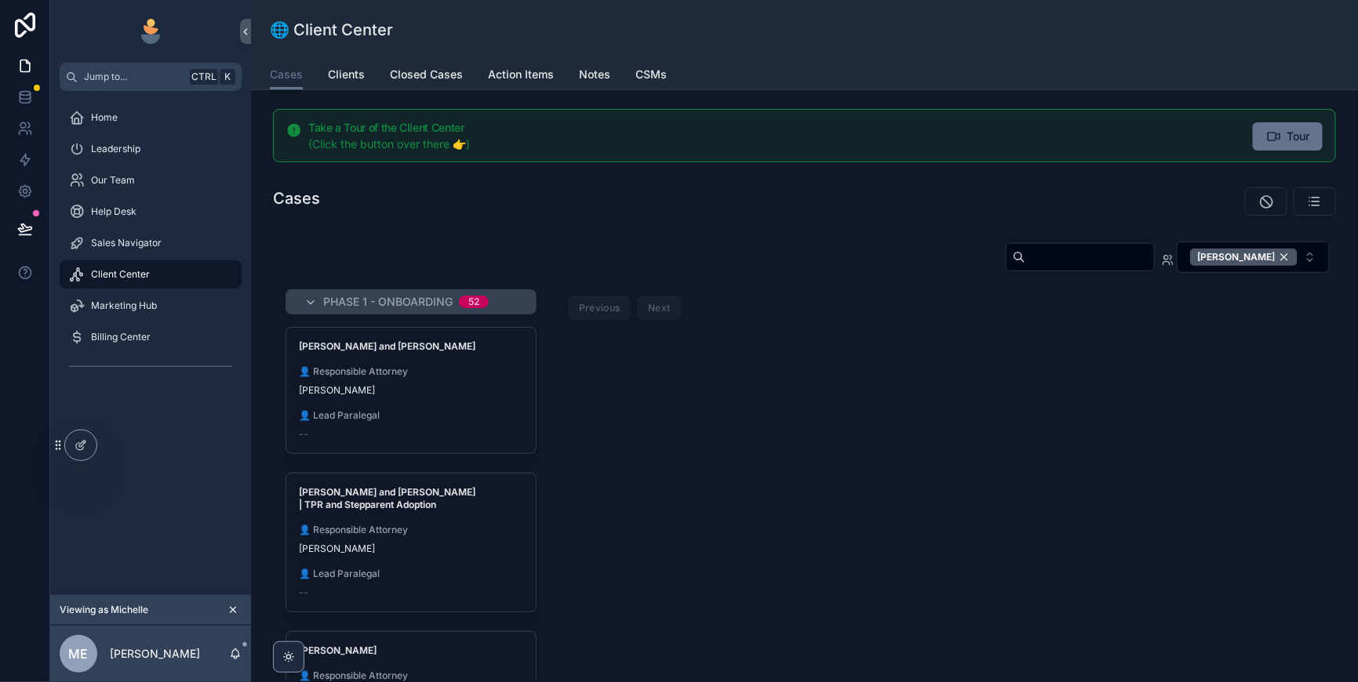
click at [1025, 268] on input "scrollable content" at bounding box center [1089, 257] width 129 height 22
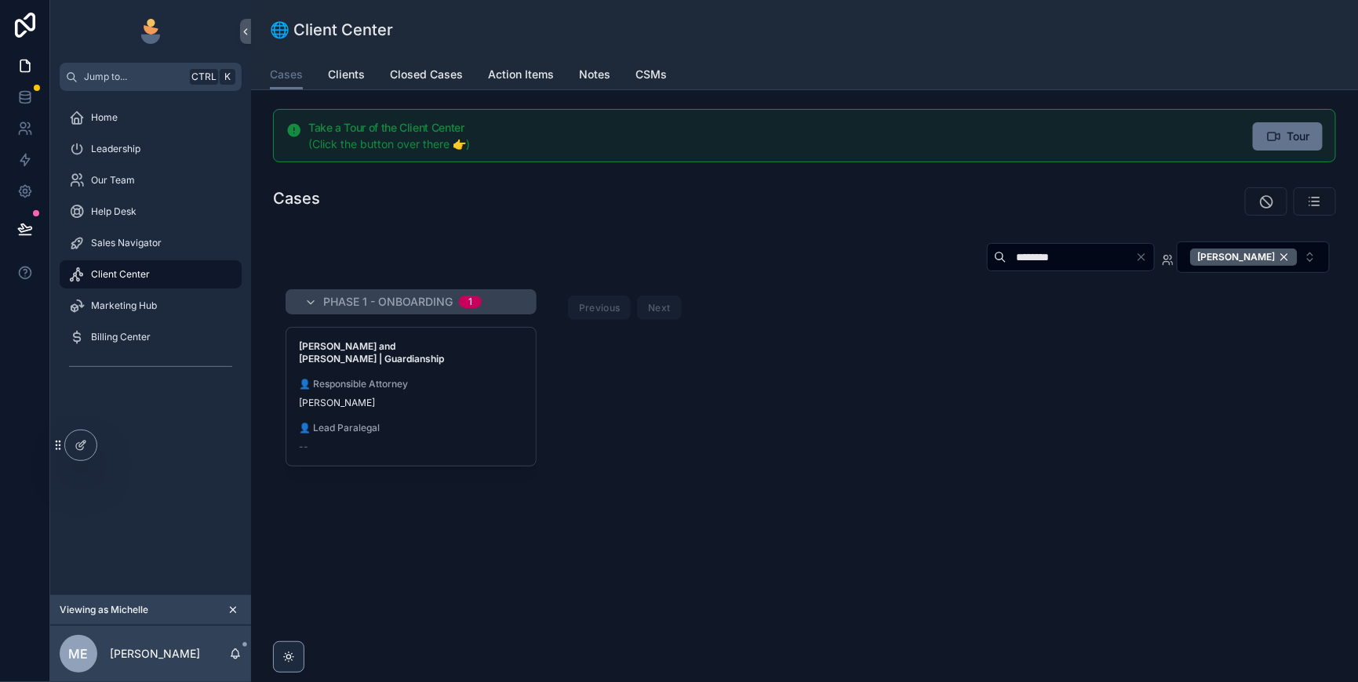
type input "********"
click at [508, 409] on div "[PERSON_NAME]" at bounding box center [411, 403] width 224 height 13
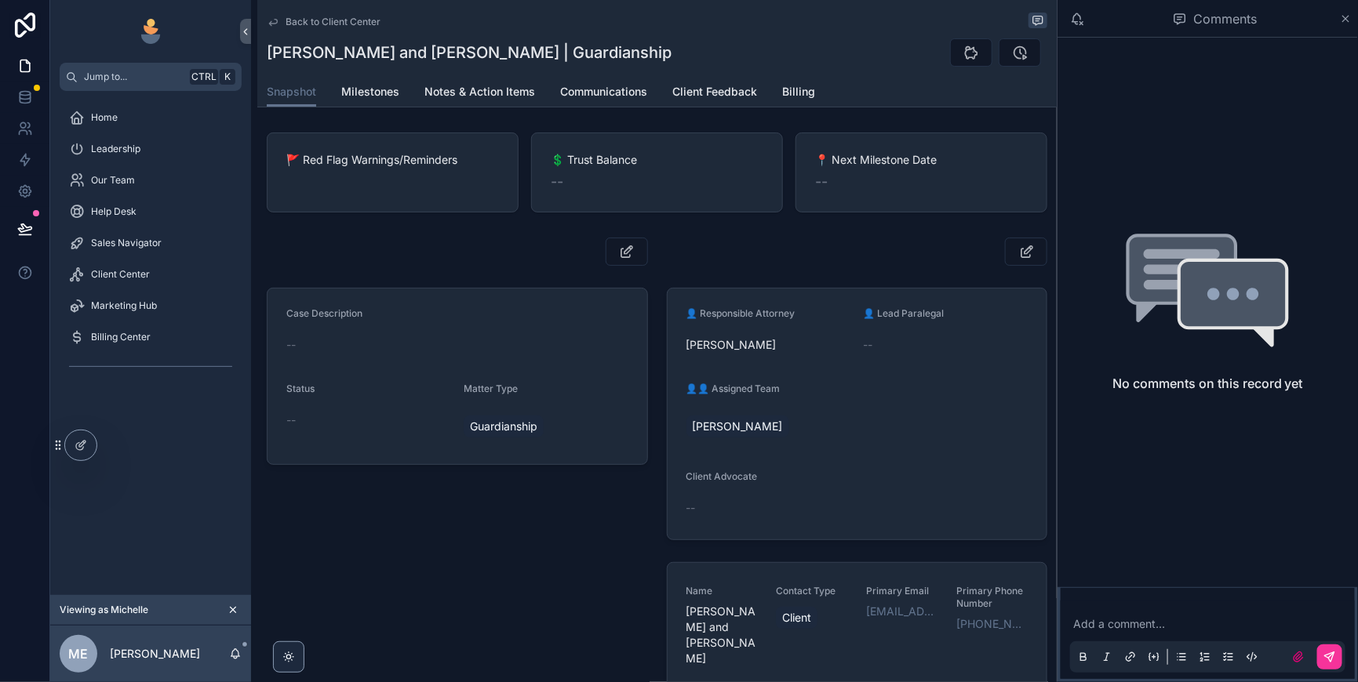
click at [1341, 20] on icon "scrollable content" at bounding box center [1346, 19] width 12 height 13
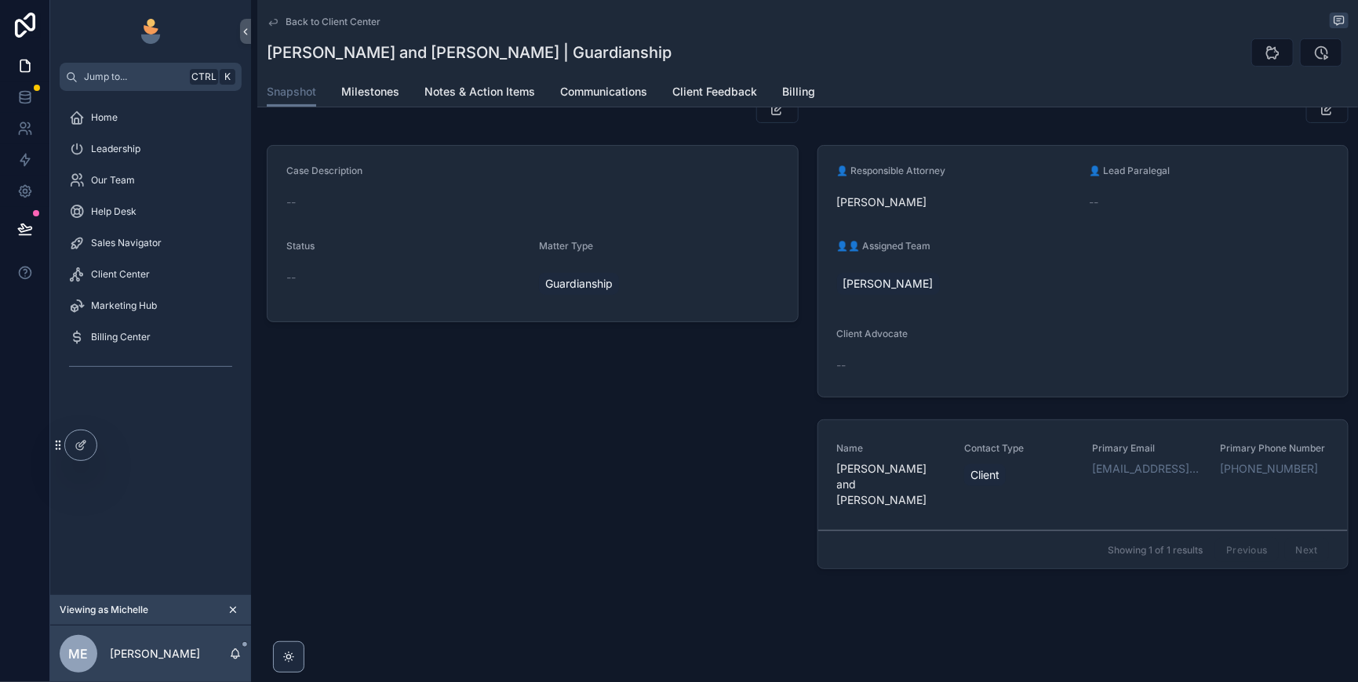
scroll to position [195, 0]
click at [1051, 489] on div "Client" at bounding box center [1018, 475] width 109 height 28
click at [1054, 506] on div "Jump to... Ctrl K Home Leadership Our Team Help Desk Sales Navigator Client Cen…" at bounding box center [704, 341] width 1308 height 682
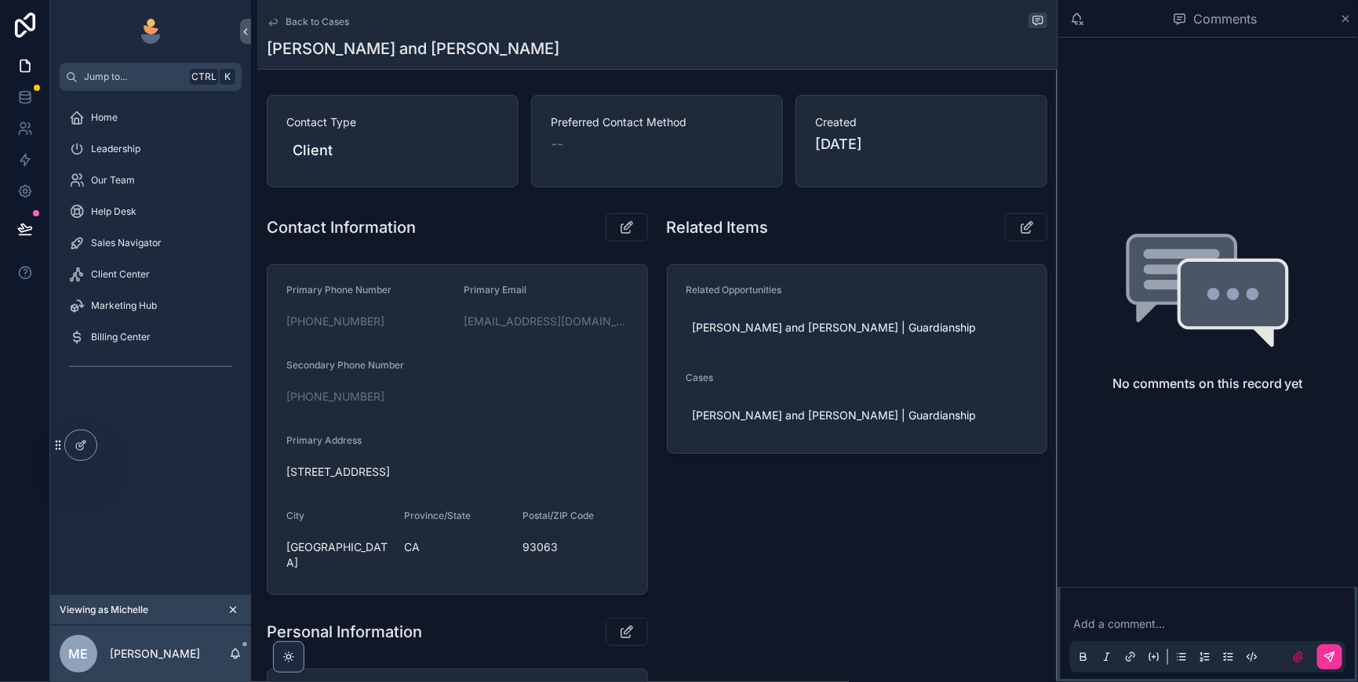
click at [1343, 24] on icon "scrollable content" at bounding box center [1346, 19] width 12 height 13
